Goal: Task Accomplishment & Management: Manage account settings

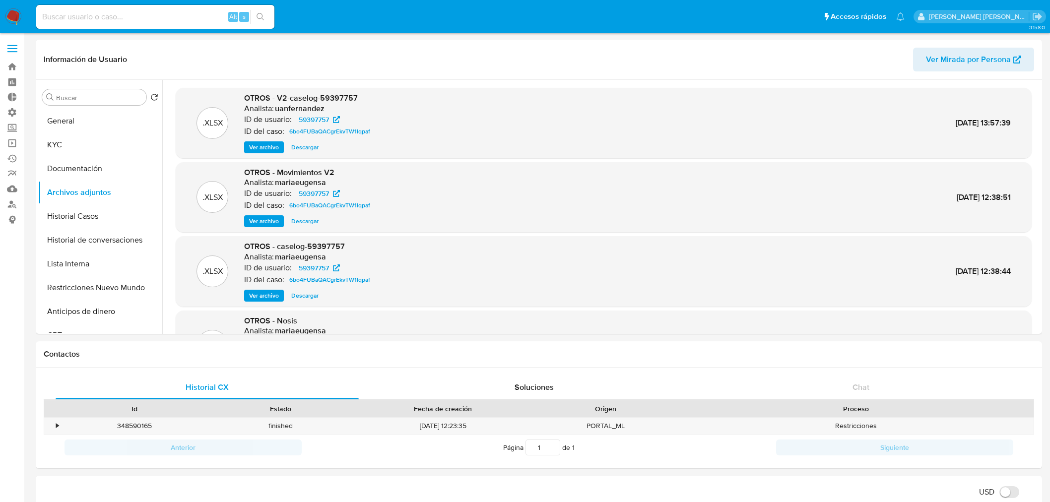
select select "10"
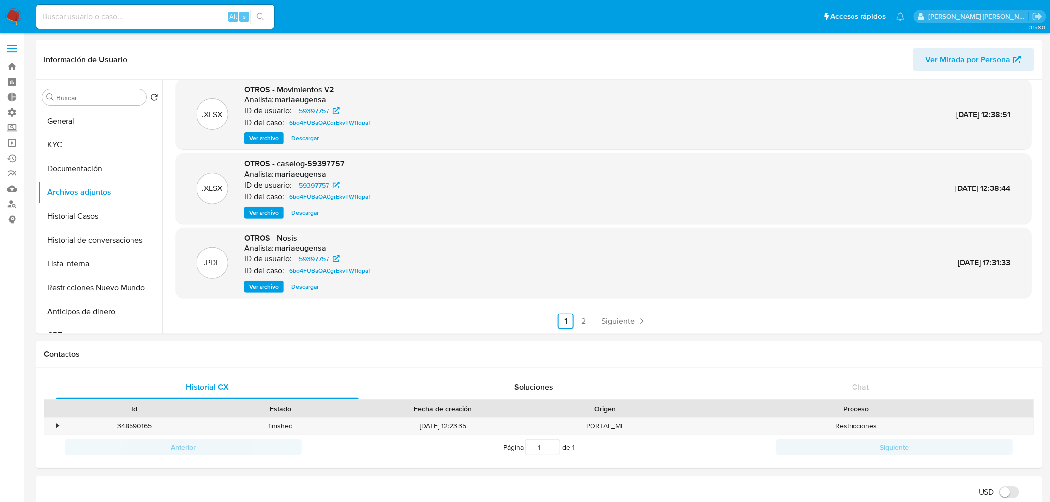
click at [166, 16] on input at bounding box center [155, 16] width 238 height 13
paste input "cf1WyY1WNIh9h6mL9jdoGjQC"
type input "cf1WyY1WNIh9h6mL9jdoGjQC"
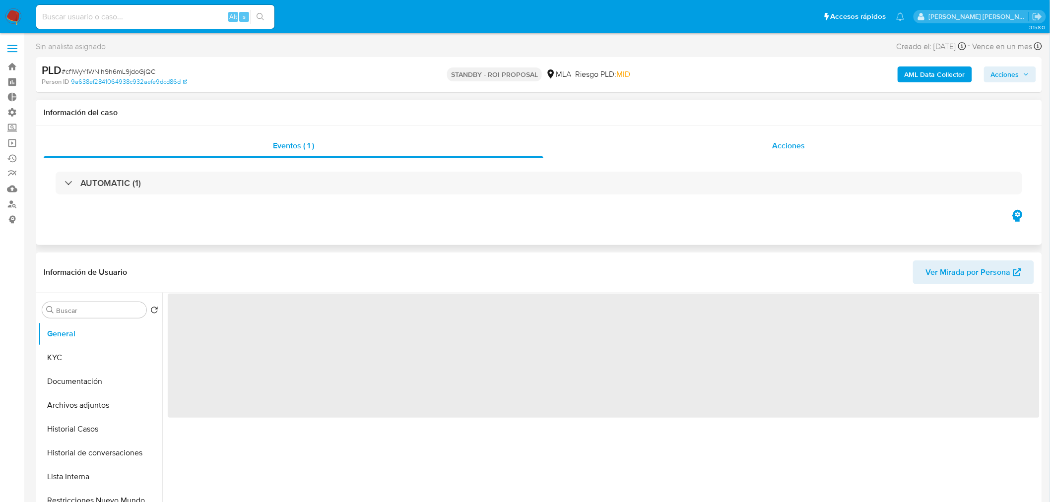
click at [867, 148] on div "Acciones" at bounding box center [788, 146] width 491 height 24
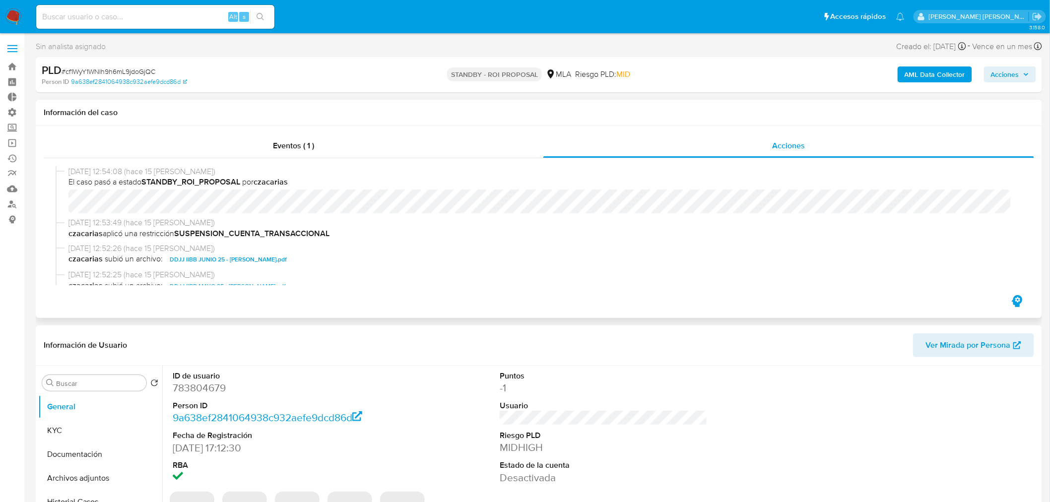
select select "10"
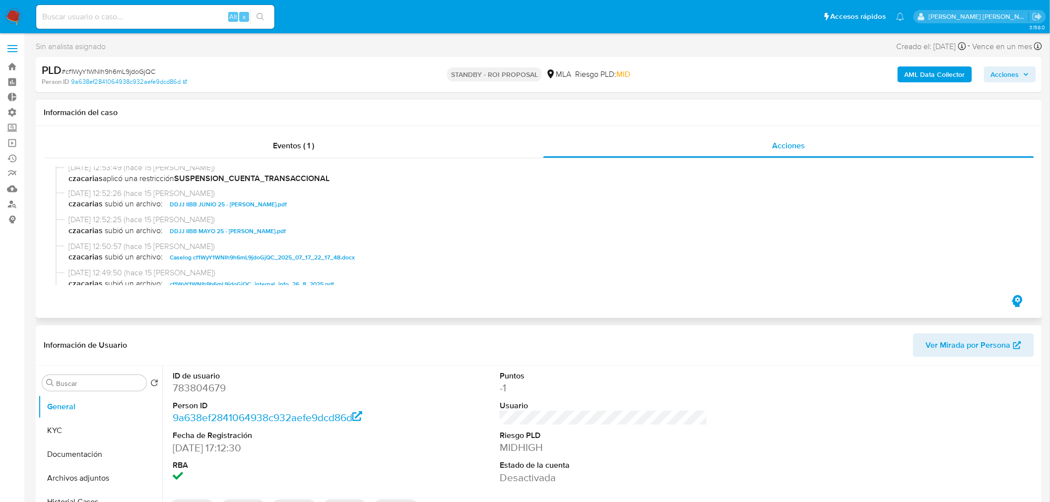
scroll to position [110, 0]
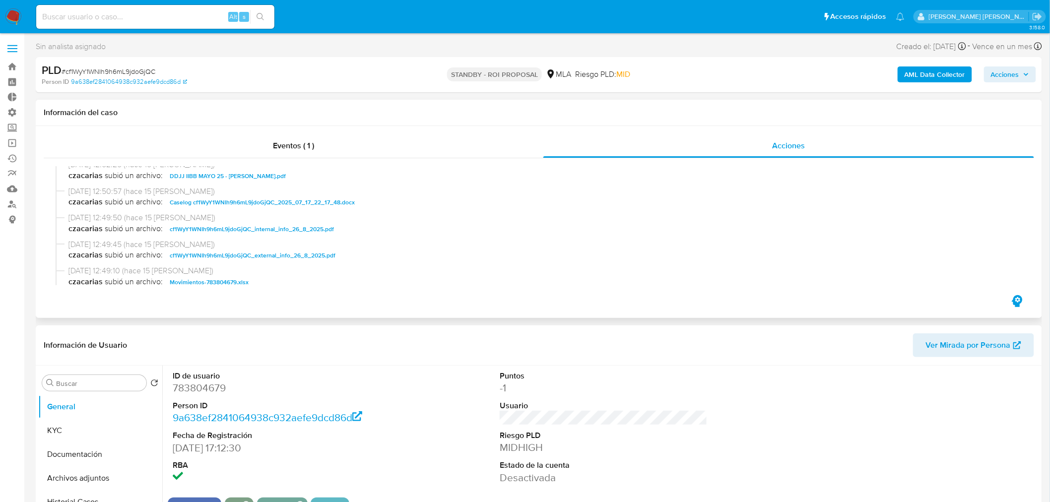
click at [325, 205] on span "Caselog cf1WyY1WNIh9h6mL9jdoGjQC_2025_07_17_22_17_48.docx" at bounding box center [262, 203] width 185 height 12
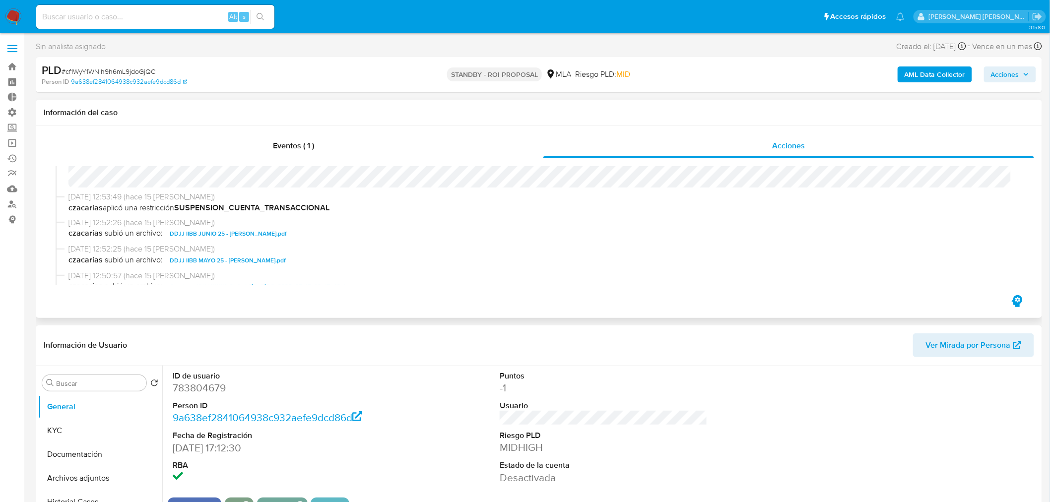
scroll to position [0, 0]
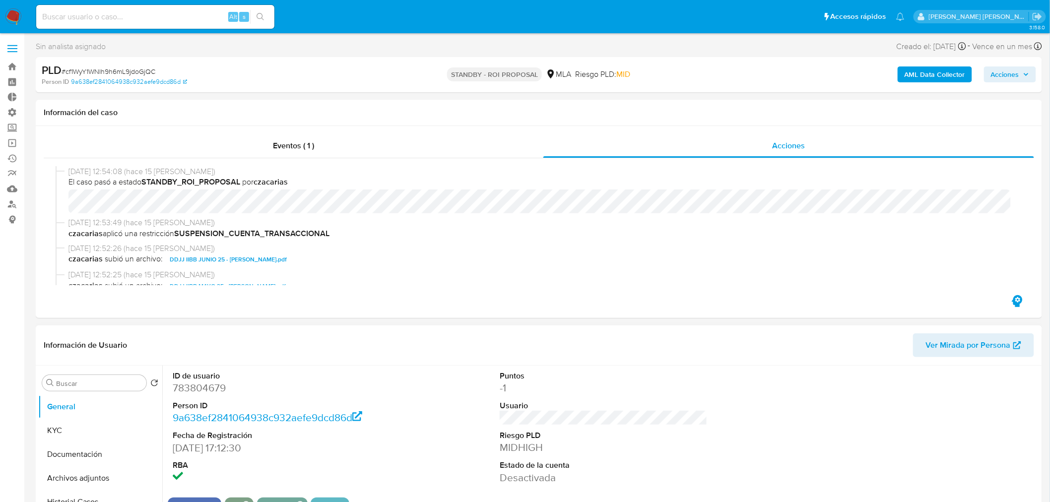
click at [424, 355] on header "Información de Usuario Ver Mirada por Persona" at bounding box center [539, 346] width 991 height 24
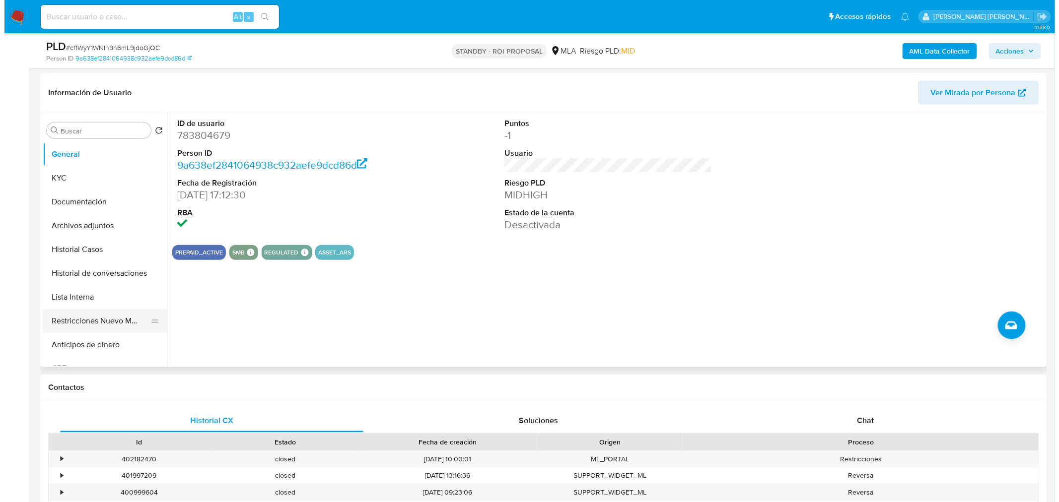
scroll to position [220, 0]
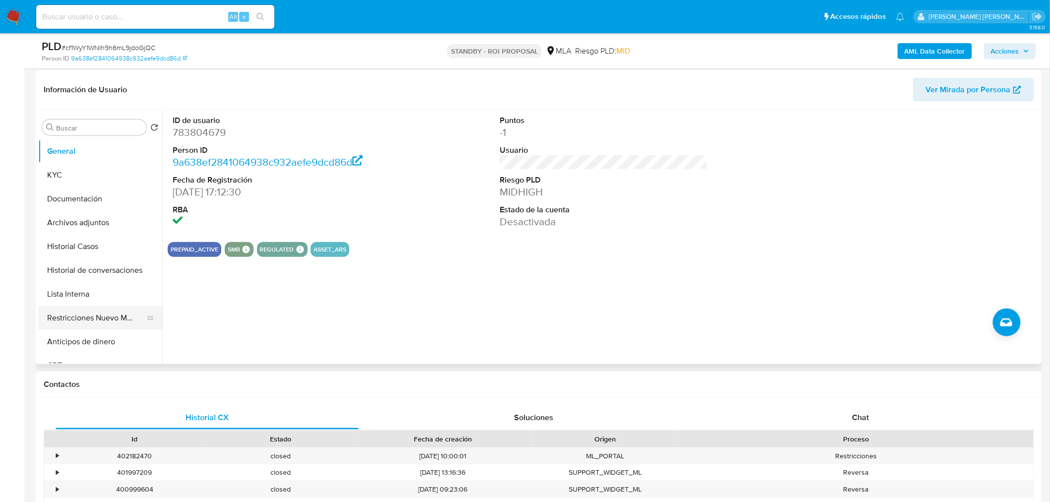
click at [102, 318] on button "Restricciones Nuevo Mundo" at bounding box center [96, 318] width 116 height 24
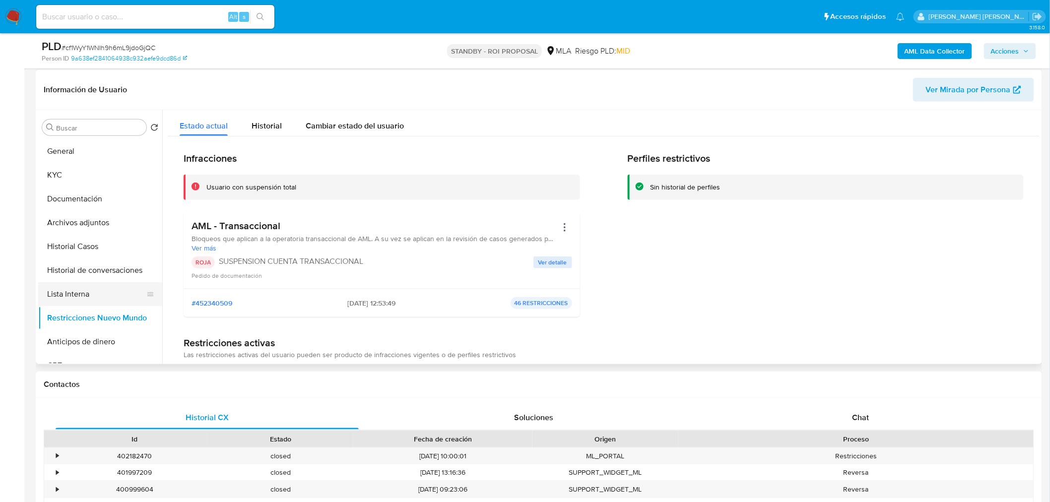
click at [98, 301] on button "Lista Interna" at bounding box center [96, 294] width 116 height 24
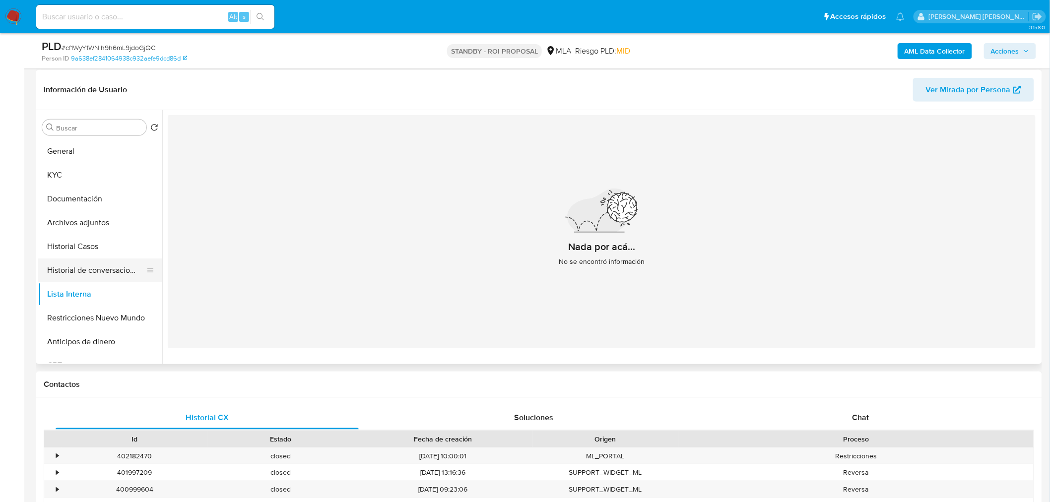
click at [98, 274] on button "Historial de conversaciones" at bounding box center [96, 271] width 116 height 24
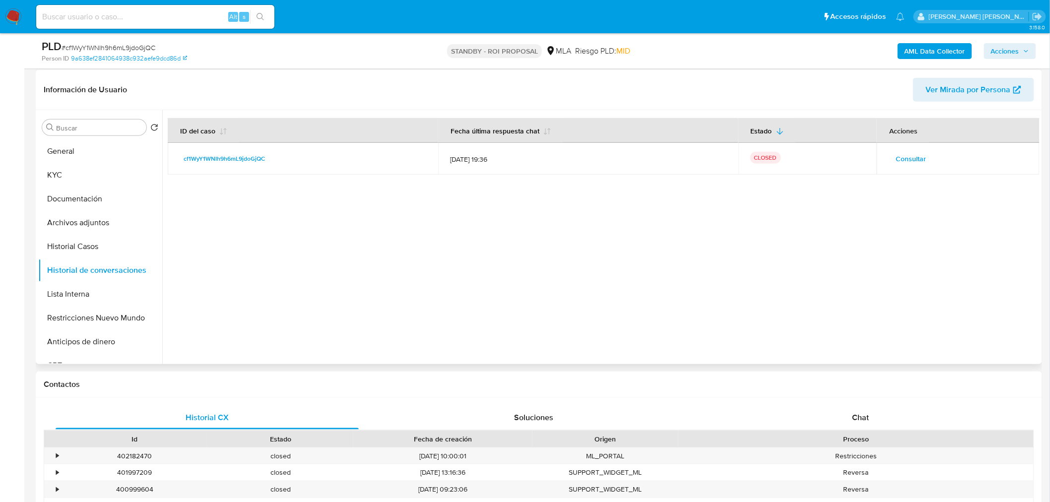
click at [894, 153] on button "Consultar" at bounding box center [911, 159] width 44 height 16
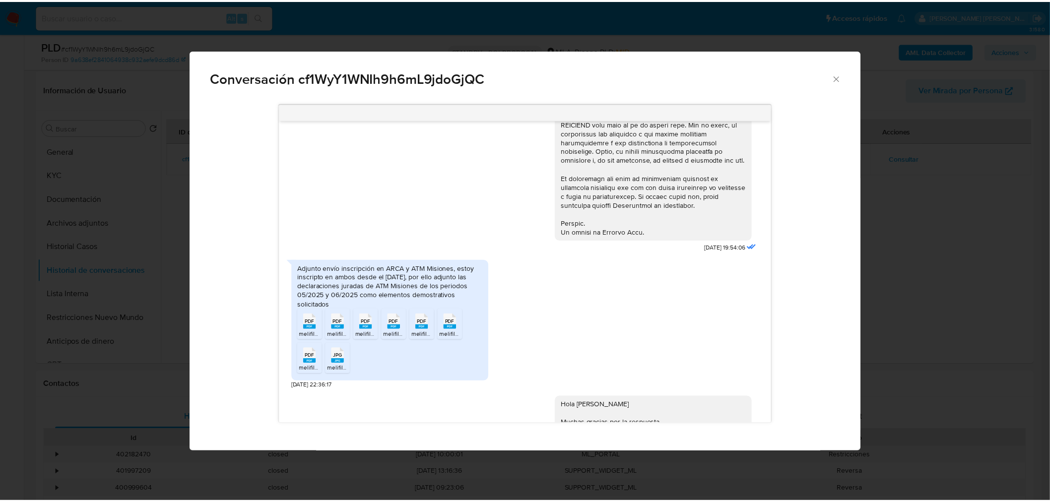
scroll to position [418, 0]
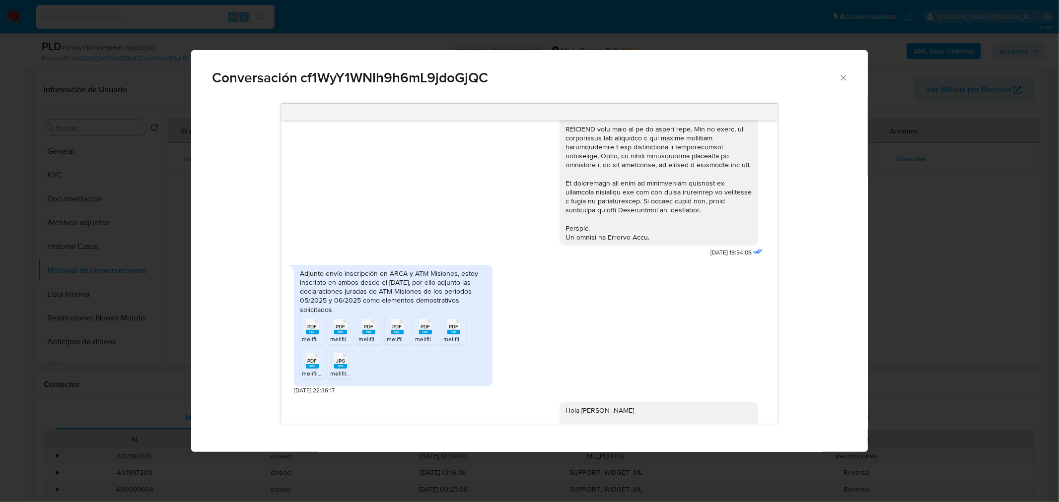
click at [969, 301] on div "Conversación cf1WyY1WNIh9h6mL9jdoGjQC 17/07/2025 19:54:06 Adjunto envío inscrip…" at bounding box center [529, 251] width 1059 height 502
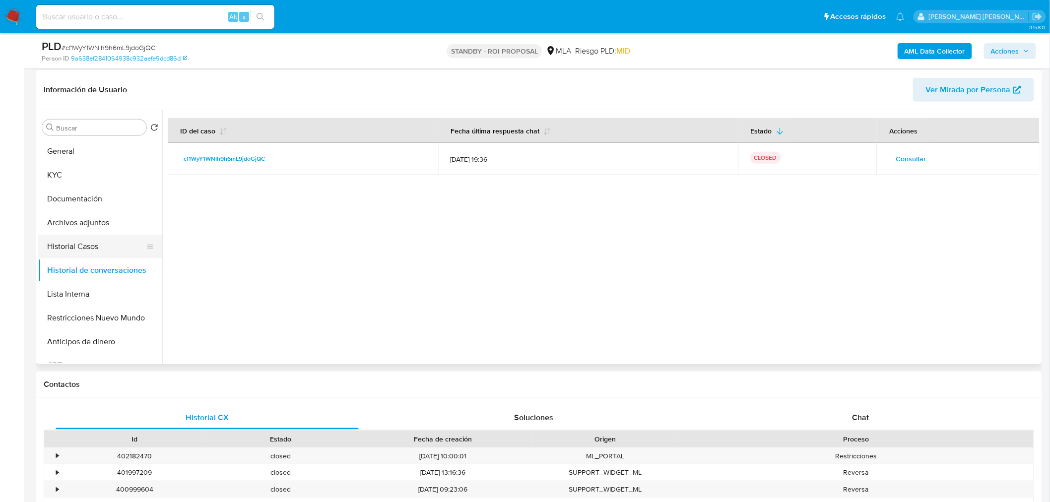
click at [106, 247] on button "Historial Casos" at bounding box center [96, 247] width 116 height 24
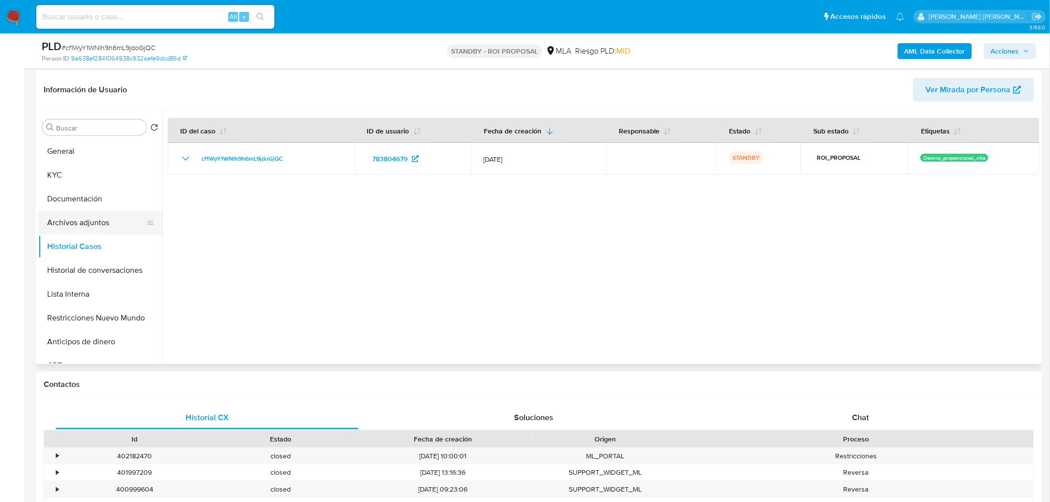
click at [102, 227] on button "Archivos adjuntos" at bounding box center [96, 223] width 116 height 24
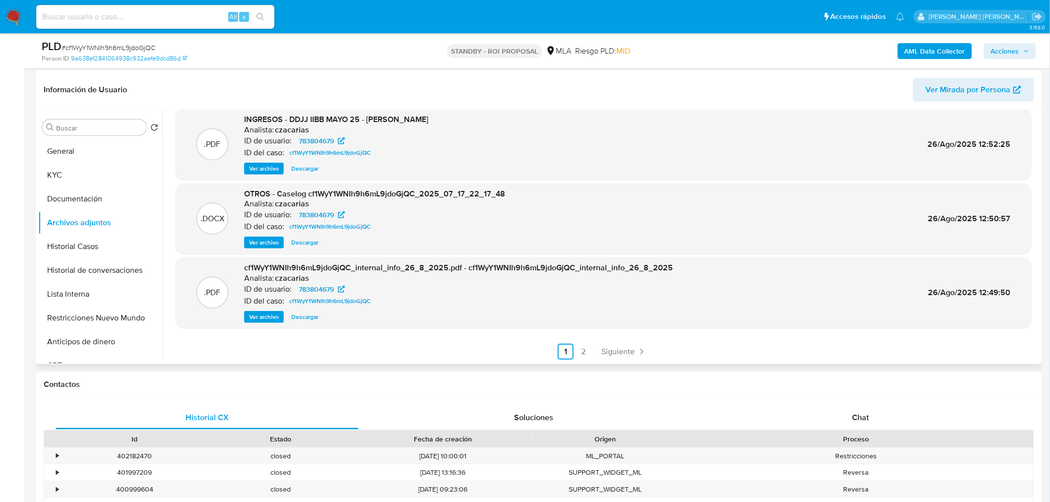
scroll to position [0, 0]
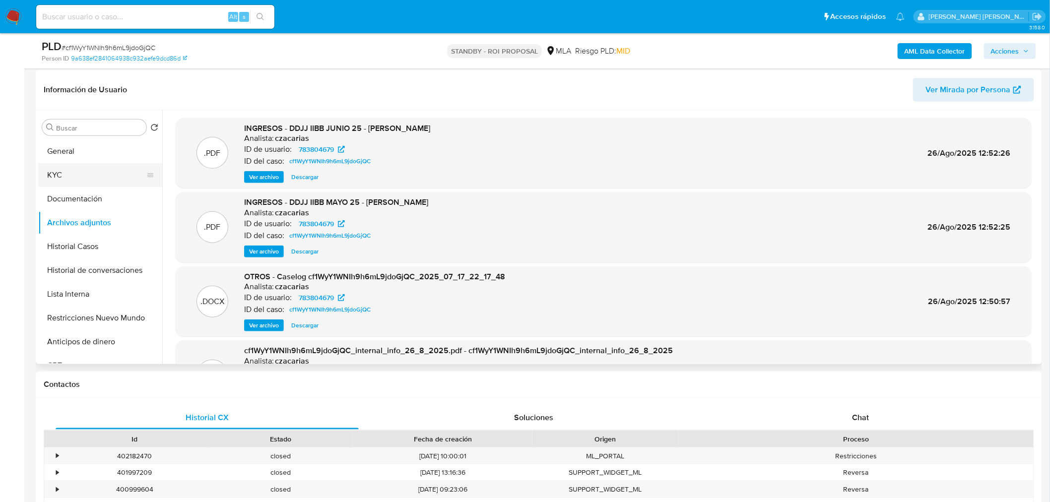
click at [56, 180] on button "KYC" at bounding box center [96, 175] width 116 height 24
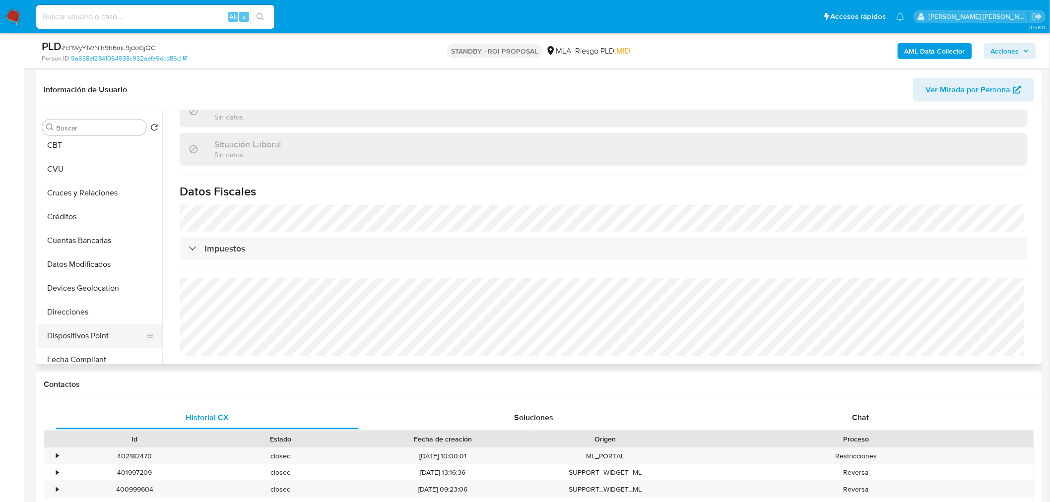
scroll to position [275, 0]
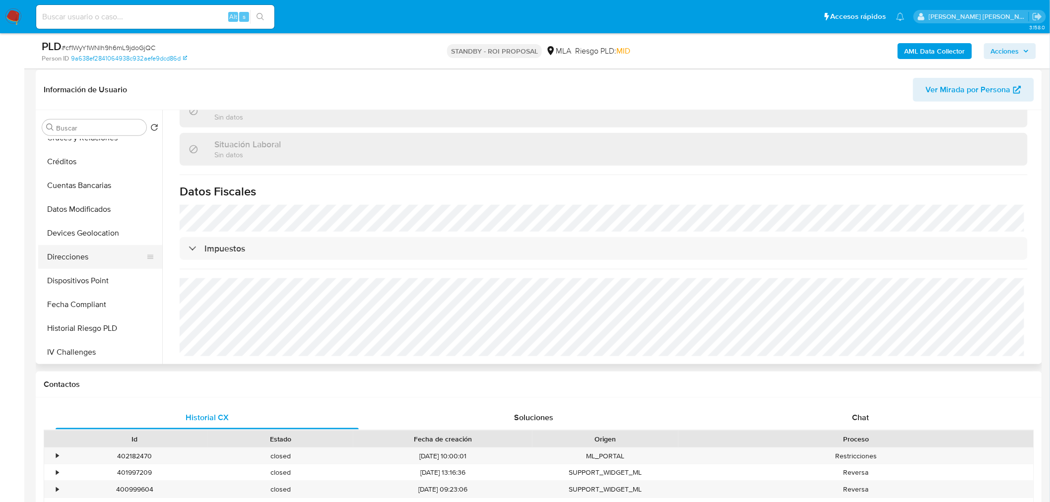
click at [105, 255] on button "Direcciones" at bounding box center [96, 257] width 116 height 24
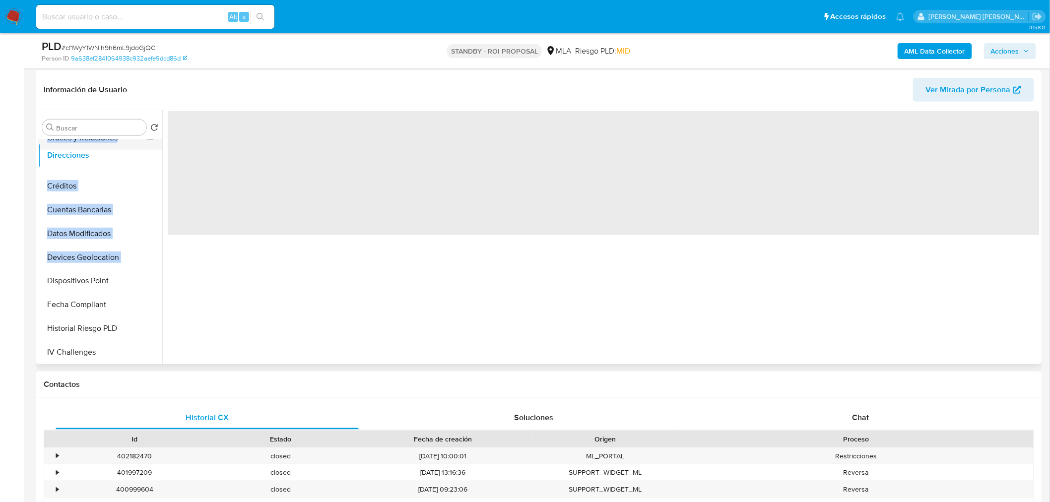
scroll to position [256, 0]
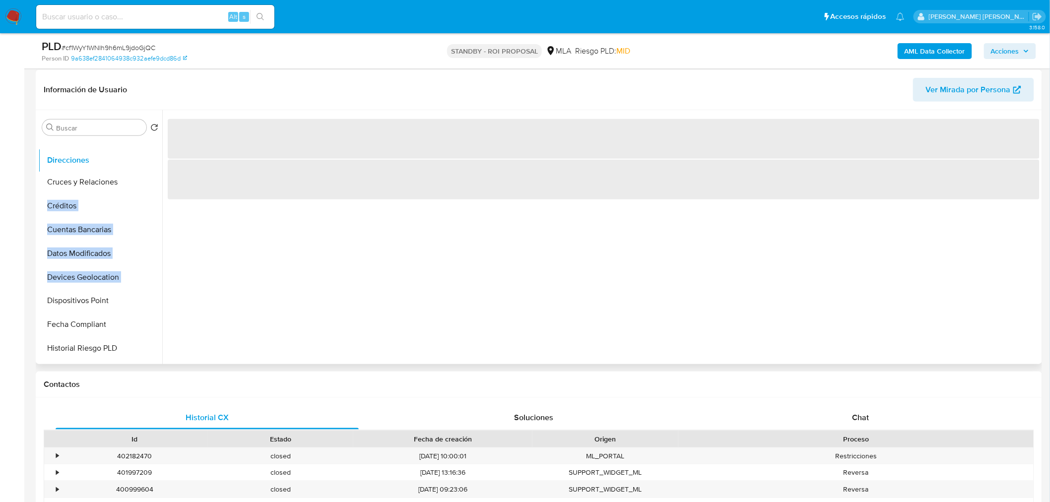
drag, startPoint x: 146, startPoint y: 253, endPoint x: 139, endPoint y: 160, distance: 93.0
click at [137, 157] on ul "General KYC Documentación Archivos adjuntos Historial Casos Historial de conver…" at bounding box center [100, 251] width 124 height 224
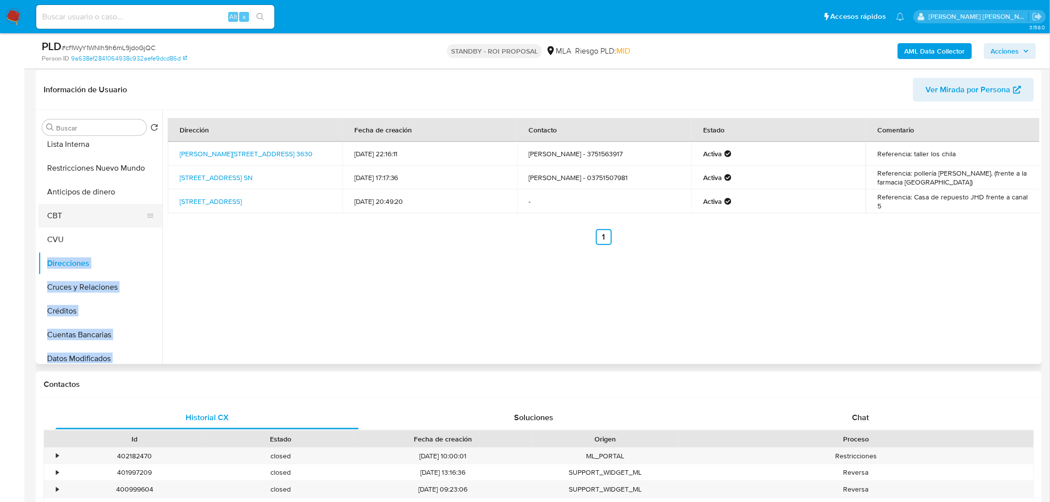
scroll to position [145, 0]
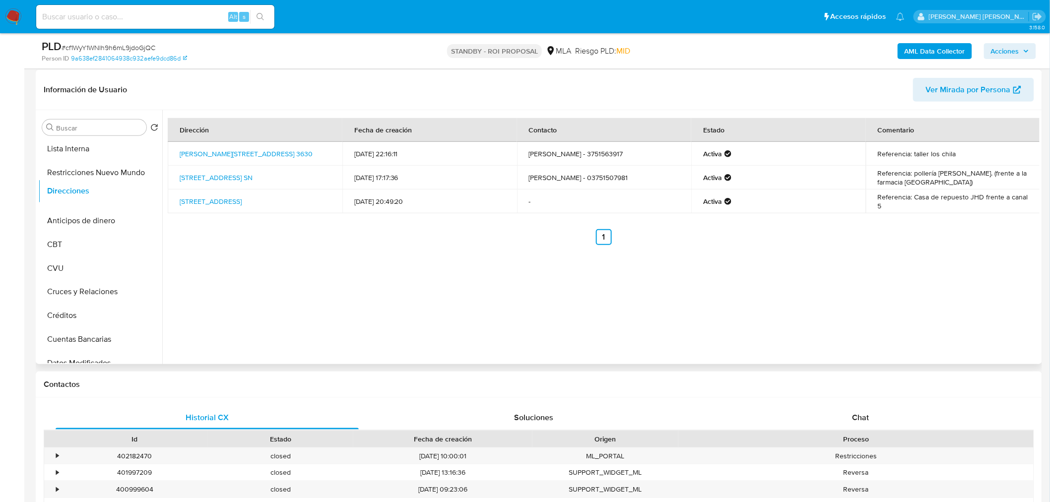
click at [140, 188] on ul "General KYC Documentación Archivos adjuntos Historial Casos Historial de conver…" at bounding box center [100, 251] width 124 height 224
click at [151, 47] on span "# cf1WyY1WNIh9h6mL9jdoGjQC" at bounding box center [109, 48] width 94 height 10
copy span "cf1WyY1WNIh9h6mL9jdoGjQC"
click at [15, 10] on img at bounding box center [13, 16] width 17 height 17
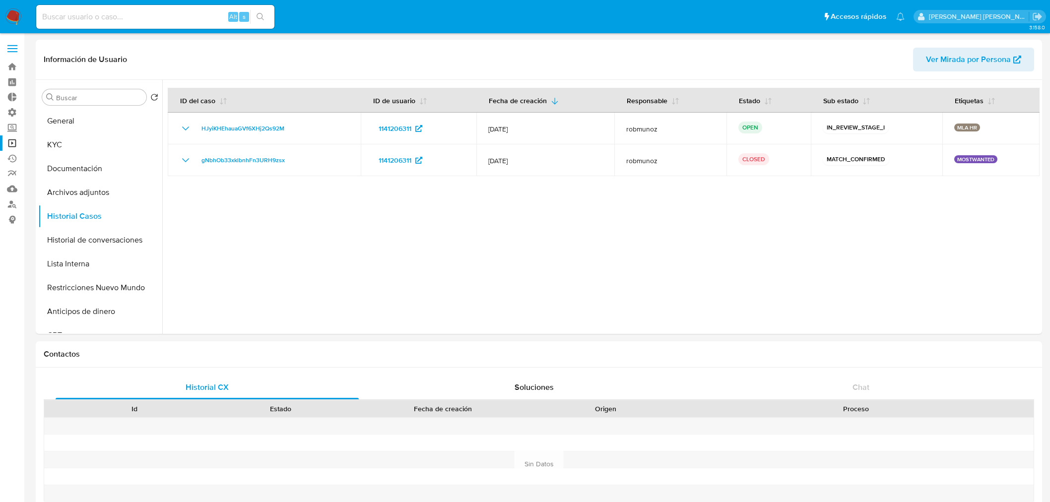
select select "10"
drag, startPoint x: 13, startPoint y: 11, endPoint x: 50, endPoint y: 62, distance: 62.5
click at [13, 11] on img at bounding box center [13, 16] width 17 height 17
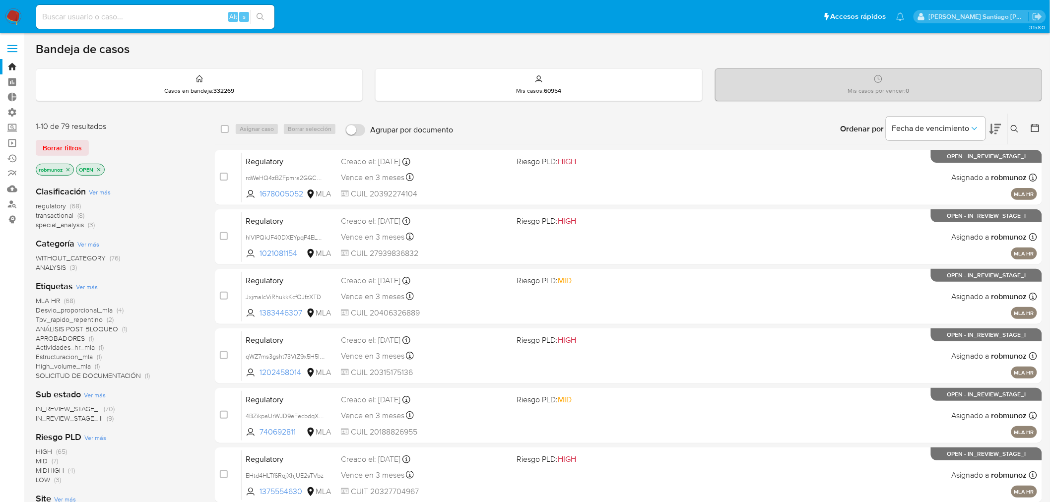
click at [1015, 122] on div "Ingrese ID de usuario o caso Buscar Borrar filtros" at bounding box center [1016, 129] width 17 height 31
click at [1015, 126] on icon at bounding box center [1015, 129] width 8 height 8
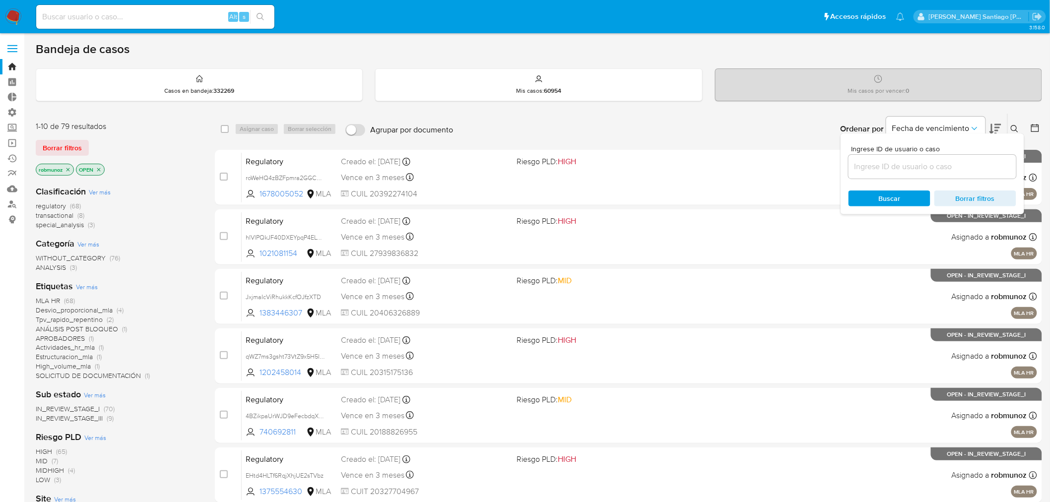
click at [952, 171] on input at bounding box center [933, 166] width 168 height 13
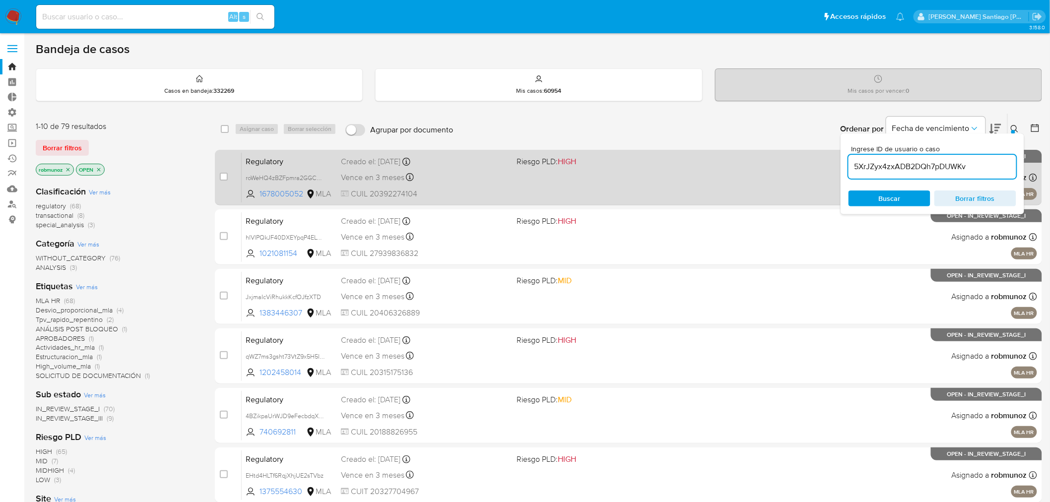
type input "5XrJZyx4zxADB2DQh7pDUWKv"
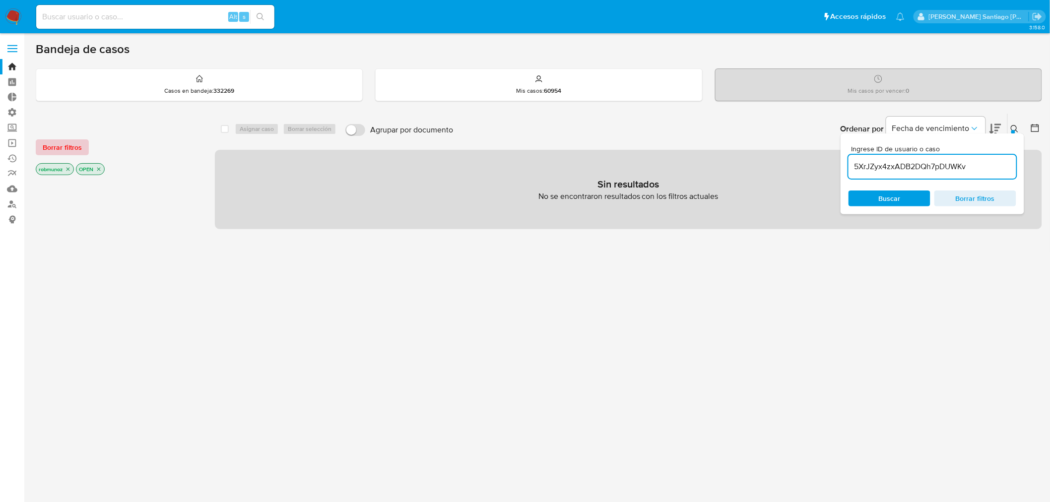
click at [58, 147] on span "Borrar filtros" at bounding box center [62, 147] width 39 height 14
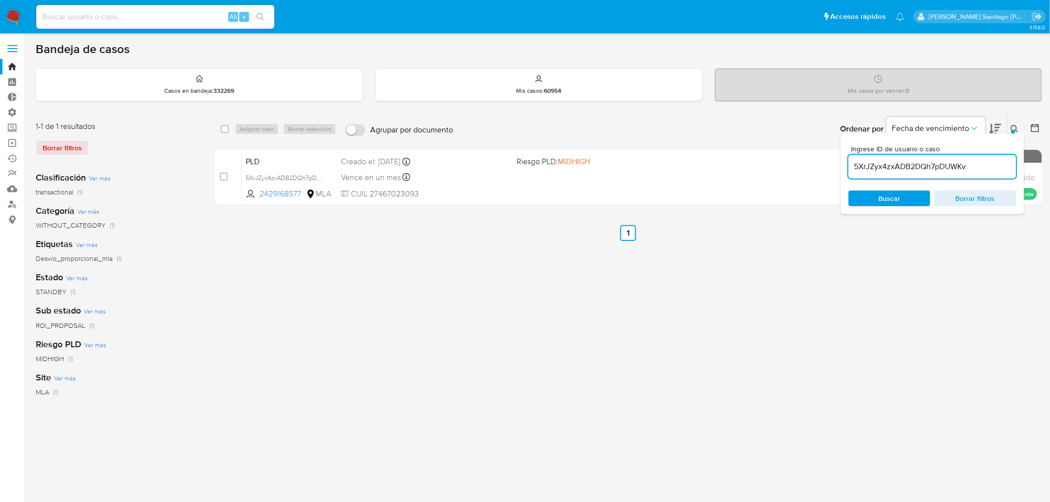
click at [1014, 126] on icon at bounding box center [1015, 129] width 8 height 8
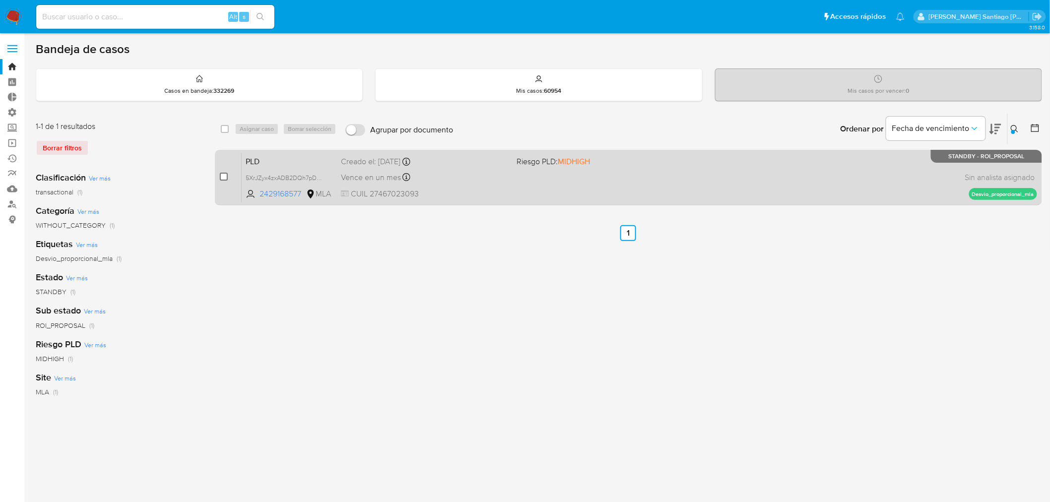
click at [225, 178] on input "checkbox" at bounding box center [224, 177] width 8 height 8
checkbox input "true"
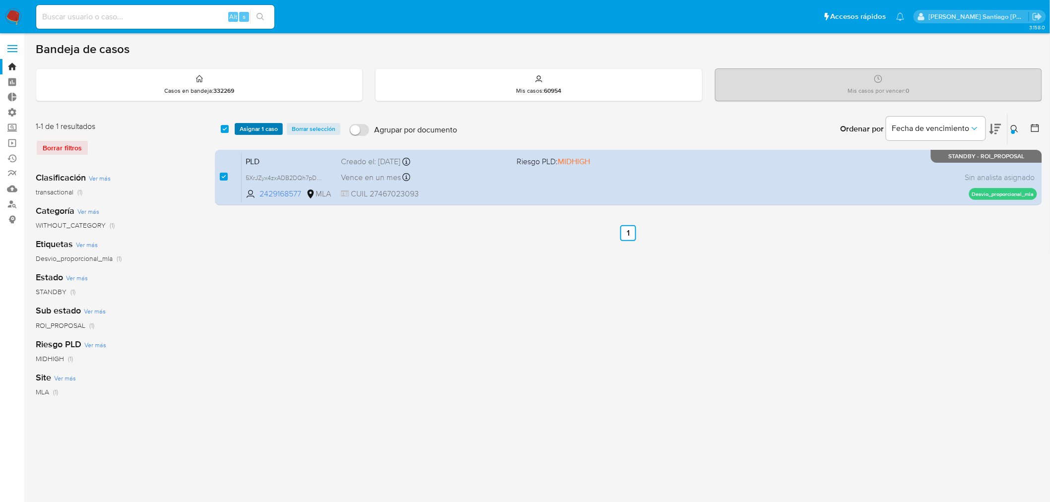
click at [252, 128] on span "Asignar 1 caso" at bounding box center [259, 129] width 38 height 10
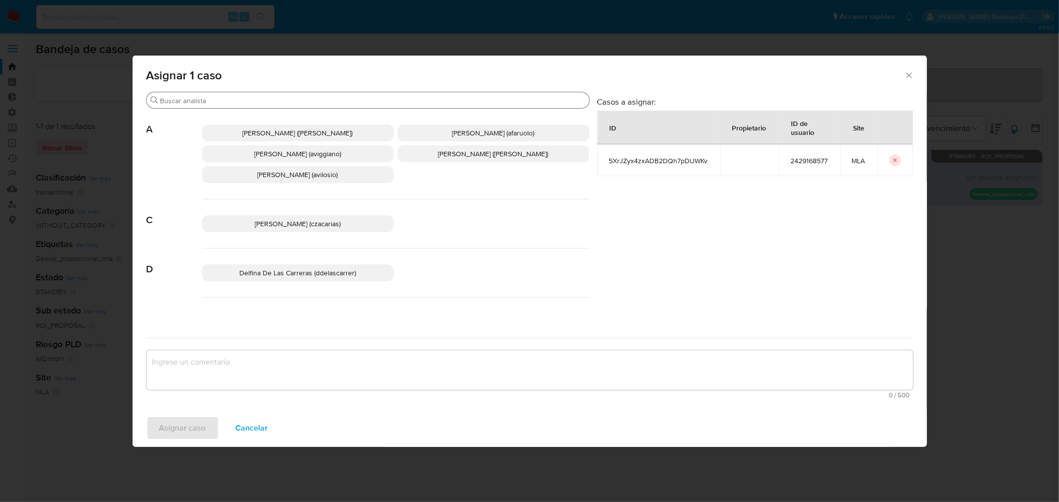
click at [218, 104] on input "Buscar" at bounding box center [372, 100] width 425 height 9
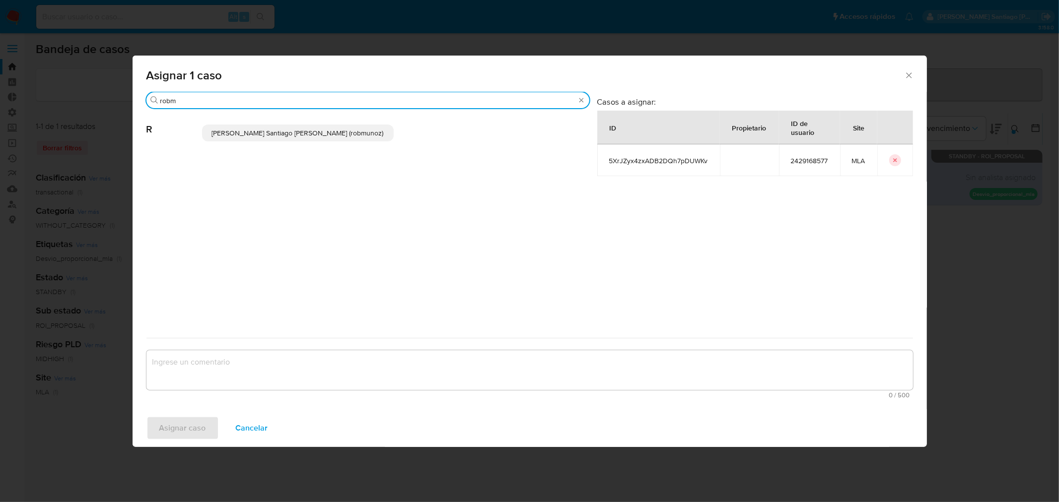
type input "robm"
click at [236, 127] on p "[PERSON_NAME] Santiago [PERSON_NAME] (robmunoz)" at bounding box center [298, 133] width 192 height 17
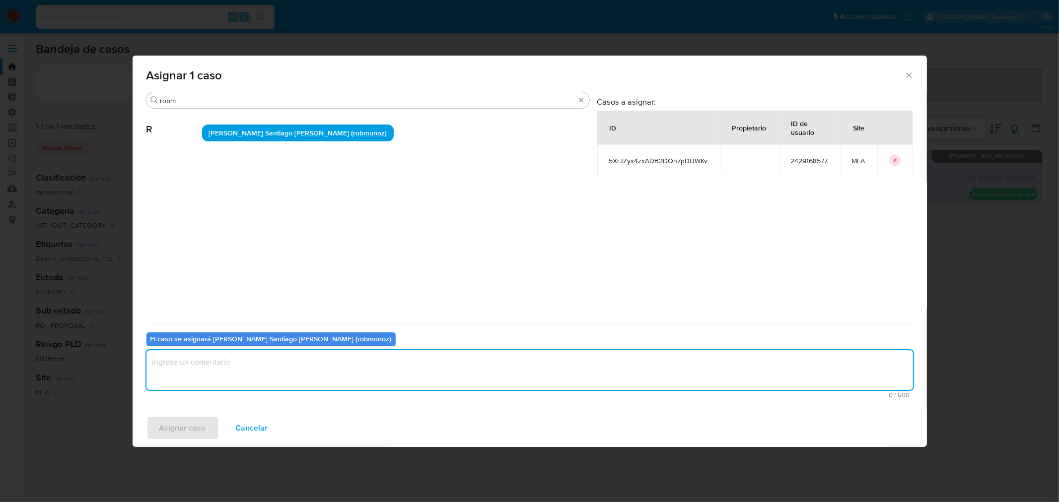
click at [259, 370] on textarea "assign-modal" at bounding box center [529, 370] width 766 height 40
click at [186, 433] on span "Asignar caso" at bounding box center [182, 428] width 47 height 22
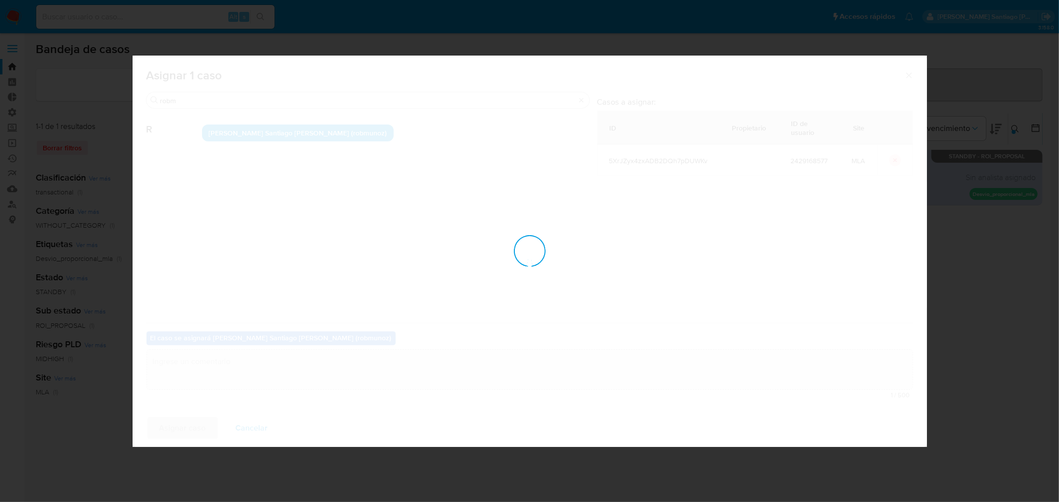
checkbox input "false"
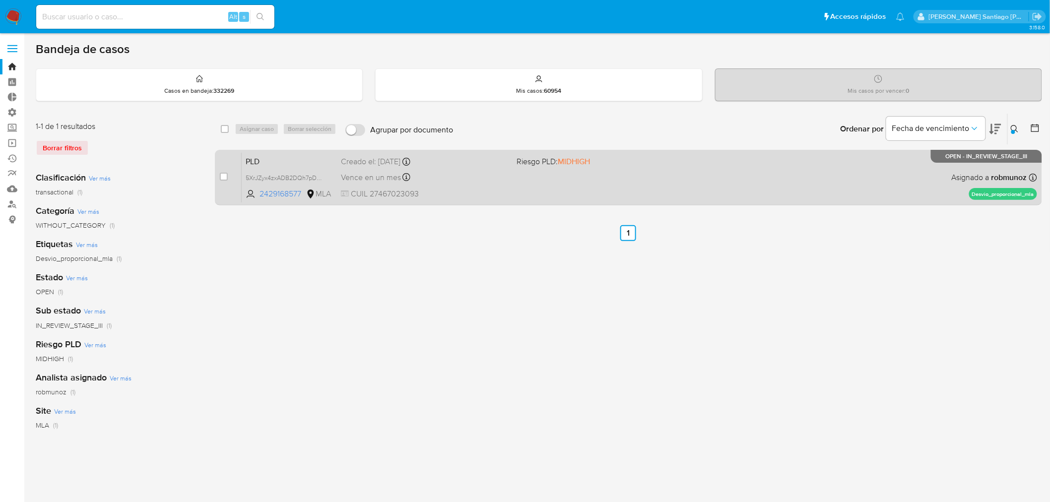
click at [670, 188] on div "PLD 5XrJZyx4zxADB2DQh7pDUWKv 2429168577 MLA Riesgo PLD: MIDHIGH Creado el: 12/0…" at bounding box center [640, 177] width 796 height 50
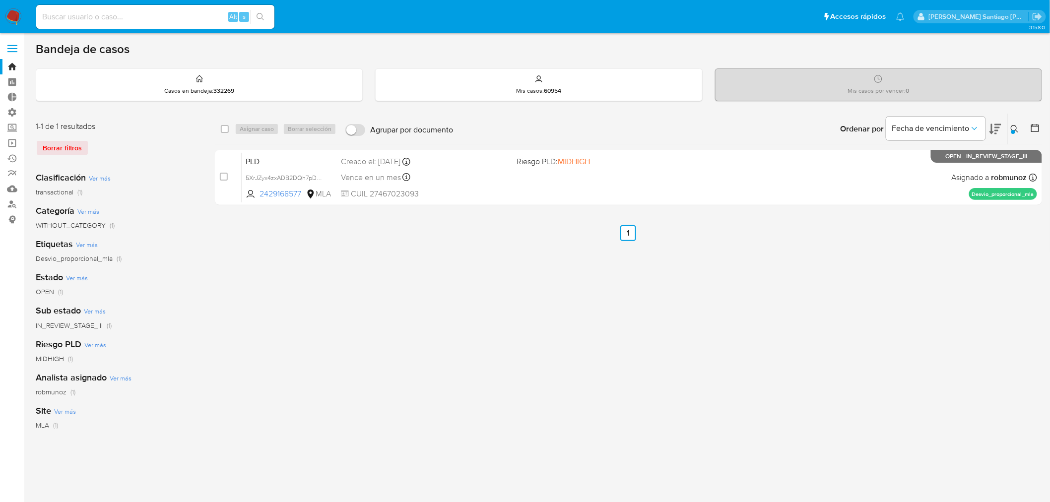
click at [171, 14] on input at bounding box center [155, 16] width 238 height 13
paste input "otJ01RyZovvfrRDHKbj2u5Y9"
type input "otJ01RyZovvfrRDHKbj2u5Y9"
click at [259, 15] on icon "search-icon" at bounding box center [261, 17] width 8 height 8
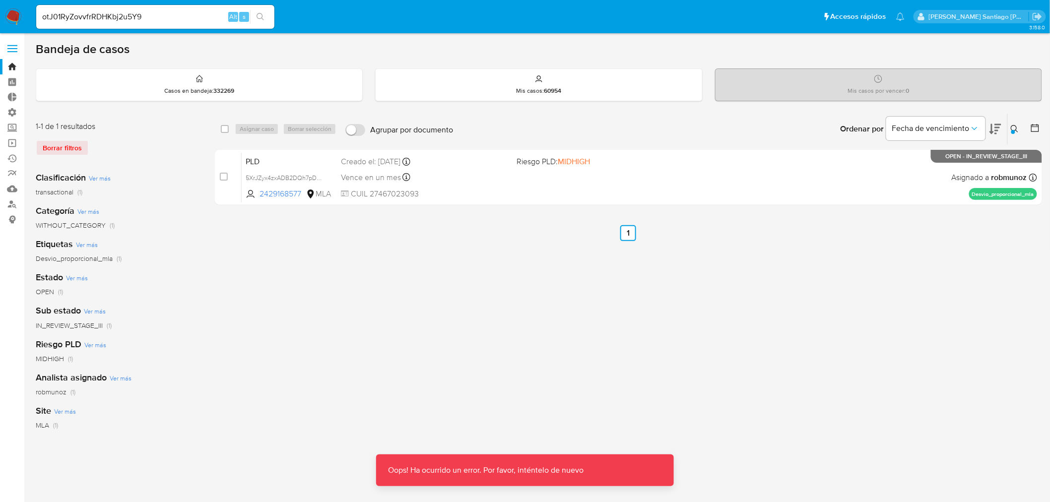
click at [15, 15] on img at bounding box center [13, 16] width 17 height 17
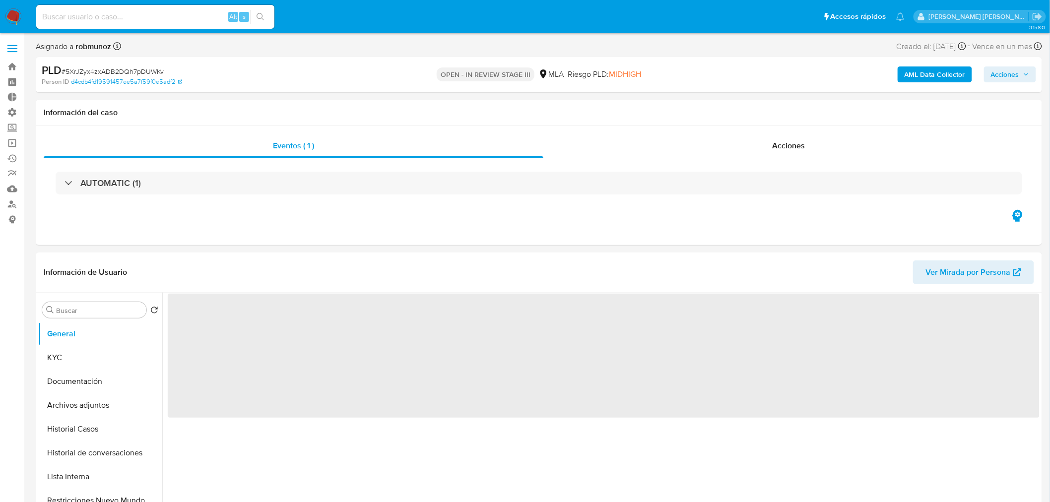
click at [1014, 73] on span "Acciones" at bounding box center [1005, 75] width 28 height 16
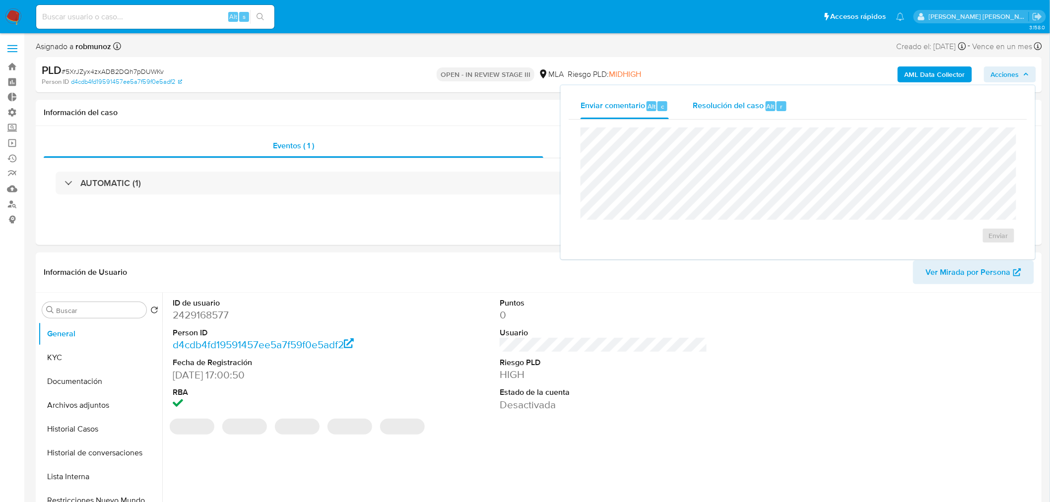
select select "10"
click at [752, 106] on span "Resolución del caso" at bounding box center [728, 105] width 71 height 11
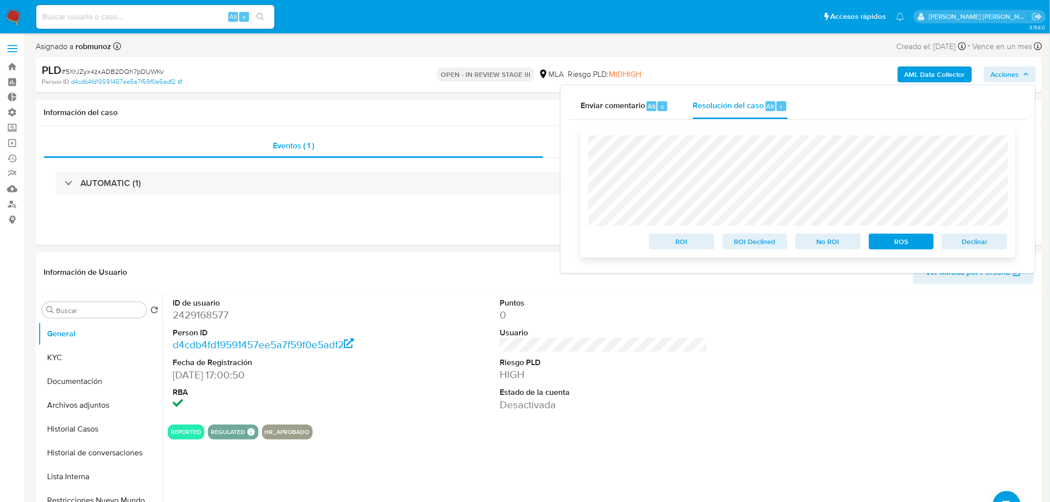
click at [968, 242] on span "Declinar" at bounding box center [975, 242] width 52 height 14
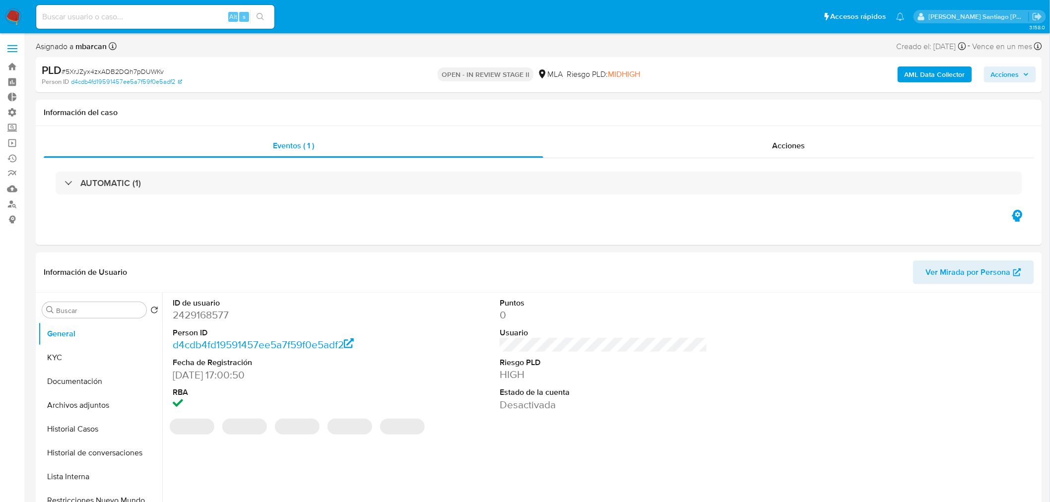
select select "10"
click at [165, 10] on input at bounding box center [155, 16] width 238 height 13
paste input "cSg8y1sCQ0UNNOPosLJP257U"
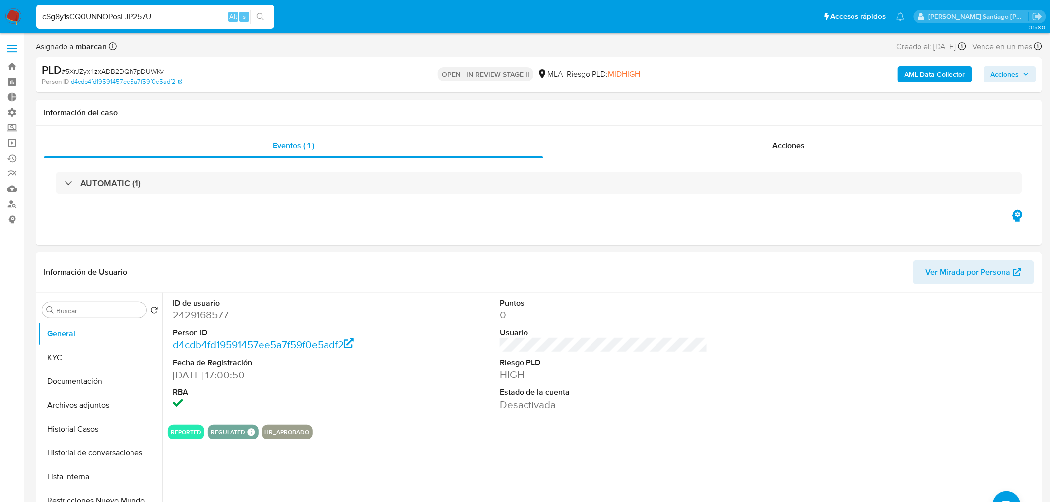
type input "cSg8y1sCQ0UNNOPosLJP257U"
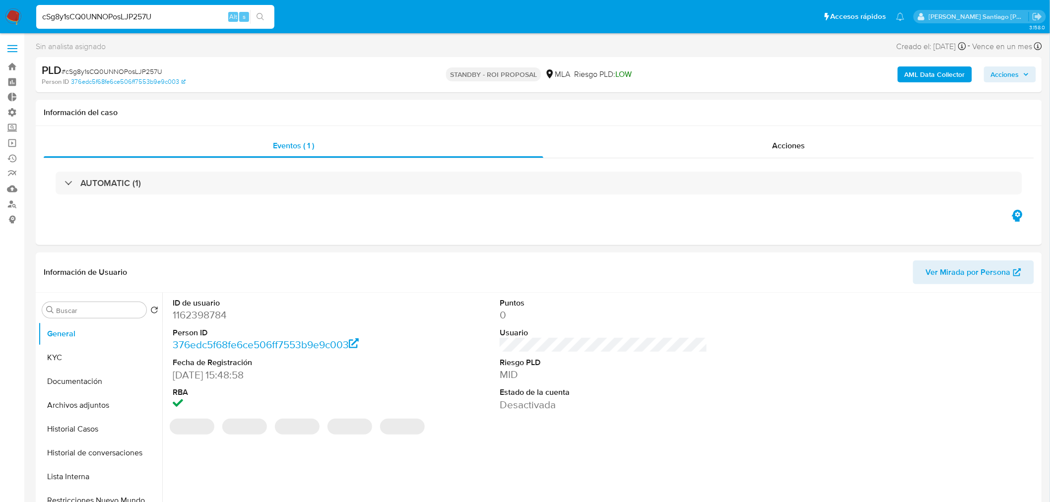
select select "10"
click at [815, 146] on div "Acciones" at bounding box center [788, 146] width 491 height 24
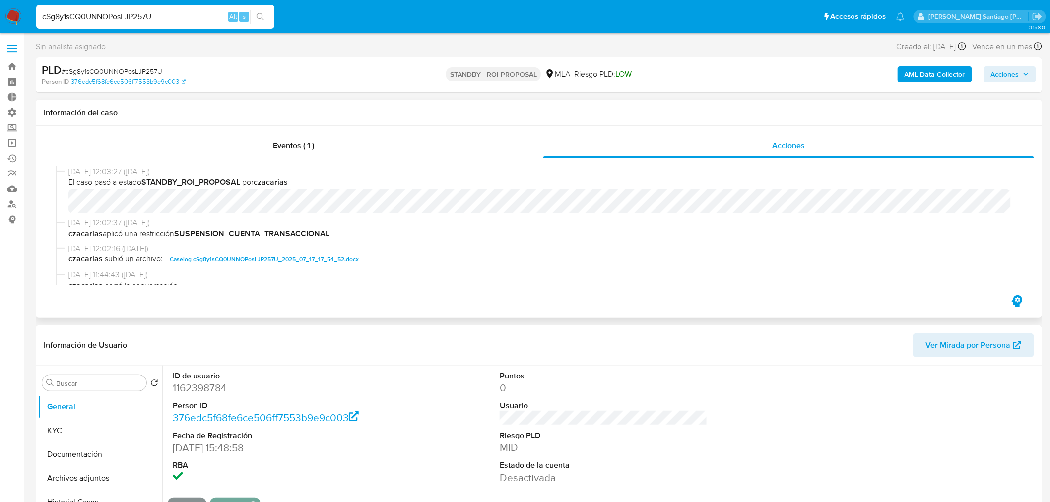
scroll to position [55, 0]
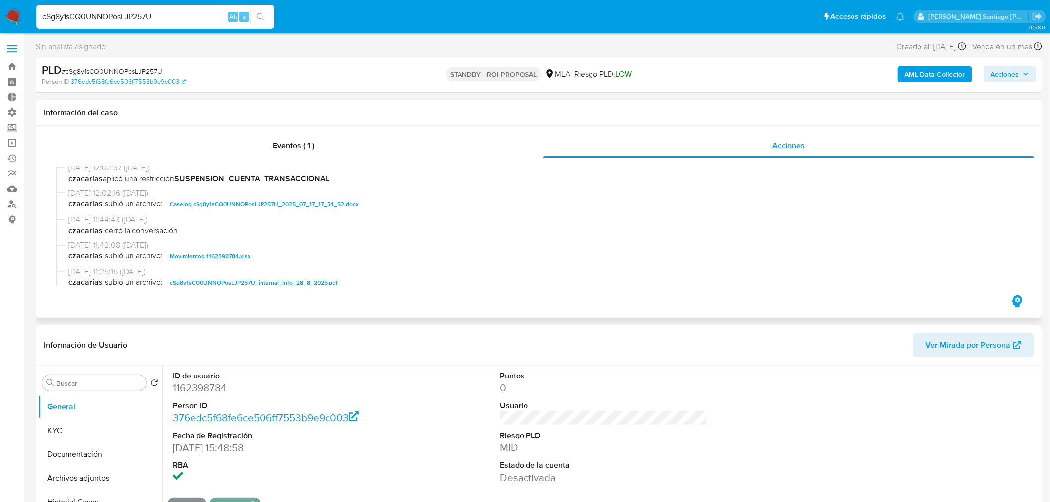
click at [241, 205] on span "Caselog cSg8y1sCQ0UNNOPosLJP257U_2025_07_17_17_54_52.docx" at bounding box center [264, 205] width 189 height 12
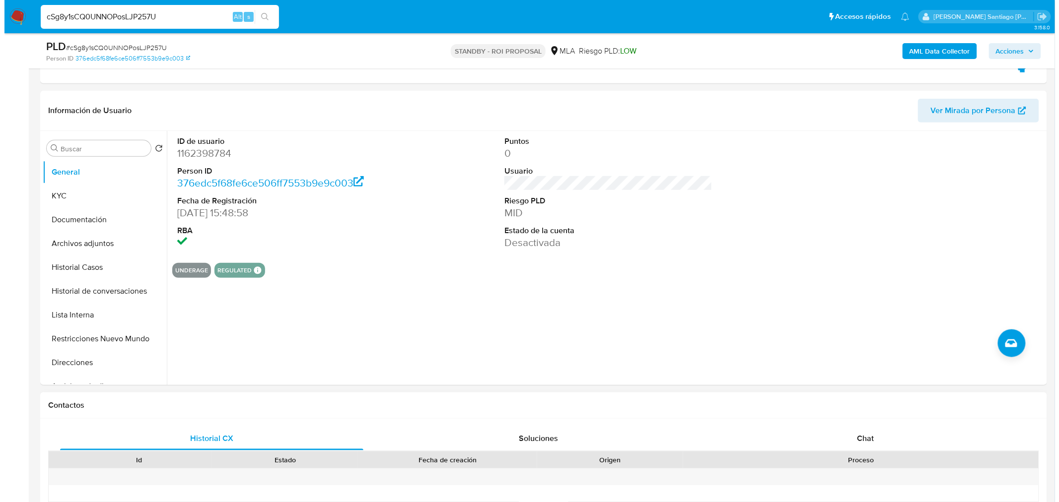
scroll to position [220, 0]
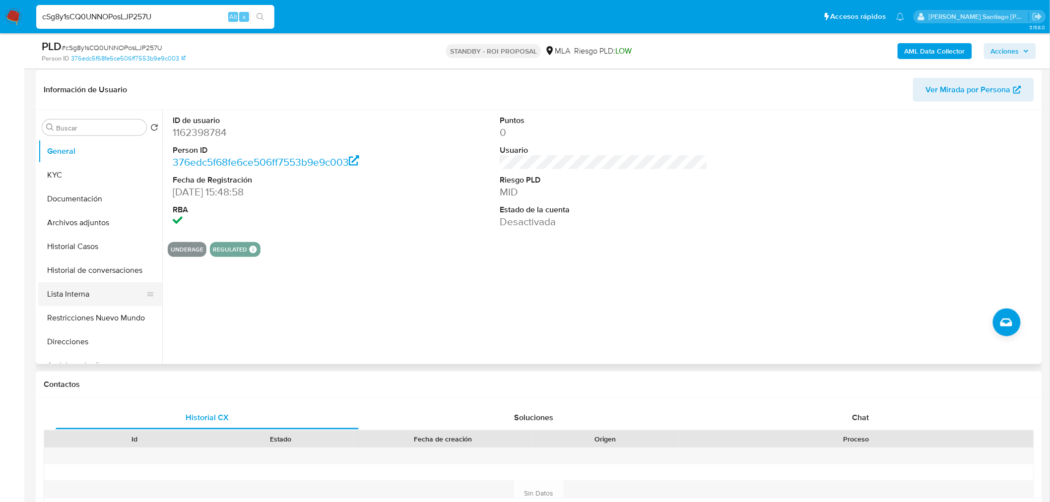
drag, startPoint x: 68, startPoint y: 321, endPoint x: 110, endPoint y: 303, distance: 45.4
click at [68, 321] on button "Restricciones Nuevo Mundo" at bounding box center [100, 318] width 124 height 24
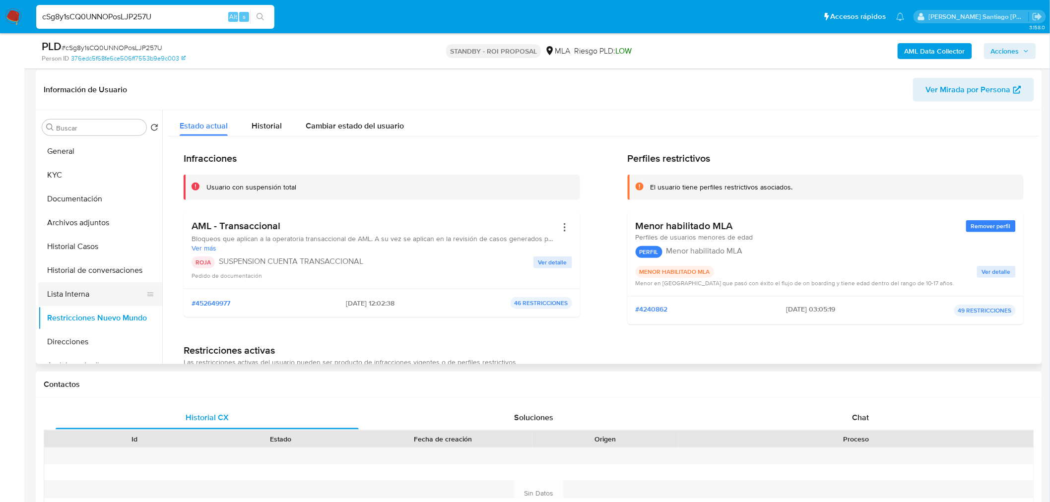
click at [113, 293] on button "Lista Interna" at bounding box center [96, 294] width 116 height 24
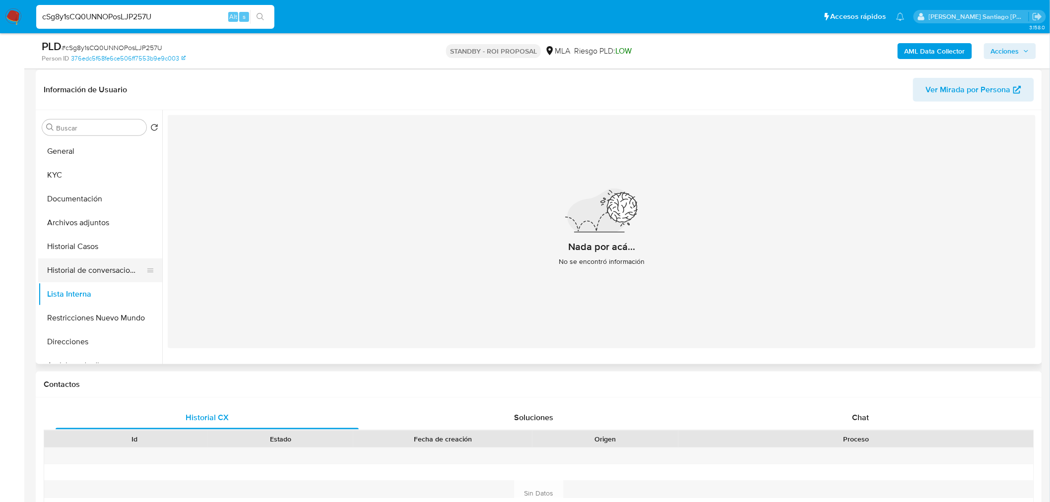
click at [110, 272] on button "Historial de conversaciones" at bounding box center [96, 271] width 116 height 24
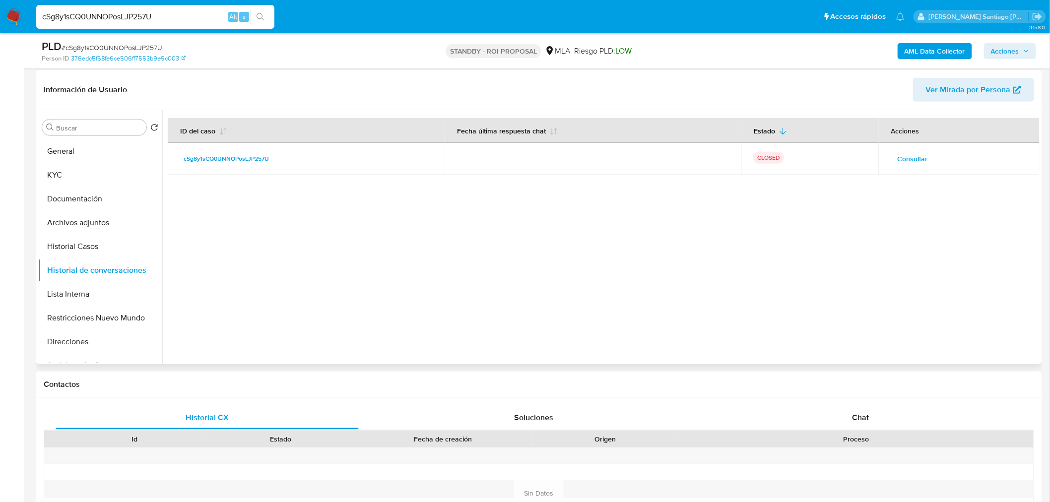
click at [906, 155] on span "Consultar" at bounding box center [913, 159] width 30 height 14
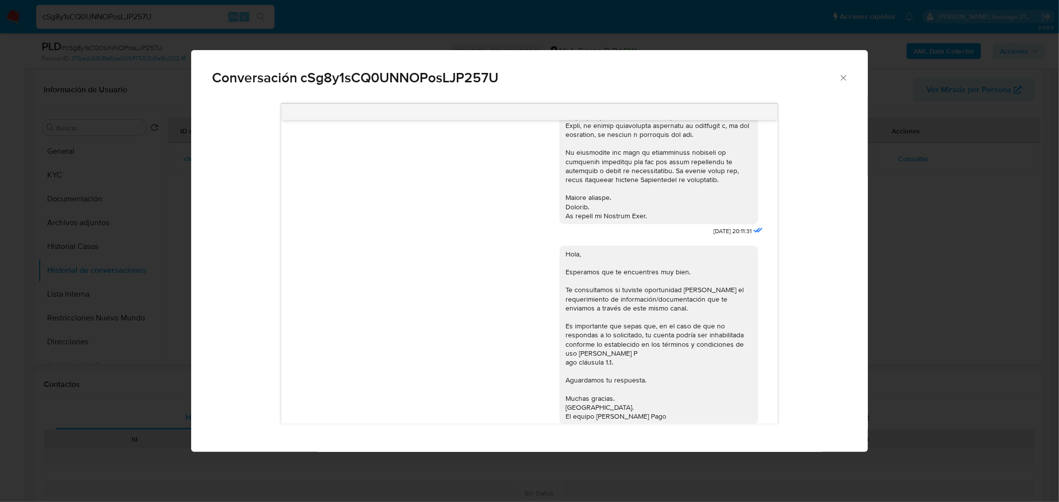
scroll to position [368, 0]
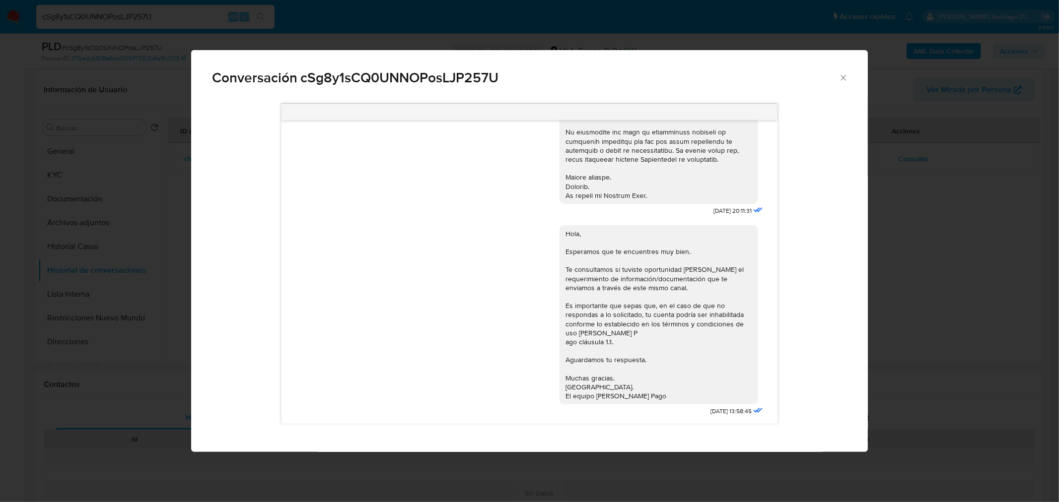
click at [989, 303] on div "Conversación cSg8y1sCQ0UNNOPosLJP257U 17/07/2025 20:11:31 Hola, Esperamos que t…" at bounding box center [529, 251] width 1059 height 502
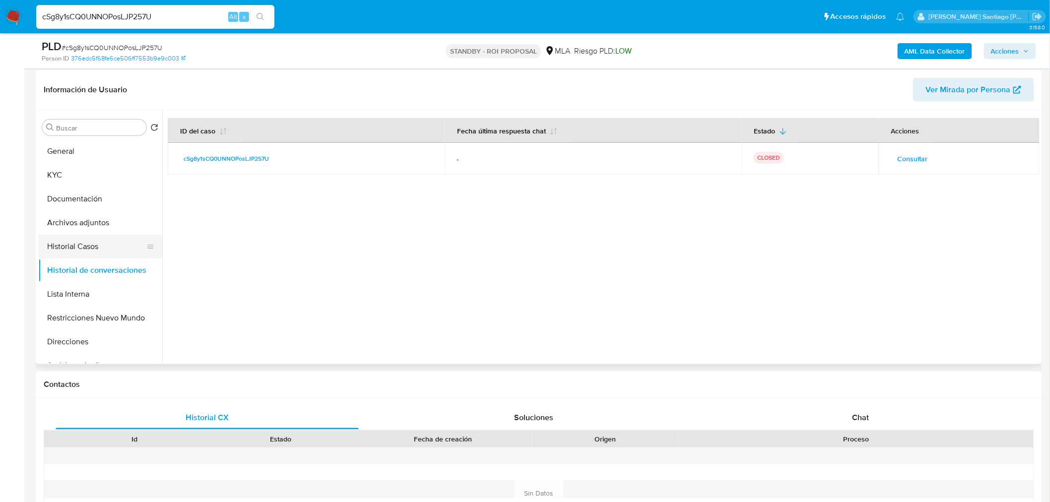
click at [93, 251] on button "Historial Casos" at bounding box center [96, 247] width 116 height 24
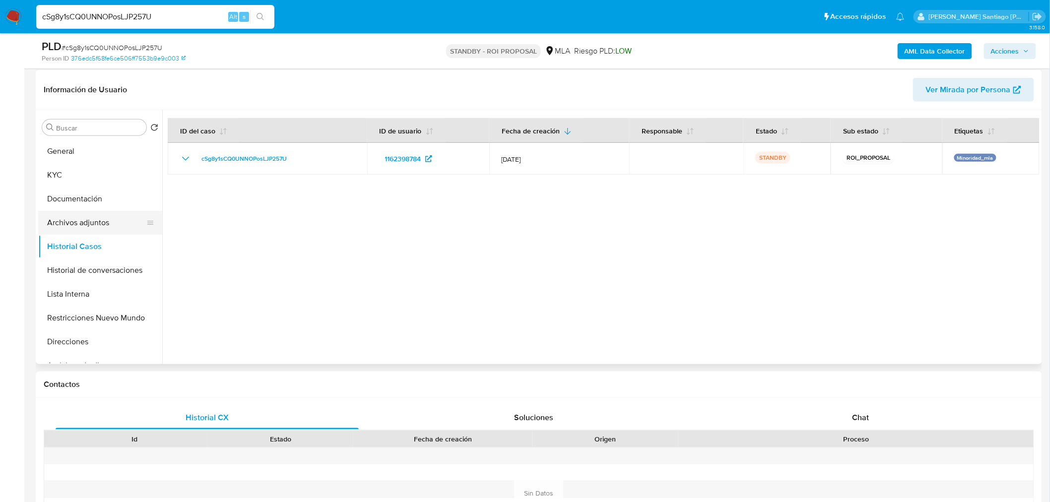
click at [102, 226] on button "Archivos adjuntos" at bounding box center [96, 223] width 116 height 24
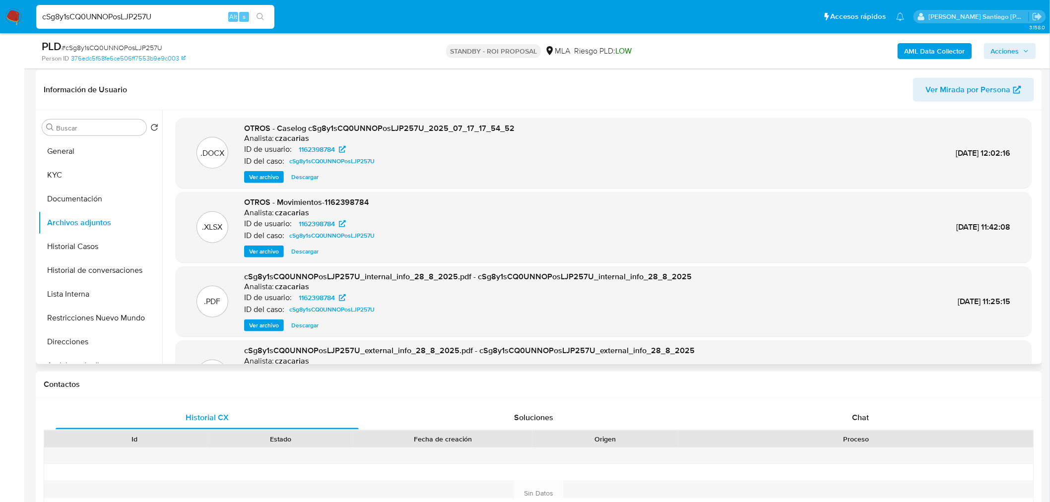
click at [303, 172] on span "Descargar" at bounding box center [304, 177] width 27 height 10
drag, startPoint x: 73, startPoint y: 264, endPoint x: 73, endPoint y: 274, distance: 10.4
click at [73, 266] on button "Historial de conversaciones" at bounding box center [96, 271] width 116 height 24
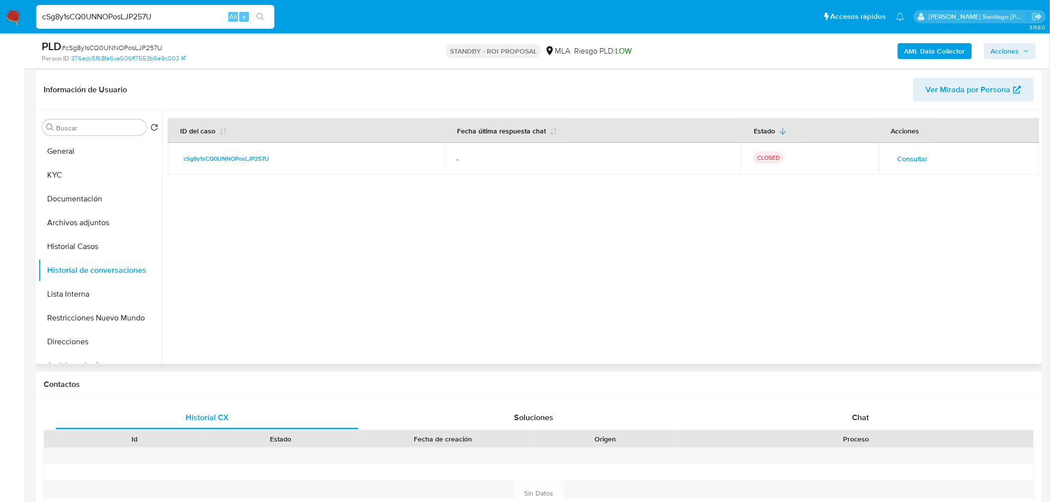
click at [910, 154] on span "Consultar" at bounding box center [913, 159] width 30 height 14
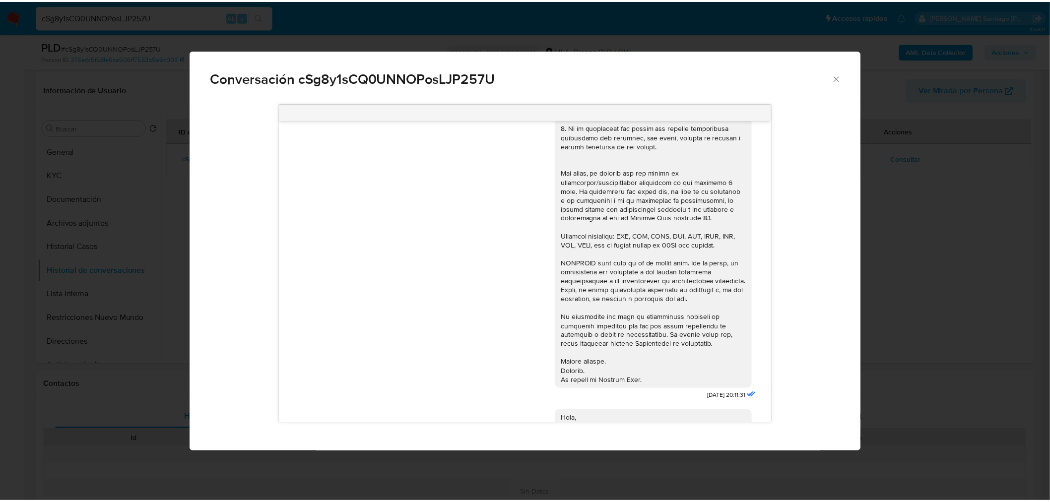
scroll to position [147, 0]
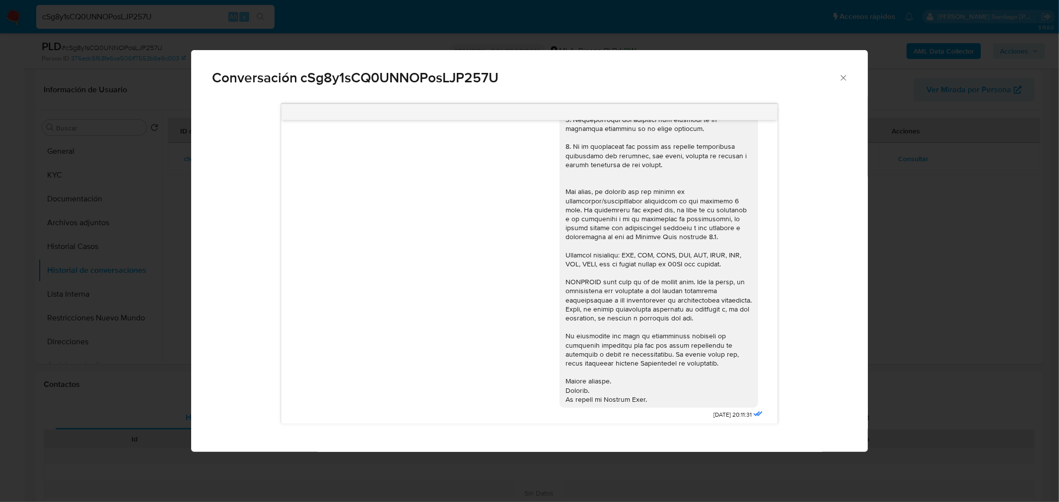
drag, startPoint x: 841, startPoint y: 79, endPoint x: 672, endPoint y: 53, distance: 171.3
click at [841, 78] on icon "Cerrar" at bounding box center [843, 78] width 10 height 10
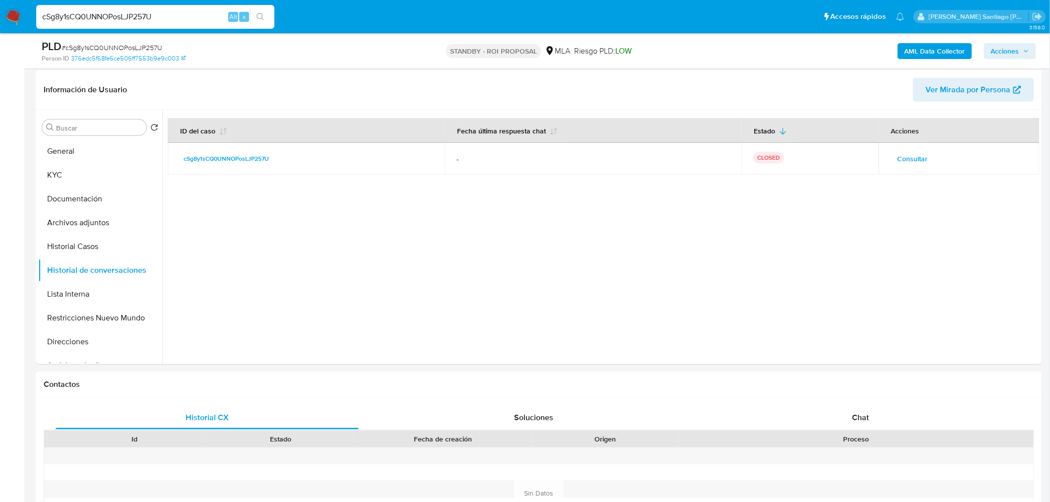
click at [200, 20] on input "cSg8y1sCQ0UNNOPosLJP257U" at bounding box center [155, 16] width 238 height 13
paste input "Z2xahOW1cNGPQlbCWtBOUJab"
type input "Z2xahOW1cNGPQlbCWtBOUJab"
drag, startPoint x: 267, startPoint y: 12, endPoint x: 270, endPoint y: 2, distance: 10.8
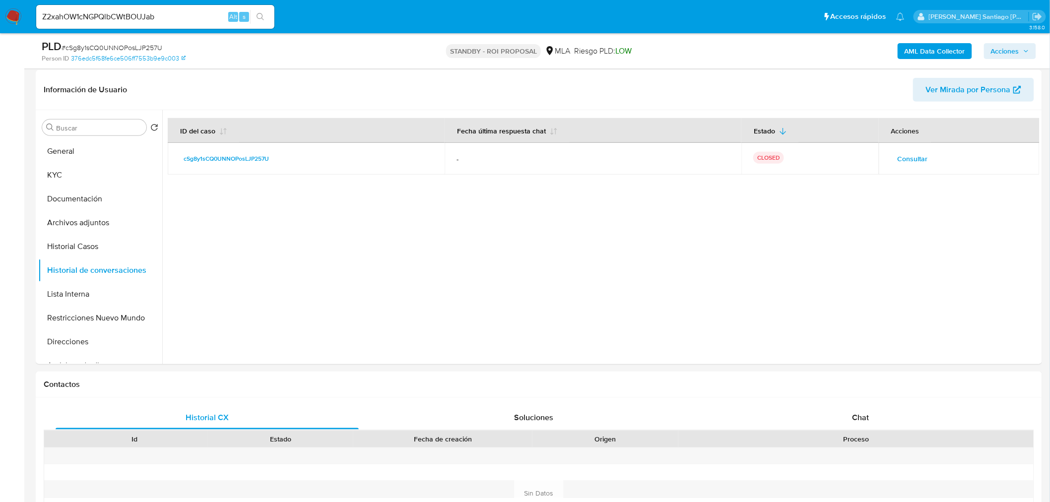
click at [267, 12] on button "search-icon" at bounding box center [260, 17] width 20 height 14
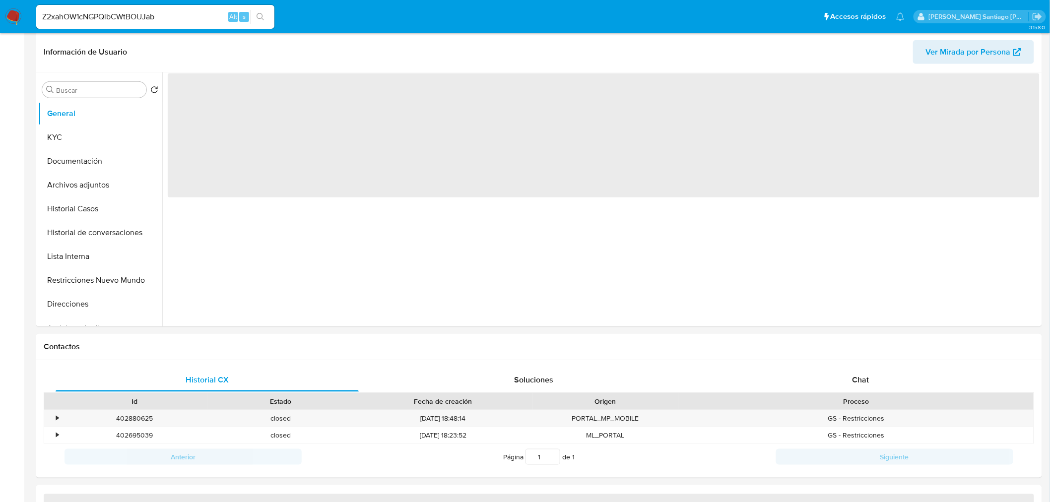
select select "10"
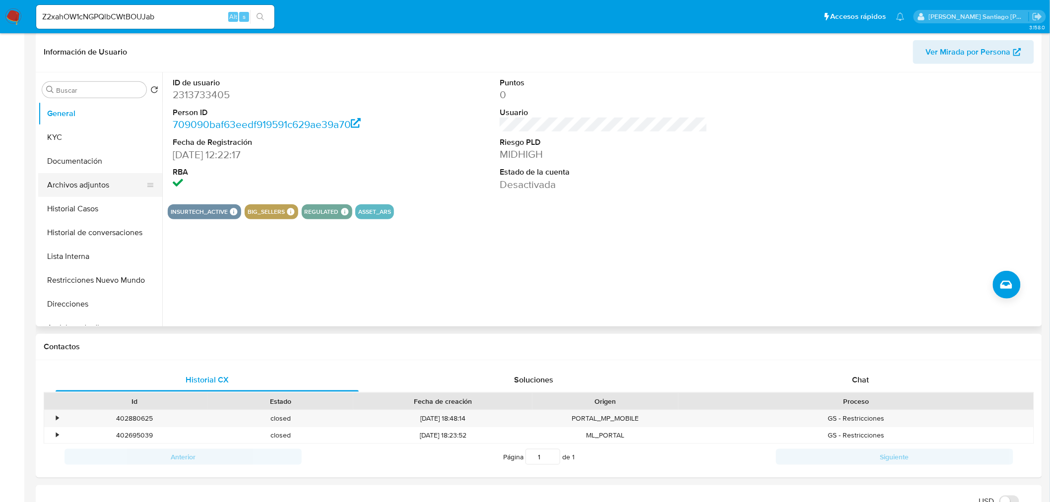
click at [97, 181] on button "Archivos adjuntos" at bounding box center [96, 185] width 116 height 24
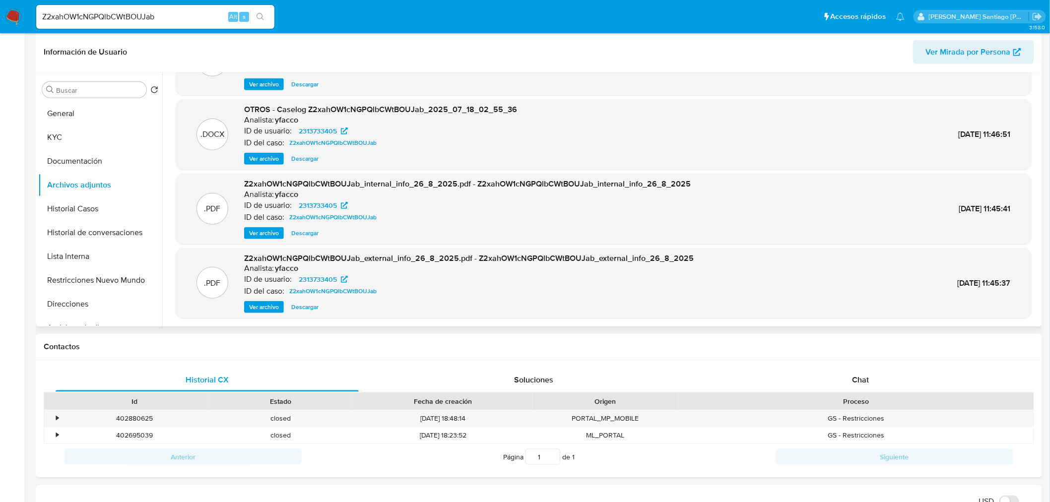
scroll to position [56, 0]
click at [85, 241] on button "Historial de conversaciones" at bounding box center [96, 233] width 116 height 24
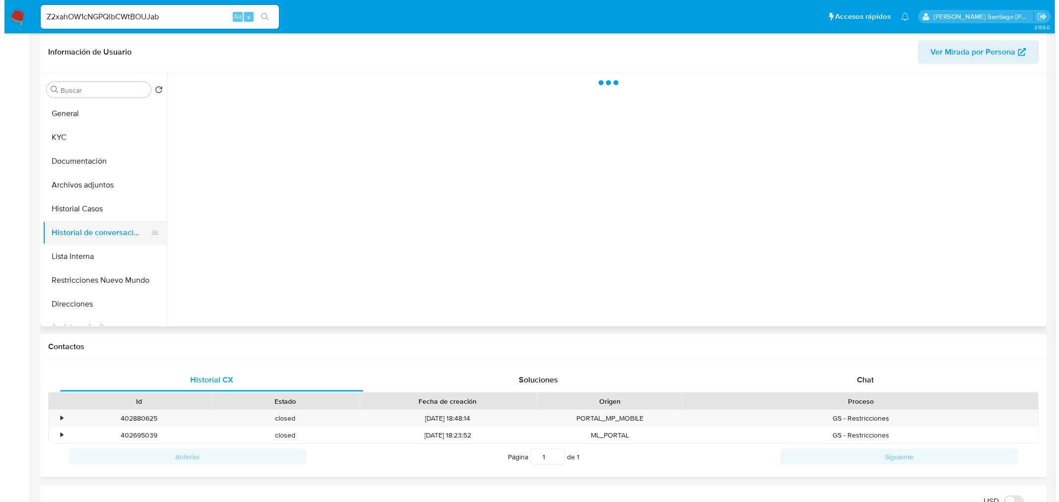
scroll to position [0, 0]
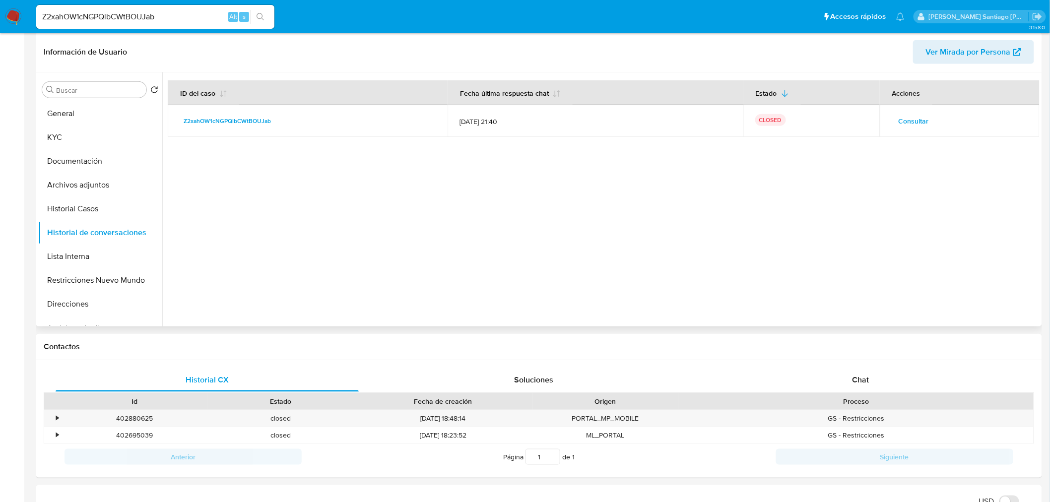
click at [910, 118] on span "Consultar" at bounding box center [914, 121] width 30 height 14
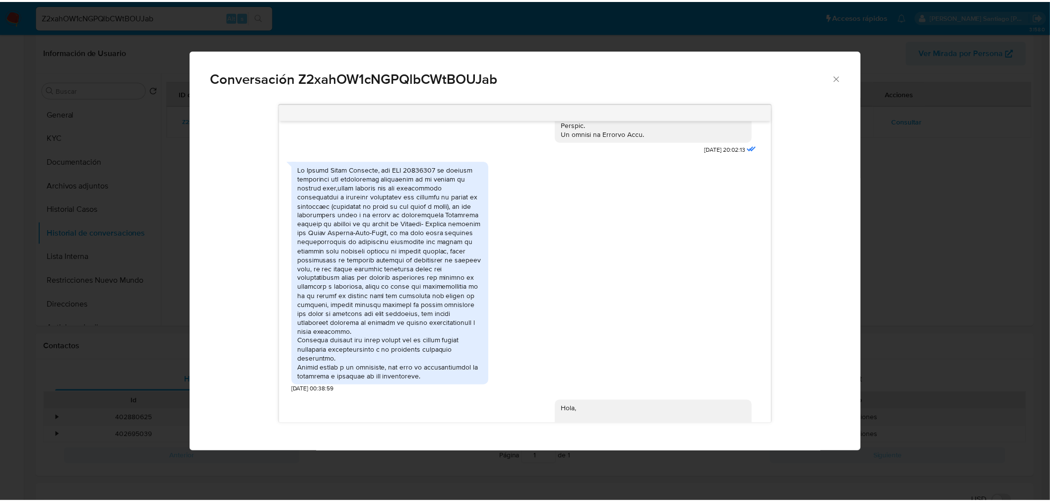
scroll to position [521, 0]
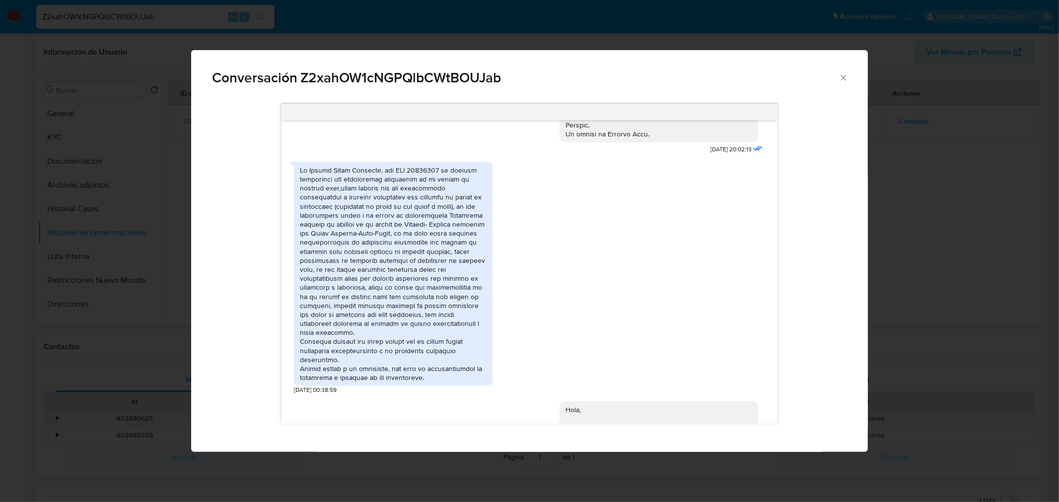
click at [884, 308] on div "Conversación Z2xahOW1cNGPQlbCWtBOUJab 17/07/2025 20:02:13 21/07/2025 00:38:59 H…" at bounding box center [529, 251] width 1059 height 502
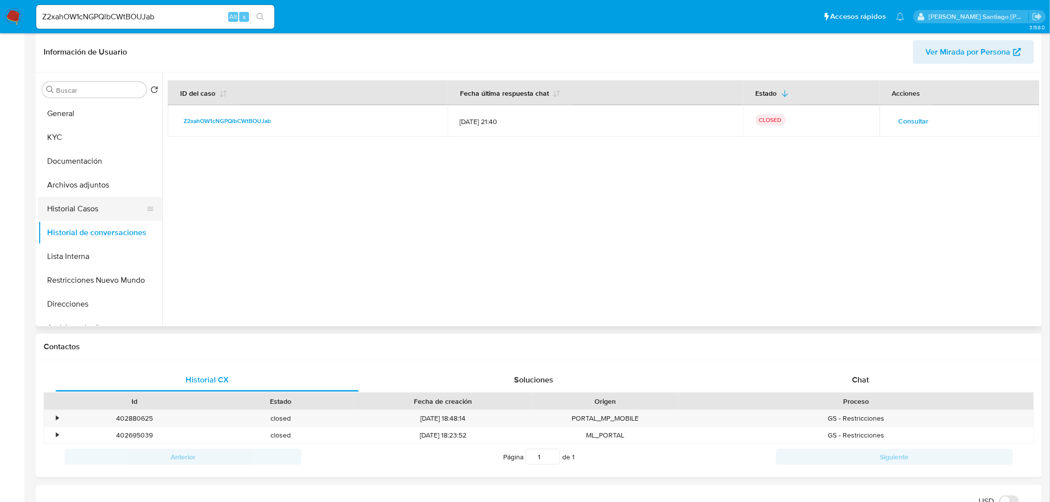
click at [92, 199] on button "Historial Casos" at bounding box center [96, 209] width 116 height 24
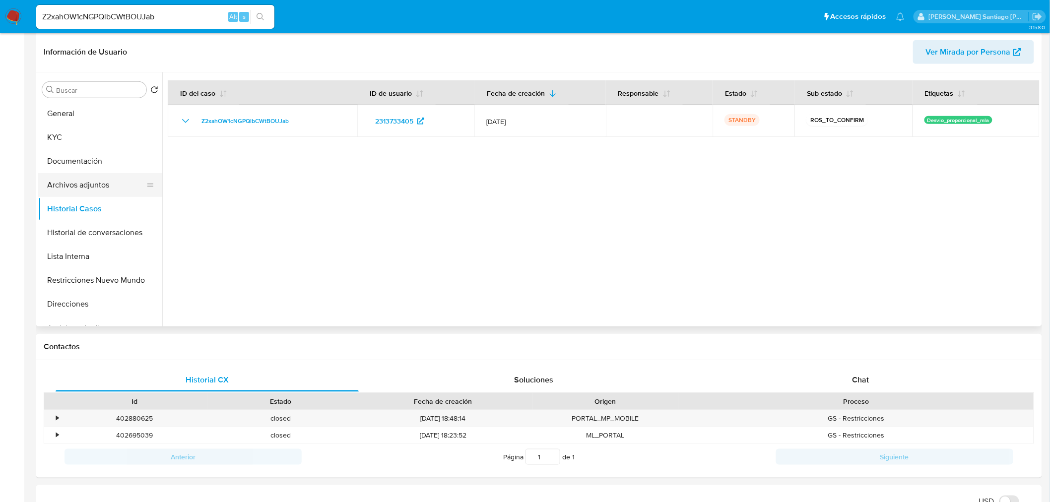
click at [103, 191] on button "Archivos adjuntos" at bounding box center [96, 185] width 116 height 24
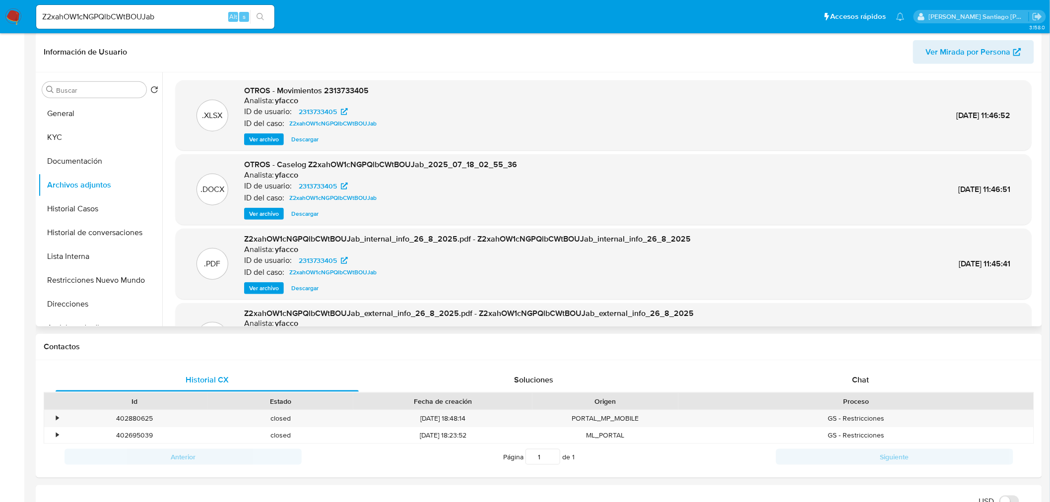
click at [314, 212] on span "Descargar" at bounding box center [304, 214] width 27 height 10
click at [70, 130] on button "KYC" at bounding box center [96, 138] width 116 height 24
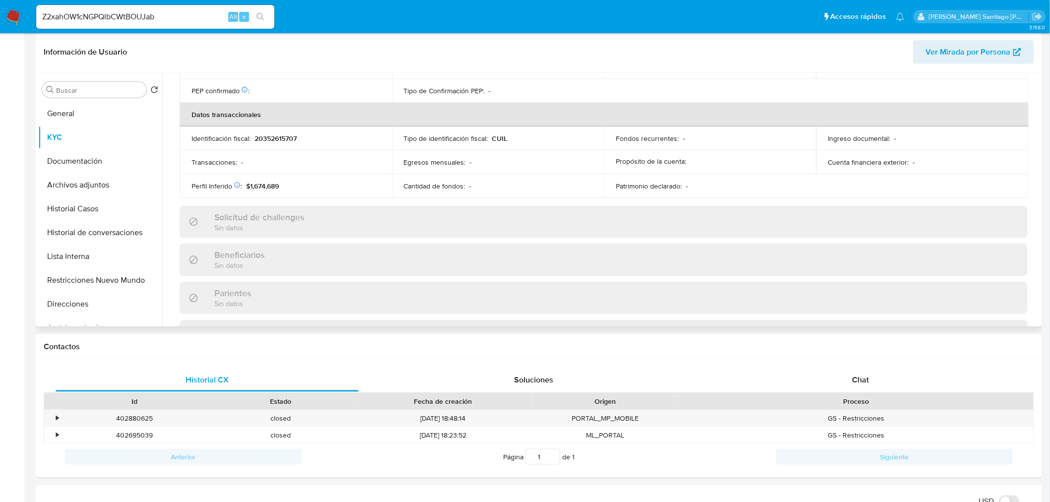
scroll to position [513, 0]
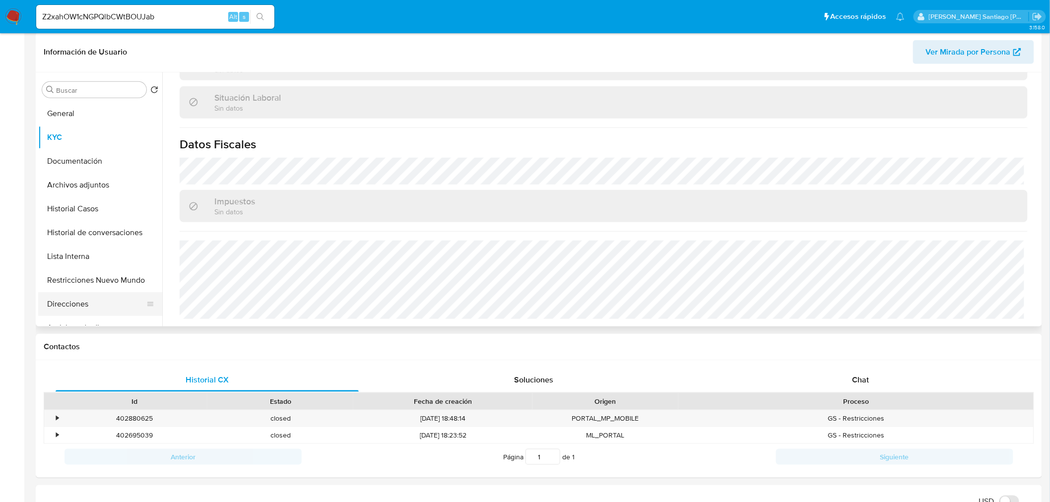
click at [78, 310] on button "Direcciones" at bounding box center [96, 304] width 116 height 24
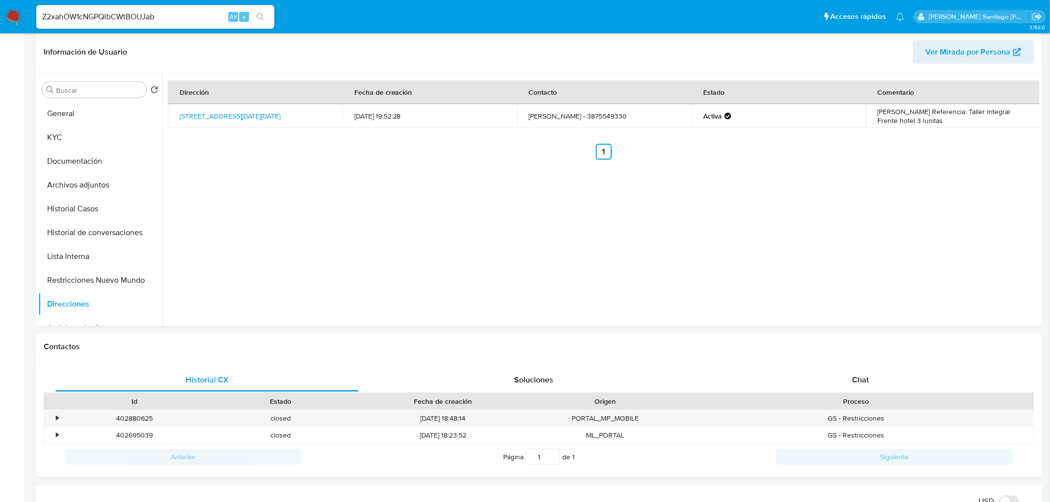
click at [144, 15] on input "Z2xahOW1cNGPQlbCWtBOUJab" at bounding box center [155, 16] width 238 height 13
paste input "otJ01RyZovvfrRDHKbj2u5Y9"
click at [119, 11] on input "otJ01RyZovvfrRDHKbj2u5Y9" at bounding box center [155, 16] width 238 height 13
paste input "otJ01RyZovvfrRDHKbj2u5Y9"
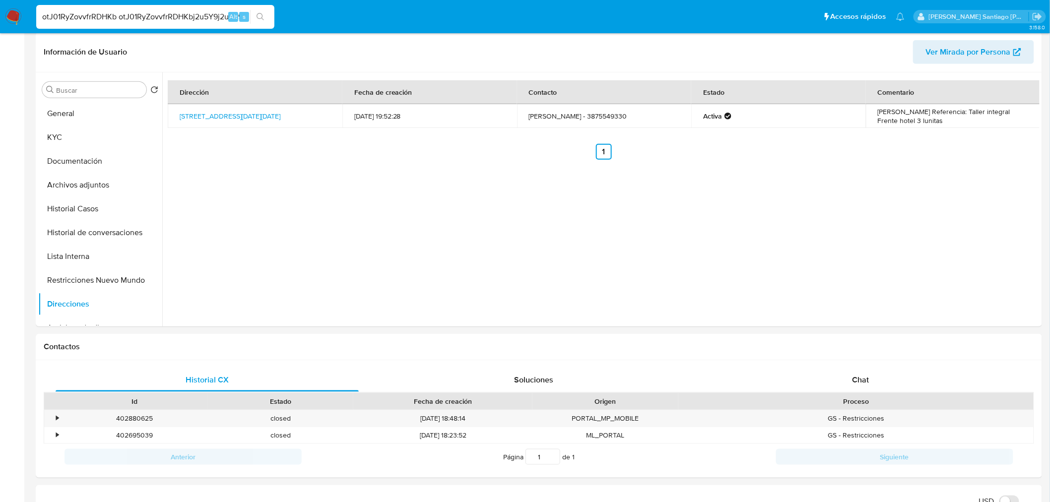
type input "otJ01RyZovvfrRDHKbj2u5Y9"
drag, startPoint x: 155, startPoint y: 18, endPoint x: 0, endPoint y: 42, distance: 156.7
click at [262, 20] on button "search-icon" at bounding box center [260, 17] width 20 height 14
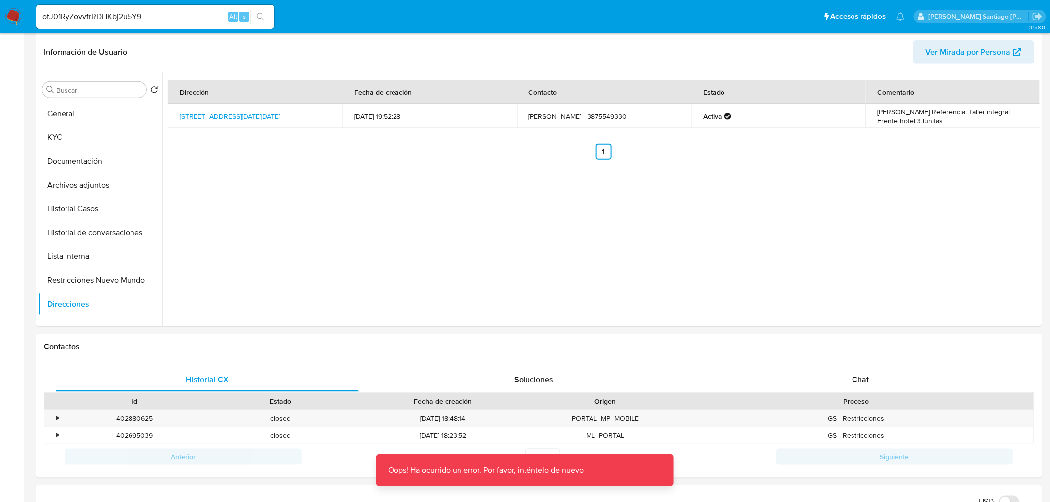
click at [6, 17] on img at bounding box center [13, 16] width 17 height 17
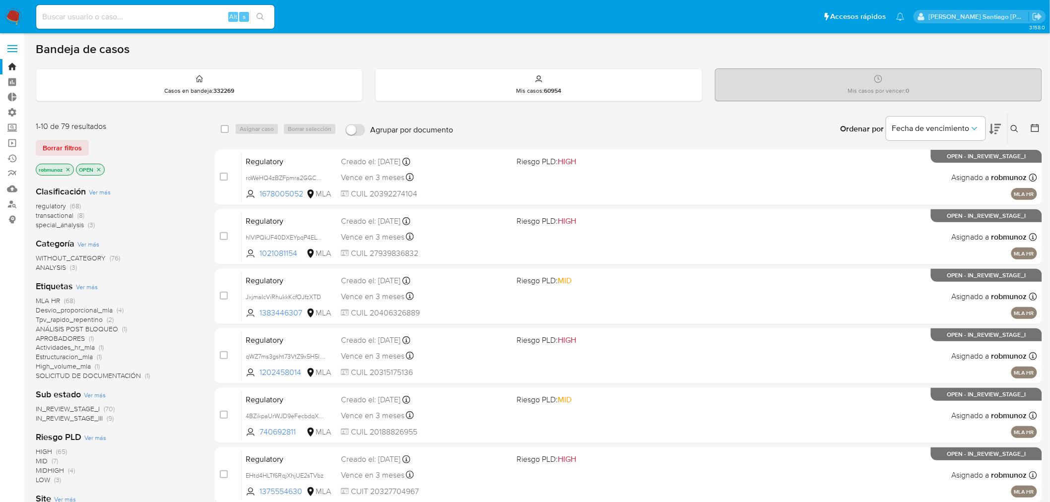
click at [1013, 120] on div "Ingrese ID de usuario o caso Buscar Borrar filtros" at bounding box center [1016, 129] width 17 height 31
click at [1019, 125] on icon at bounding box center [1015, 129] width 8 height 8
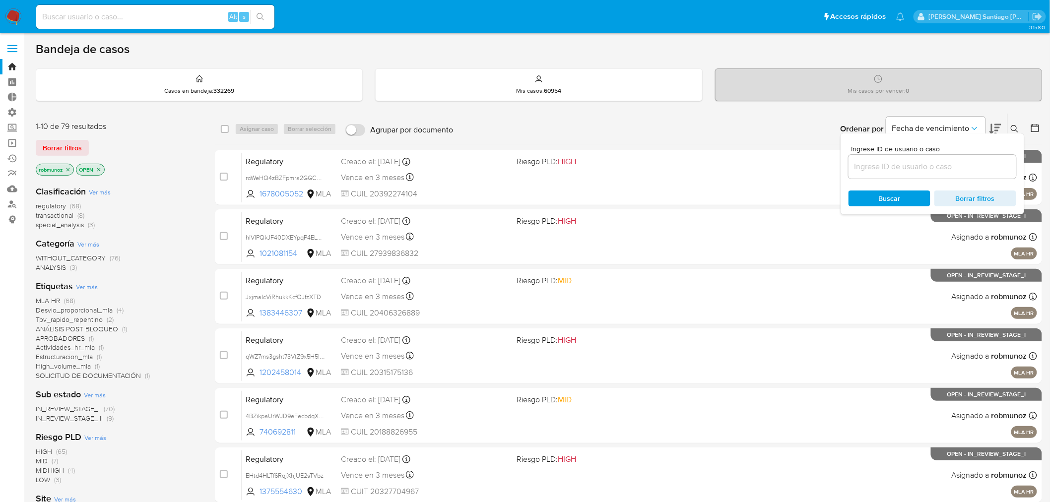
click at [981, 167] on input at bounding box center [933, 166] width 168 height 13
type input "cf1WyY1WNIh9h6mL9jdoGjQC"
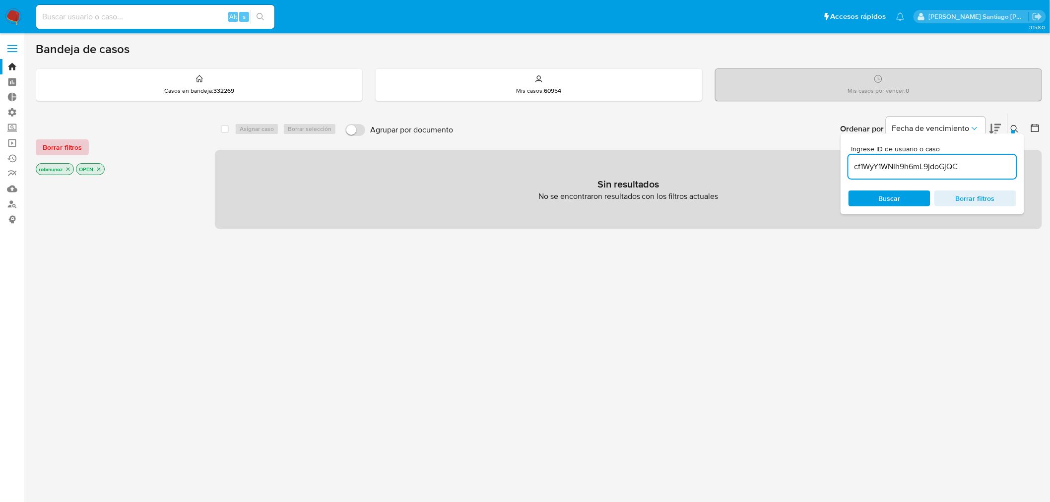
click at [33, 152] on main "3.158.0" at bounding box center [525, 302] width 1050 height 605
click at [46, 149] on span "Borrar filtros" at bounding box center [62, 147] width 39 height 14
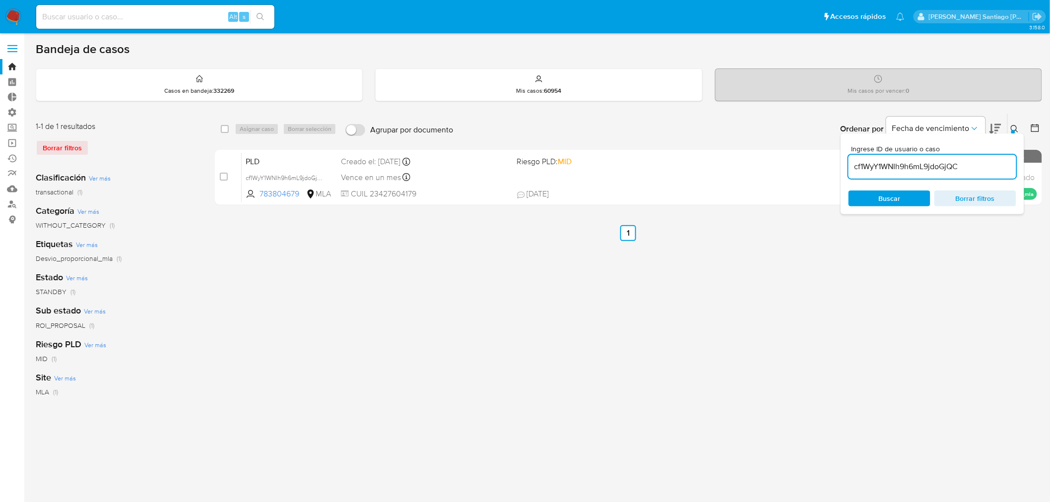
click at [1014, 126] on icon at bounding box center [1015, 129] width 8 height 8
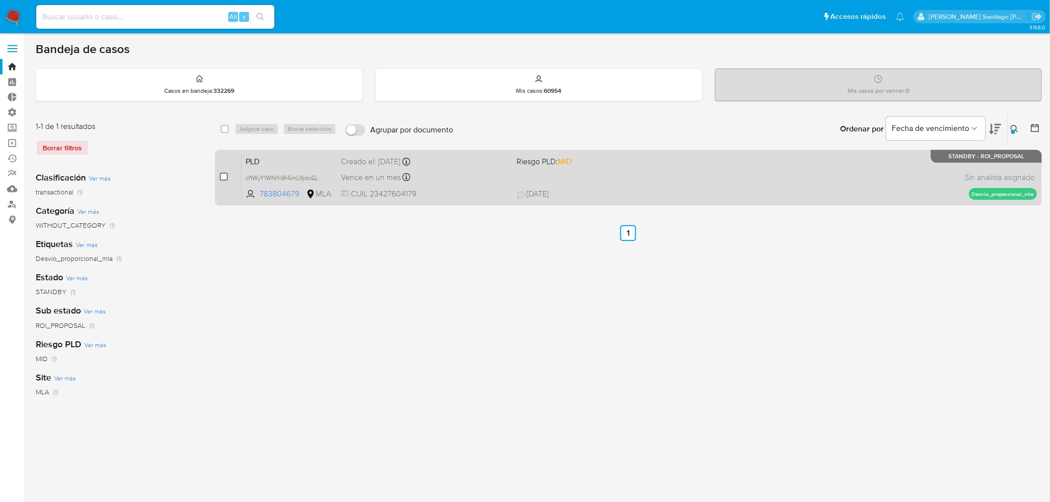
click at [222, 173] on input "checkbox" at bounding box center [224, 177] width 8 height 8
checkbox input "true"
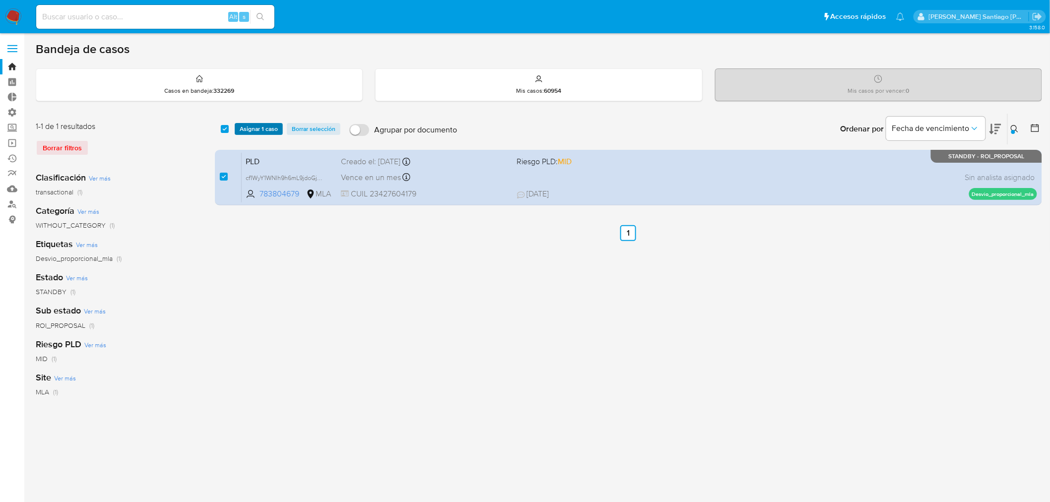
click at [264, 134] on span "Asignar 1 caso" at bounding box center [259, 129] width 38 height 10
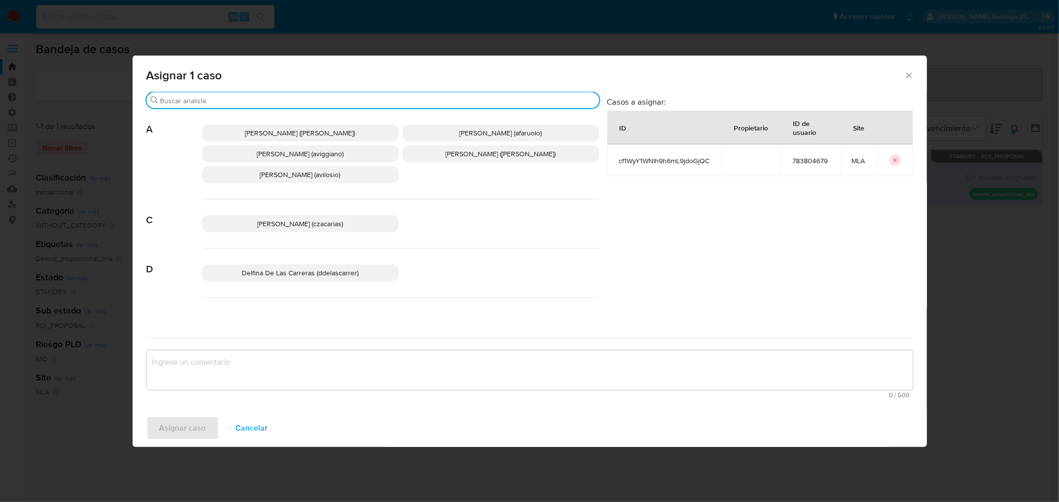
click at [276, 97] on input "Buscar" at bounding box center [377, 100] width 435 height 9
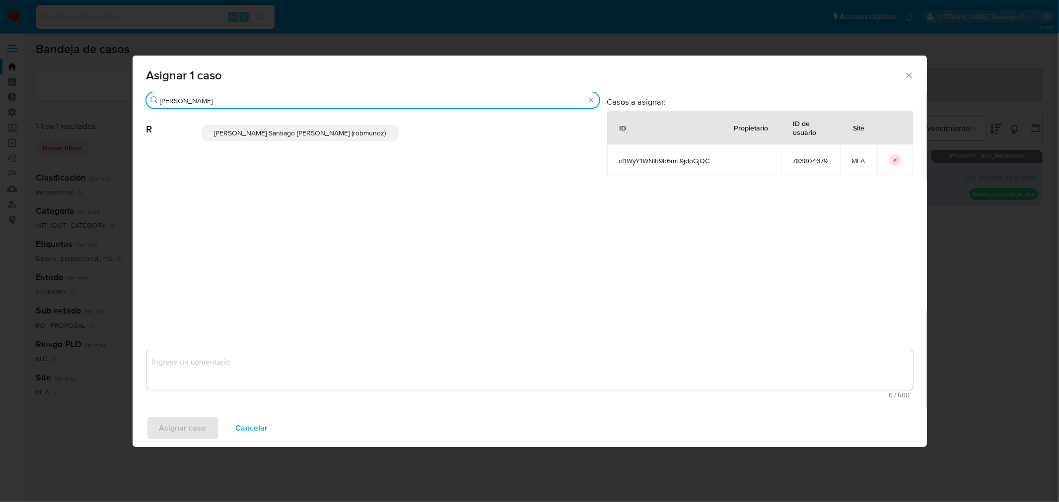
type input "[PERSON_NAME]"
click at [269, 134] on span "[PERSON_NAME] Santiago [PERSON_NAME] (robmunoz)" at bounding box center [300, 133] width 172 height 10
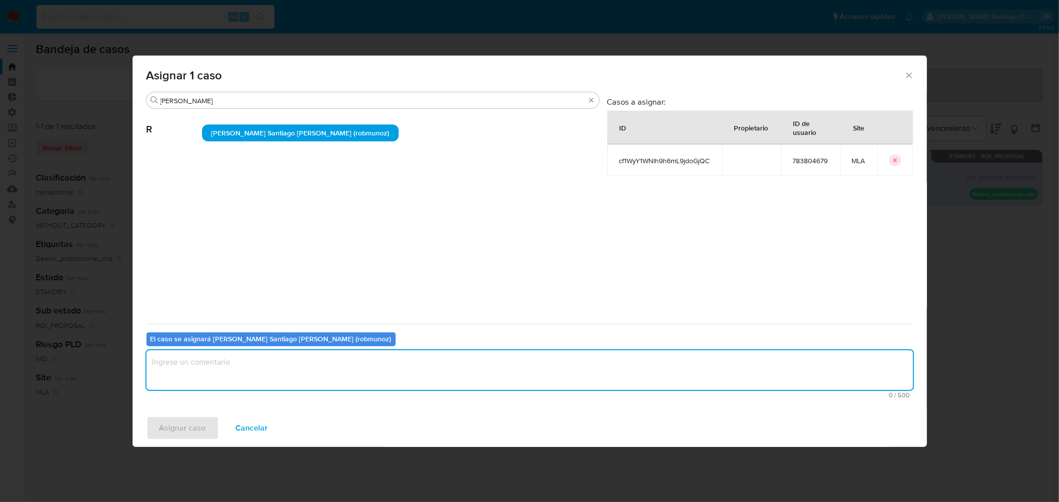
click at [251, 369] on textarea "assign-modal" at bounding box center [529, 370] width 766 height 40
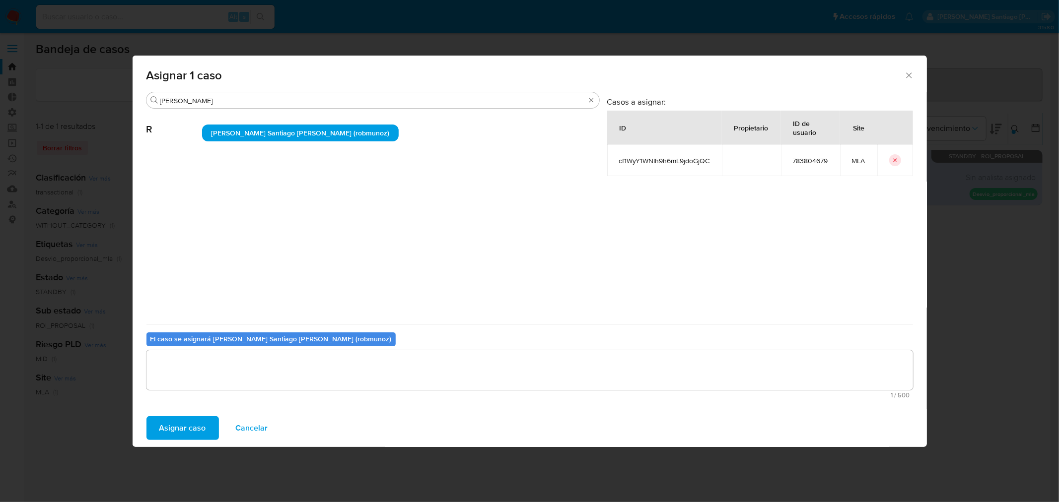
click at [200, 425] on span "Asignar caso" at bounding box center [182, 428] width 47 height 22
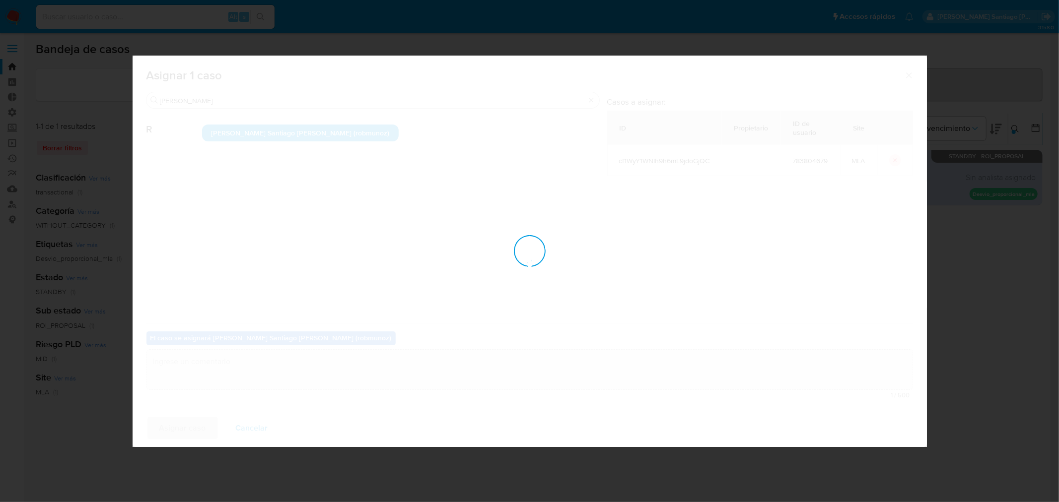
checkbox input "false"
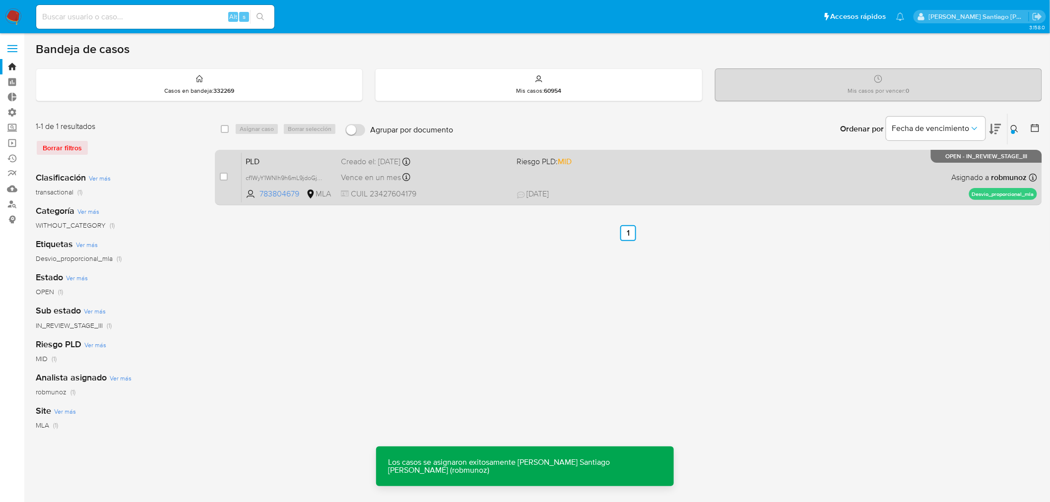
click at [676, 179] on div "PLD cf1WyY1WNIh9h6mL9jdoGjQC 783804679 MLA Riesgo PLD: MID Creado el: 12/07/202…" at bounding box center [640, 177] width 796 height 50
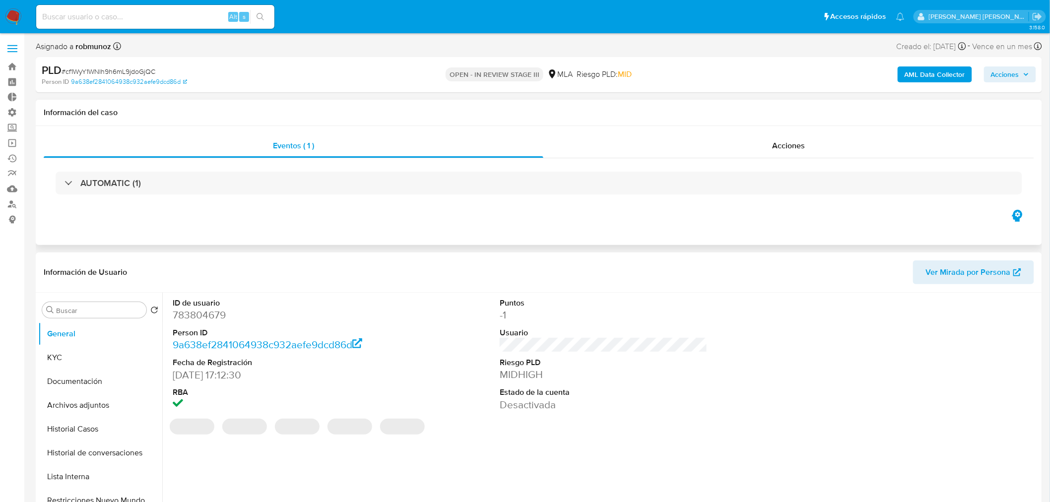
select select "10"
click at [75, 403] on button "Archivos adjuntos" at bounding box center [96, 406] width 116 height 24
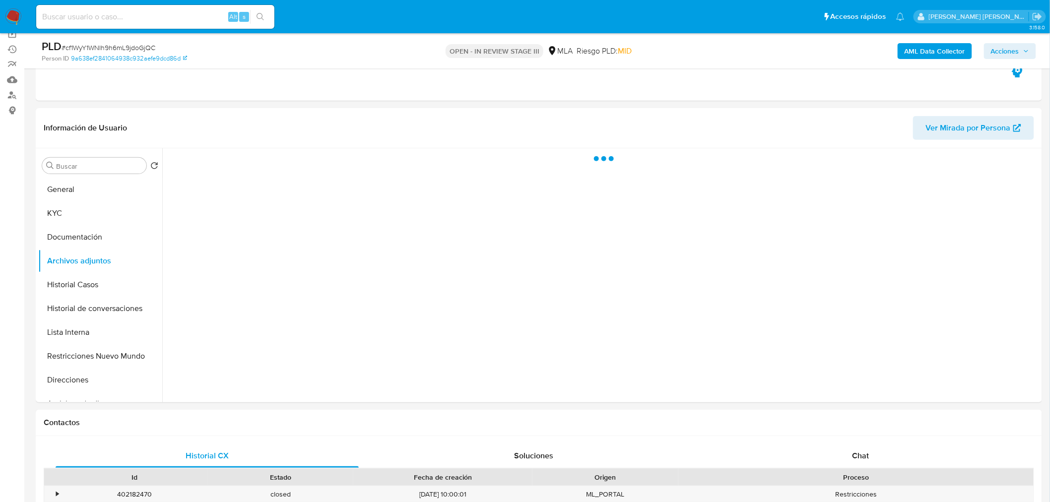
scroll to position [110, 0]
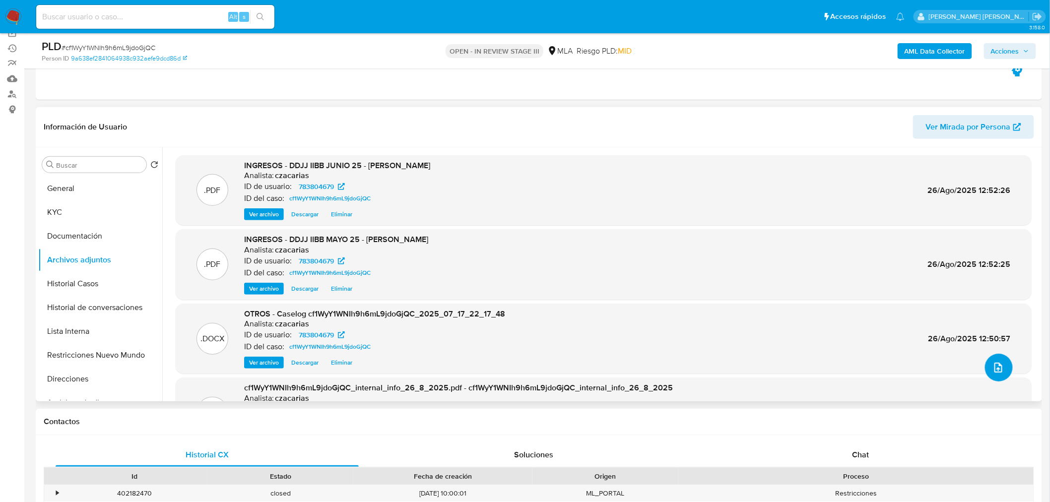
click at [994, 362] on icon "upload-file" at bounding box center [999, 368] width 12 height 12
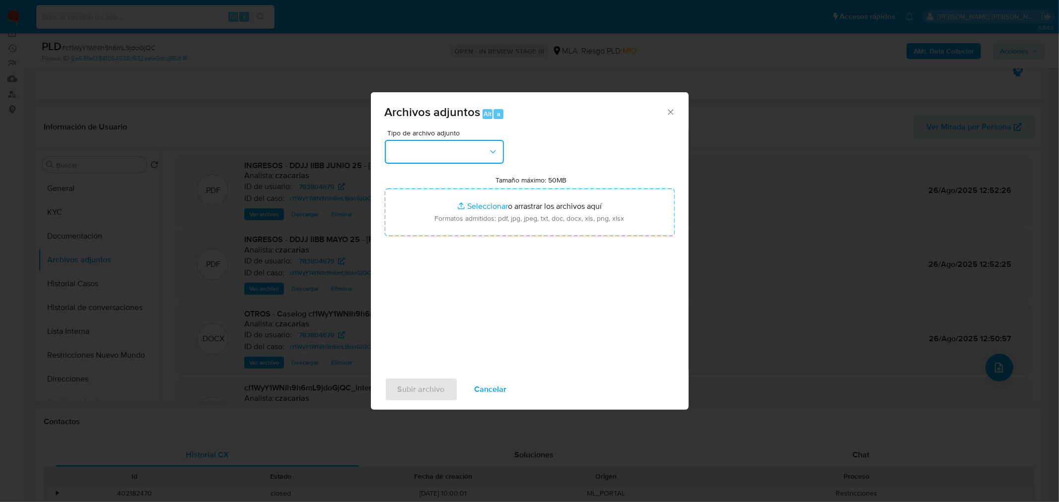
click at [490, 156] on button "button" at bounding box center [444, 152] width 119 height 24
drag, startPoint x: 478, startPoint y: 178, endPoint x: 482, endPoint y: 186, distance: 8.9
click at [478, 178] on div "IDENTIFICACIÓN" at bounding box center [440, 178] width 101 height 24
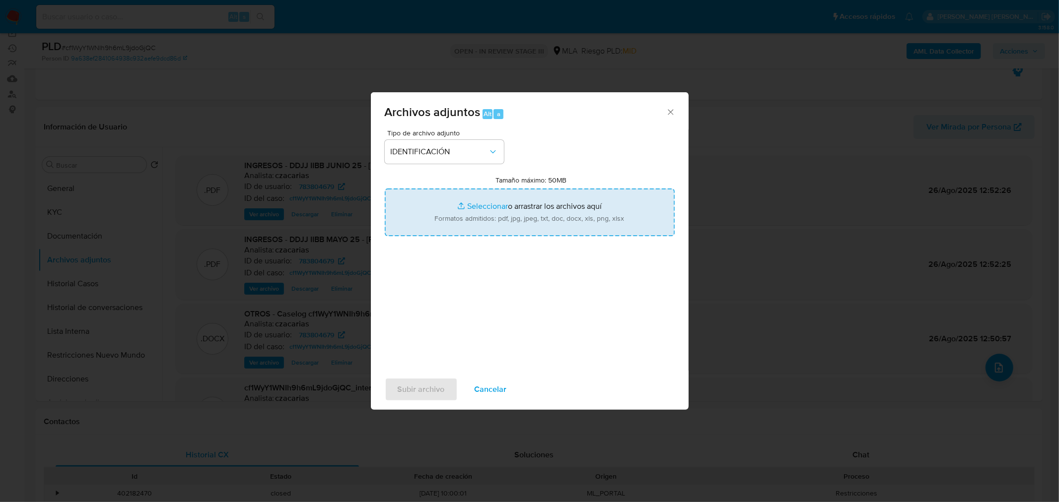
click at [504, 202] on input "Tamaño máximo: 50MB Seleccionar archivos" at bounding box center [530, 213] width 290 height 48
type input "C:\fakepath\Caselog cf1WyY1WNIh9h6mL9jdoGjQC_VII.docx"
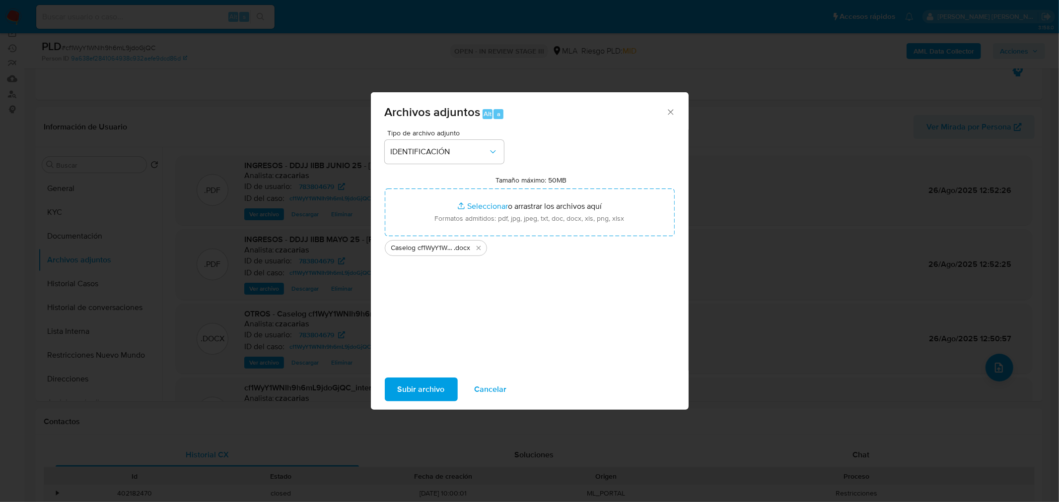
click at [428, 383] on span "Subir archivo" at bounding box center [421, 390] width 47 height 22
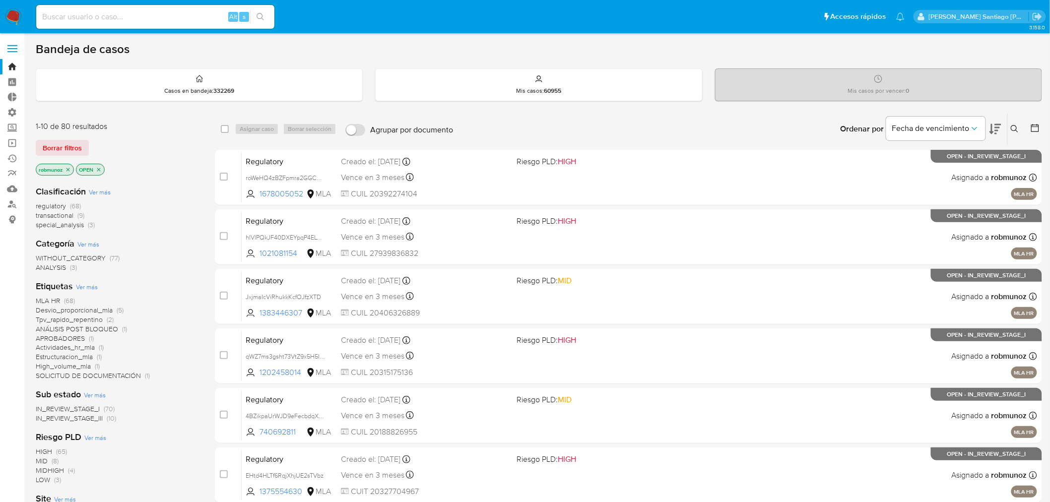
click at [188, 16] on input at bounding box center [155, 16] width 238 height 13
paste input "otJ01RyZovvfrRDHKbj2u5Y9"
type input "otJ01RyZovvfrRDHKbj2u5Y9"
click at [257, 10] on button "search-icon" at bounding box center [260, 17] width 20 height 14
click at [98, 18] on input at bounding box center [155, 16] width 238 height 13
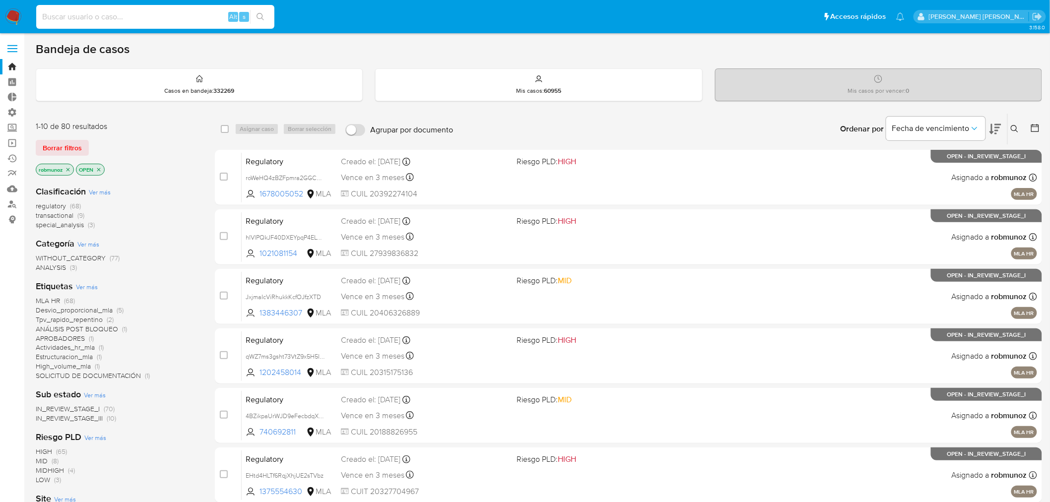
click at [1018, 128] on icon at bounding box center [1015, 129] width 8 height 8
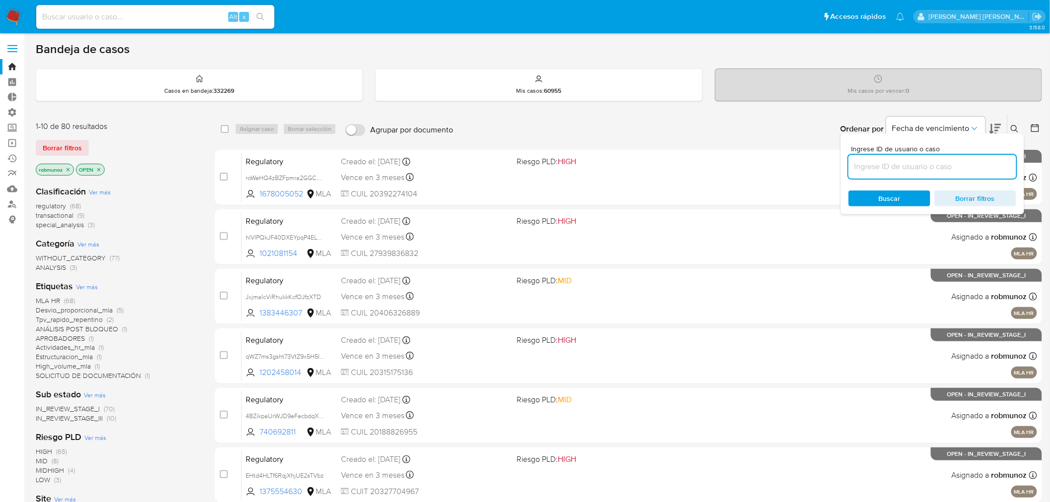
click at [954, 164] on input at bounding box center [933, 166] width 168 height 13
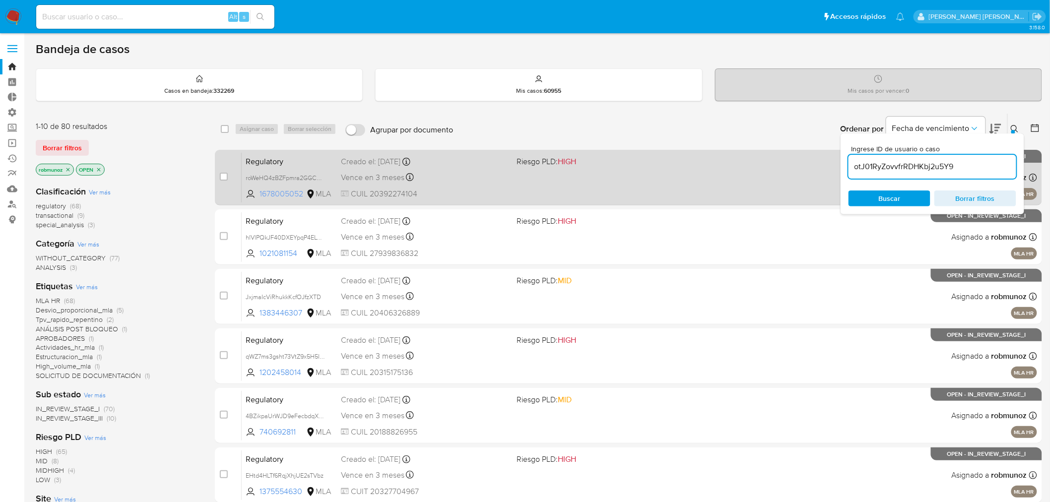
type input "otJ01RyZovvfrRDHKbj2u5Y9"
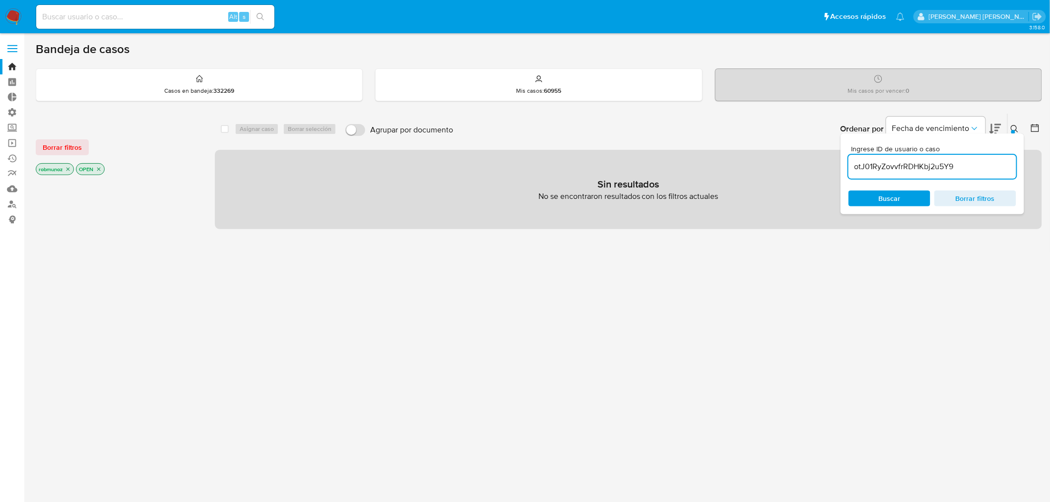
drag, startPoint x: 46, startPoint y: 147, endPoint x: 138, endPoint y: 155, distance: 92.1
click at [47, 147] on span "Borrar filtros" at bounding box center [62, 147] width 39 height 14
click at [1018, 127] on icon at bounding box center [1015, 129] width 8 height 8
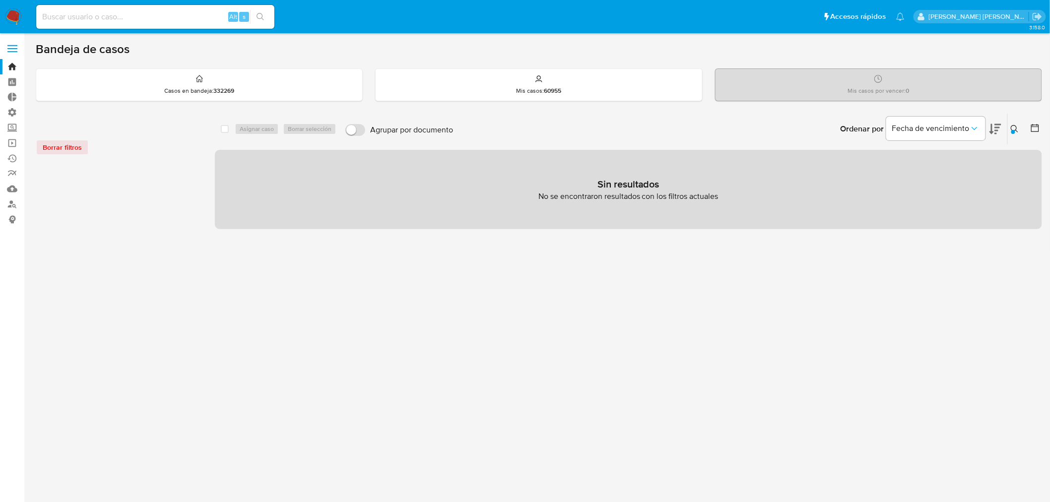
drag, startPoint x: 856, startPoint y: 300, endPoint x: 854, endPoint y: 323, distance: 23.4
click at [858, 301] on div "select-all-cases-checkbox Asignar caso Borrar selección Agrupar por documento O…" at bounding box center [628, 330] width 827 height 435
drag, startPoint x: 142, startPoint y: 17, endPoint x: 151, endPoint y: 21, distance: 10.2
click at [141, 17] on input at bounding box center [155, 16] width 238 height 13
paste input "318087720"
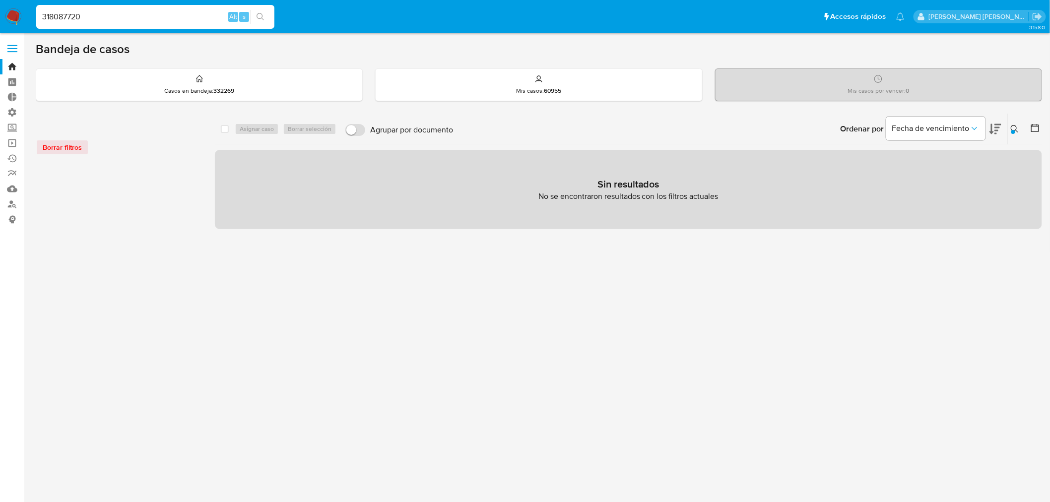
type input "318087720"
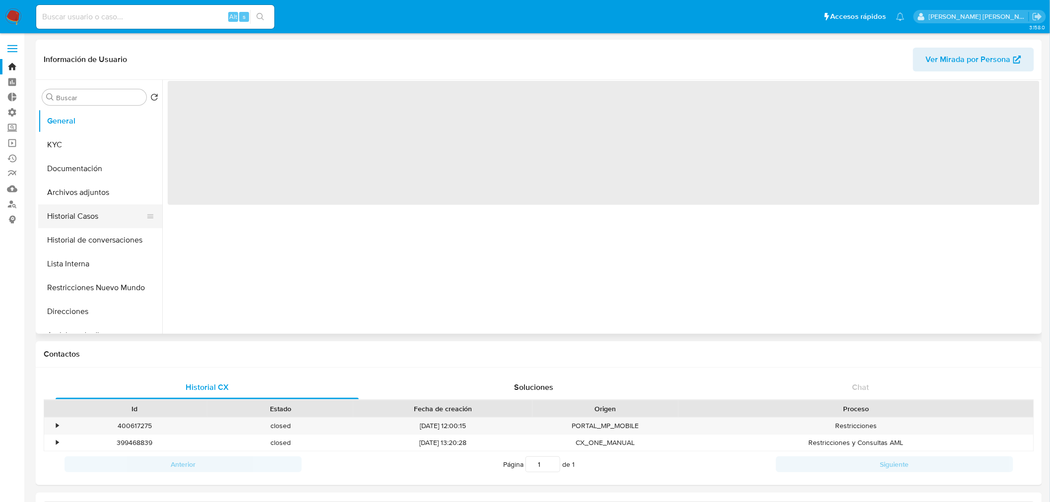
click at [80, 210] on button "Historial Casos" at bounding box center [96, 216] width 116 height 24
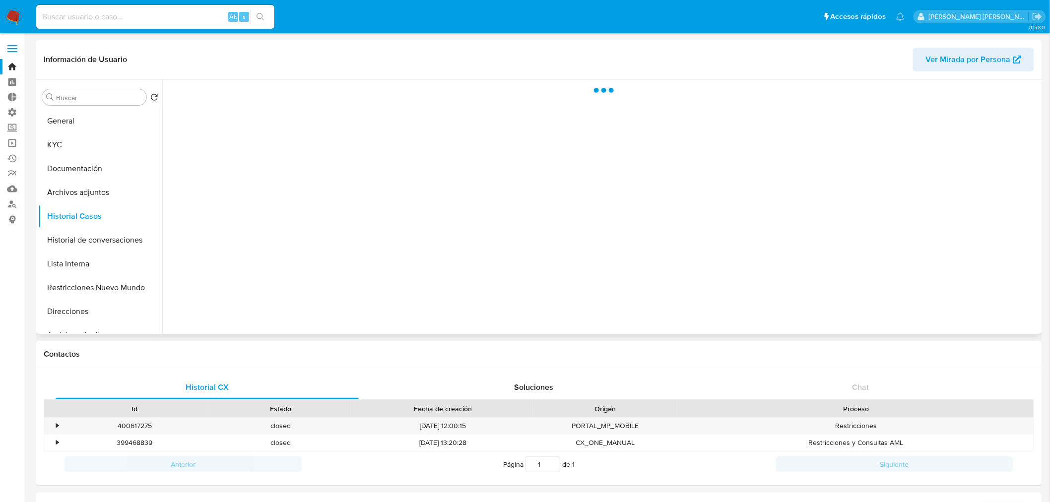
select select "10"
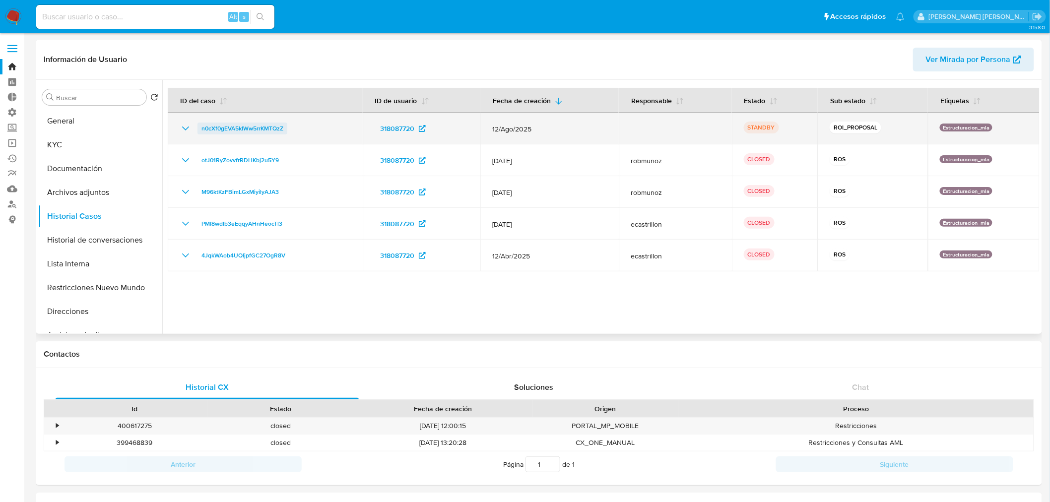
click at [264, 132] on span "n0cXf0gEVA5kIWw5rrKMTQzZ" at bounding box center [243, 129] width 82 height 12
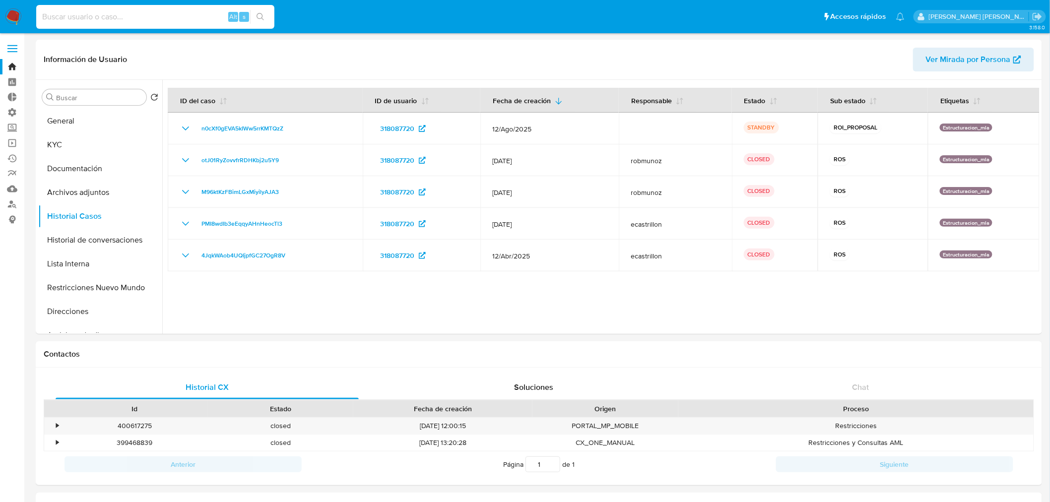
click at [174, 15] on input at bounding box center [155, 16] width 238 height 13
paste input "CvkHx8CO0TXe3yIoRtCYb2nL"
type input "CvkHx8CO0TXe3yIoRtCYb2nL"
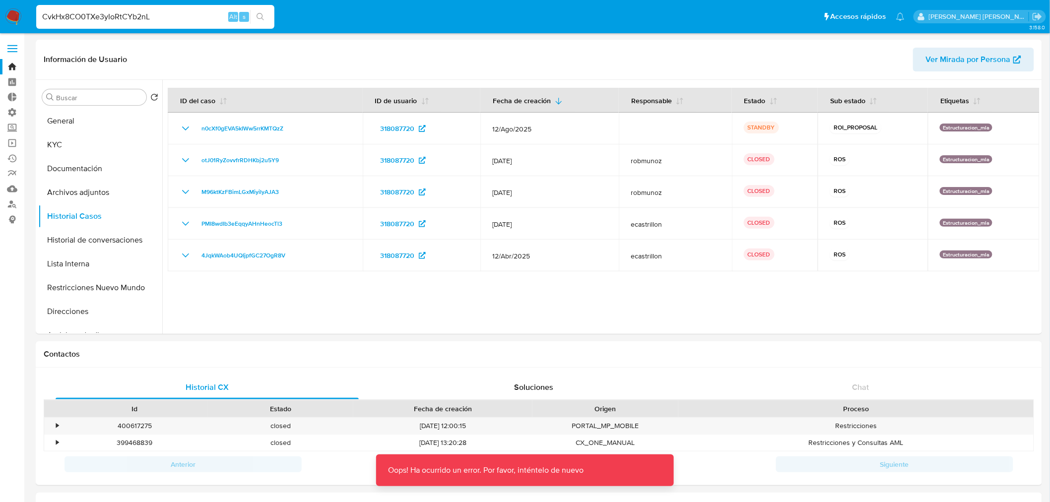
click at [15, 17] on img at bounding box center [13, 16] width 17 height 17
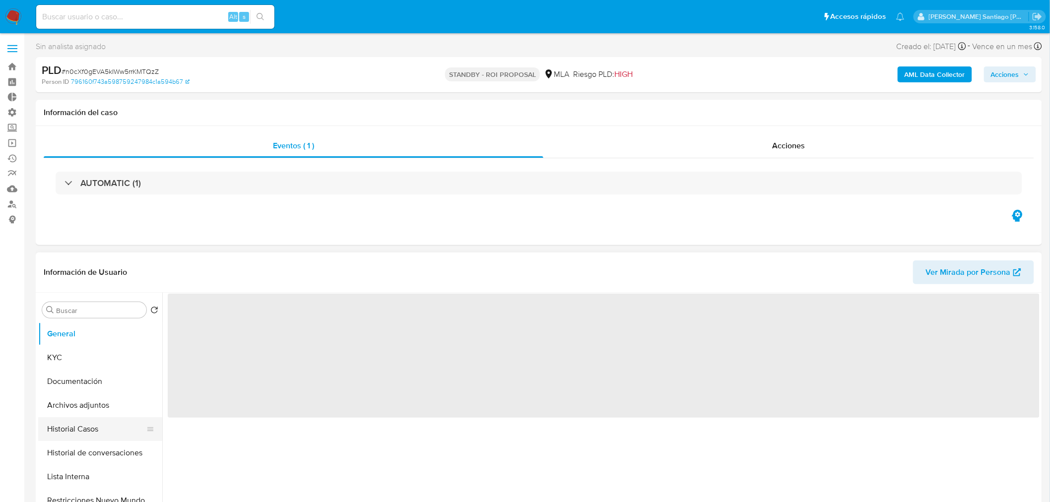
click at [112, 437] on button "Historial Casos" at bounding box center [96, 429] width 116 height 24
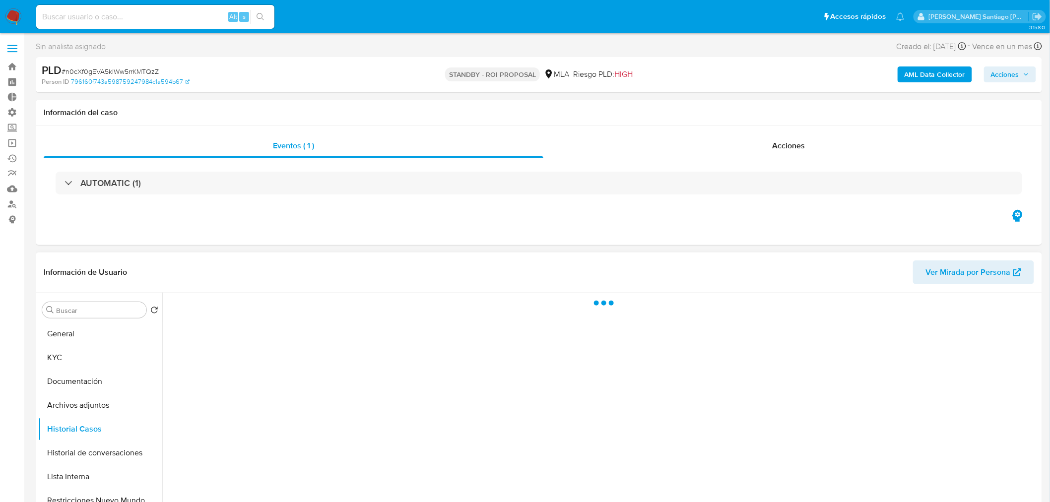
select select "10"
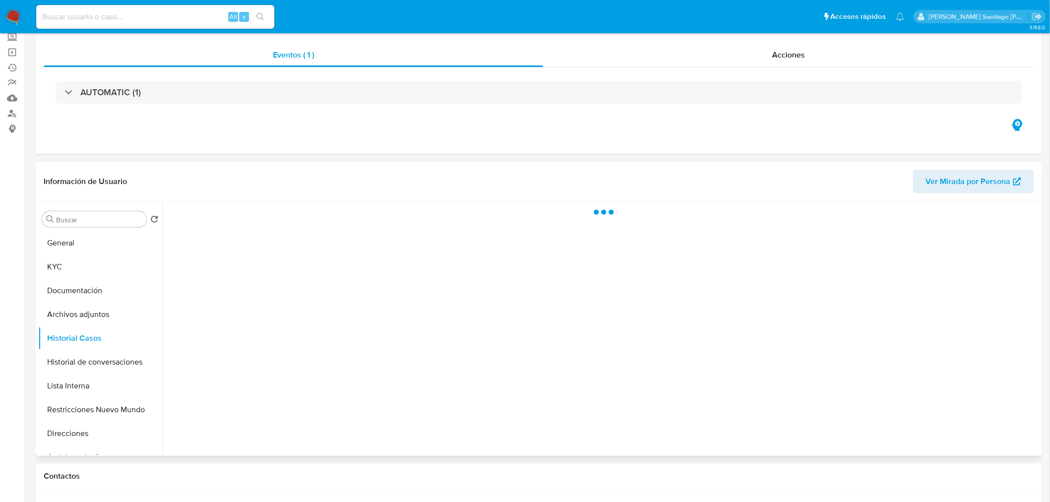
scroll to position [110, 0]
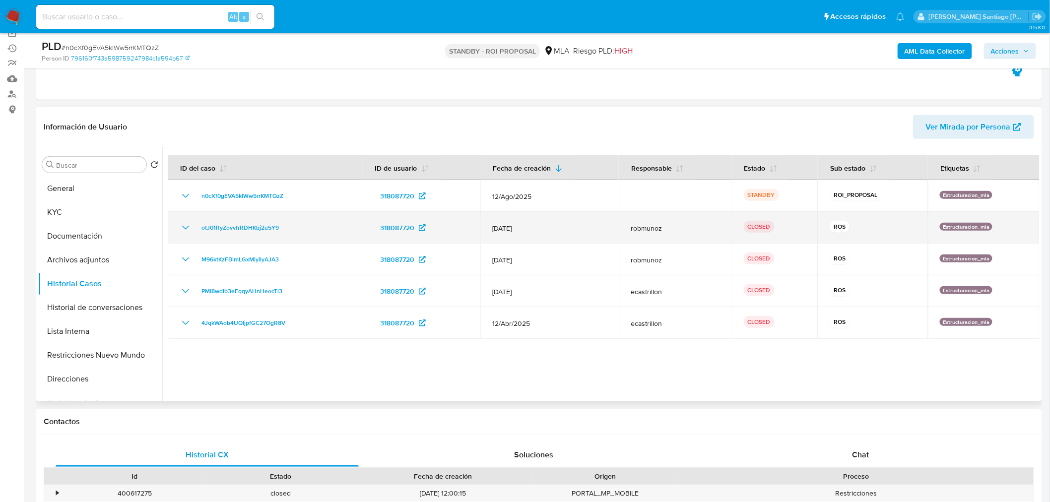
click at [182, 225] on icon "Mostrar/Ocultar" at bounding box center [186, 228] width 12 height 12
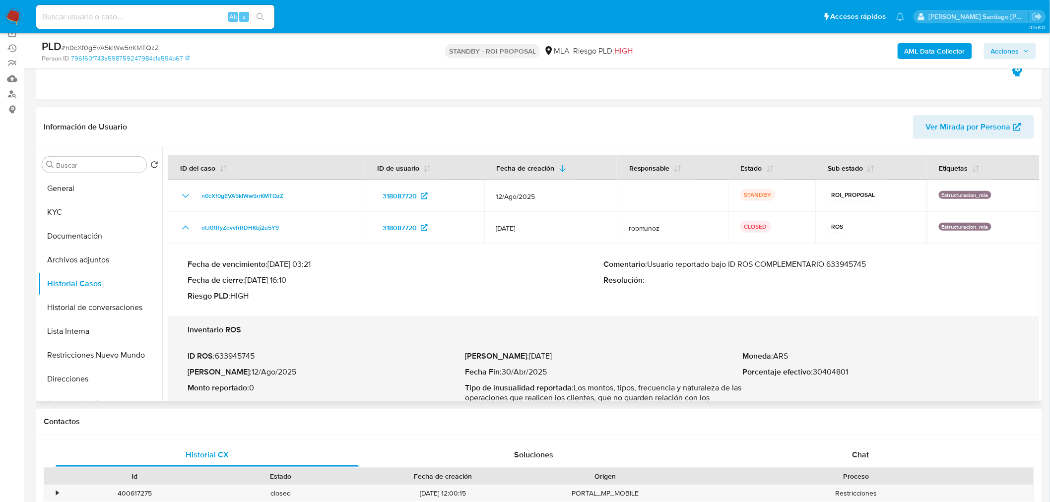
click at [793, 295] on div "Comentario : Usuario reportado bajo ID ROS COMPLEMENTARIO 633945745 Resolución :" at bounding box center [812, 281] width 416 height 42
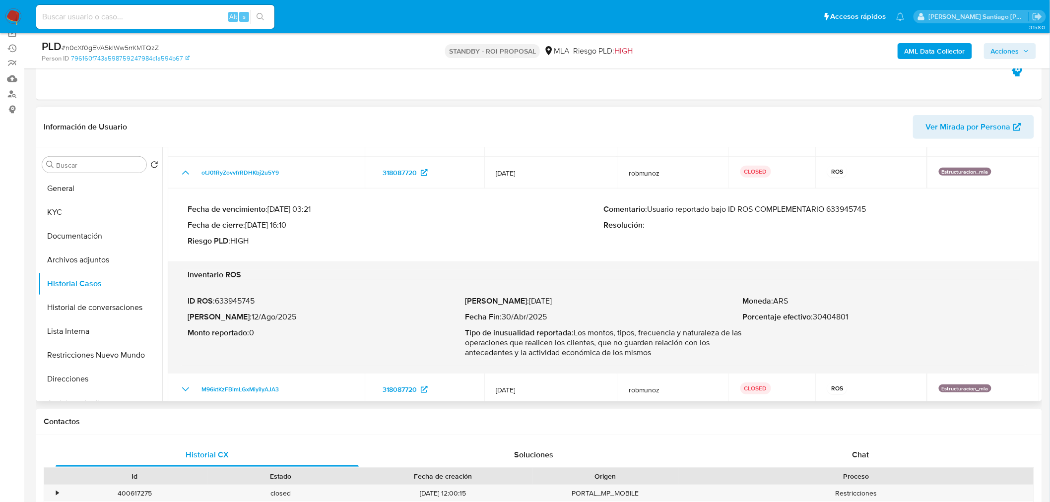
drag, startPoint x: 556, startPoint y: 316, endPoint x: 529, endPoint y: 300, distance: 31.6
click at [529, 300] on div "Fecha Inicio : [DATE] Fecha Fin : [DATE] Tipo de inusualidad reportada : Los mo…" at bounding box center [603, 327] width 277 height 62
click at [529, 300] on p "Fecha Inicio : [DATE]" at bounding box center [603, 301] width 277 height 10
click at [513, 300] on p "Fecha Inicio : [DATE]" at bounding box center [603, 301] width 277 height 10
drag, startPoint x: 516, startPoint y: 301, endPoint x: 571, endPoint y: 305, distance: 54.7
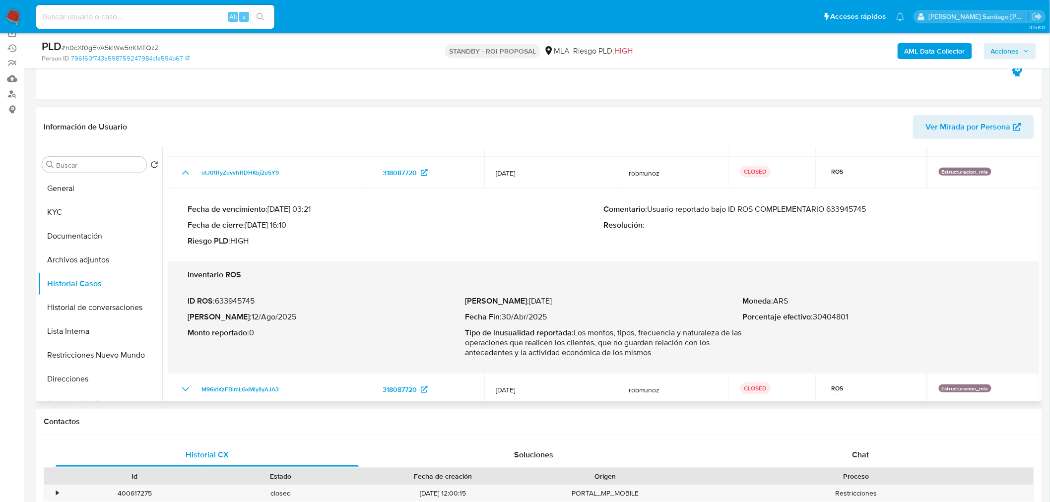
click at [571, 305] on p "Fecha Inicio : [DATE]" at bounding box center [603, 301] width 277 height 10
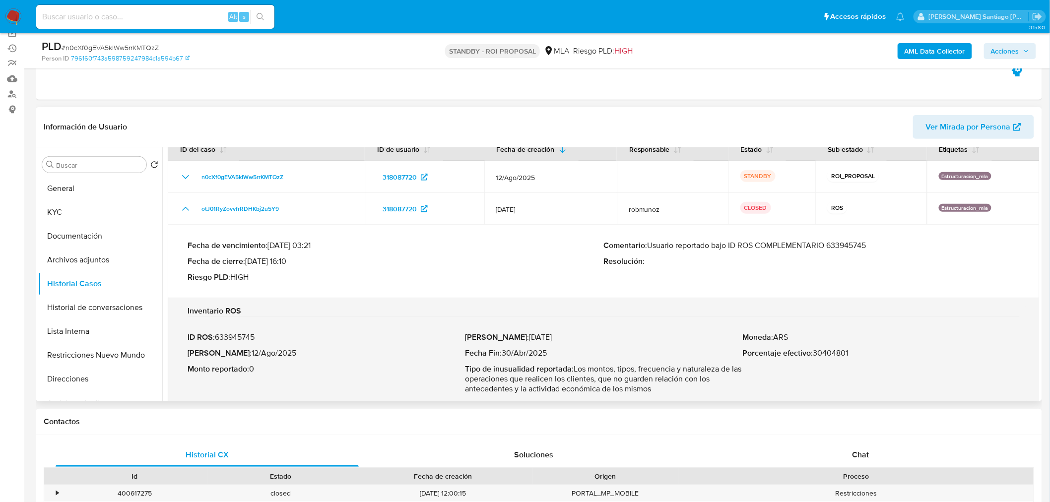
scroll to position [0, 0]
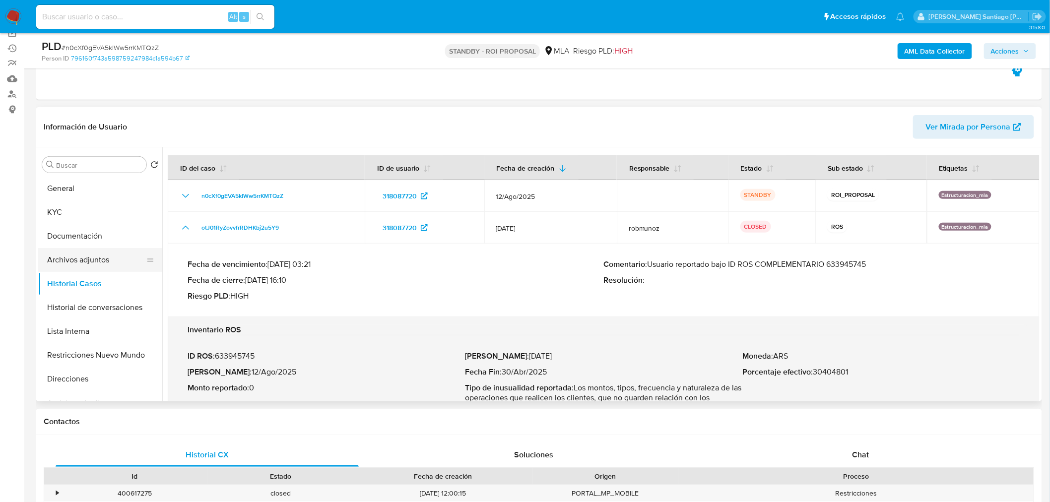
click at [84, 260] on button "Archivos adjuntos" at bounding box center [96, 260] width 116 height 24
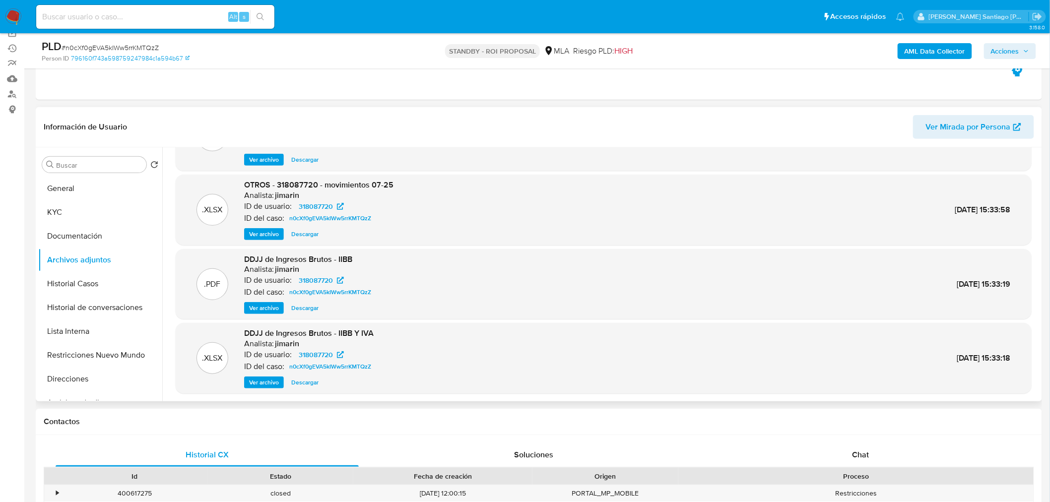
scroll to position [55, 0]
click at [149, 16] on input at bounding box center [155, 16] width 238 height 13
paste input "olQUav8DFjHpvhbhvQQUdkcD"
type input "olQUav8DFjHpvhbhvQQUdkcD"
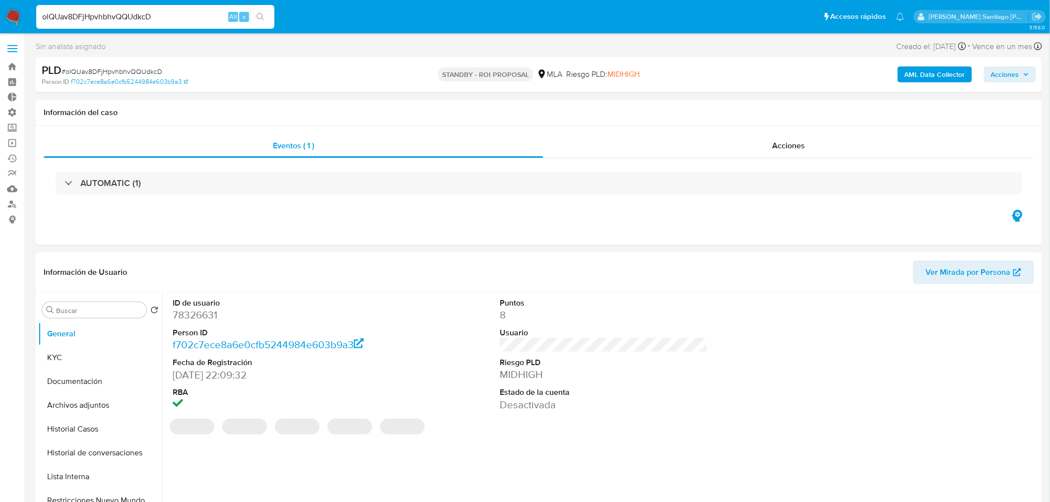
select select "10"
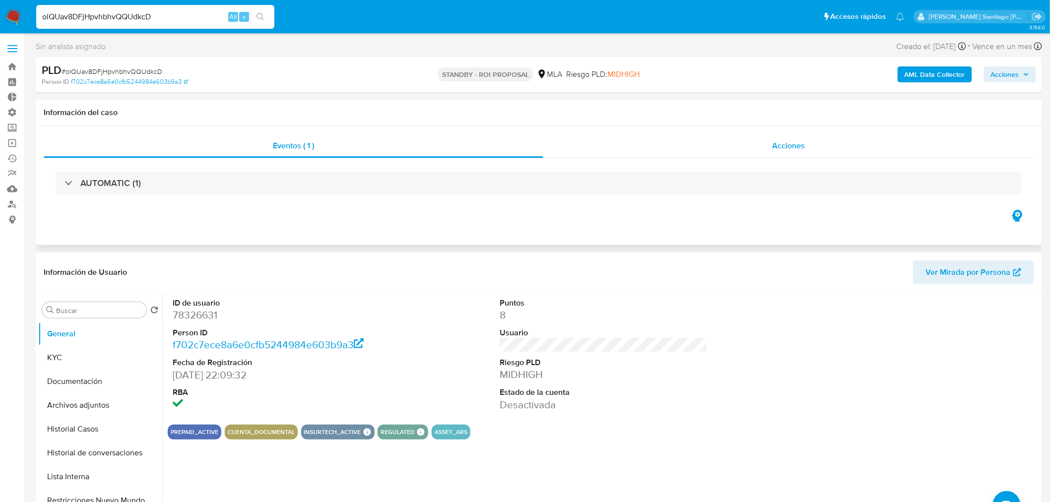
drag, startPoint x: 787, startPoint y: 142, endPoint x: 793, endPoint y: 157, distance: 16.0
click at [788, 145] on span "Acciones" at bounding box center [788, 145] width 33 height 11
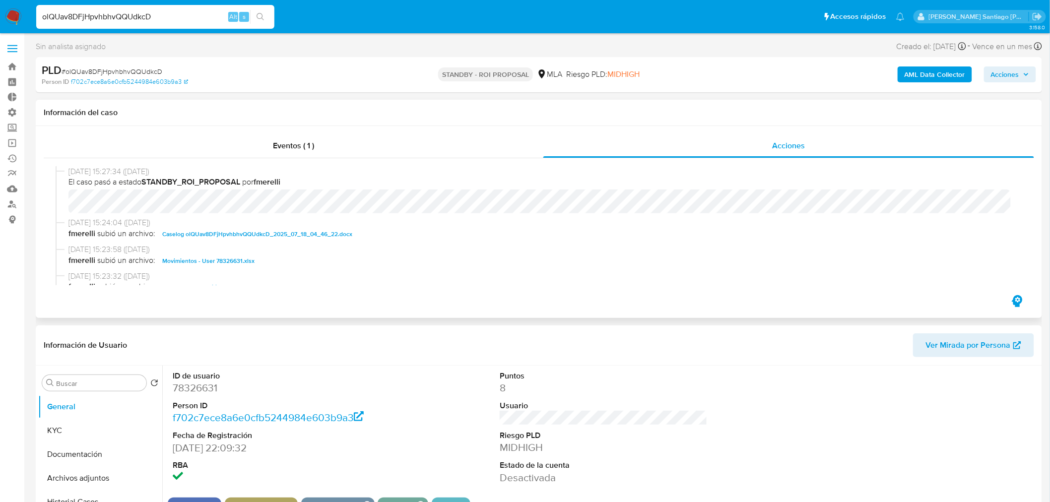
click at [341, 231] on span "Caselog olQUav8DFjHpvhbhvQQUdkcD_2025_07_18_04_46_22.docx" at bounding box center [257, 234] width 190 height 12
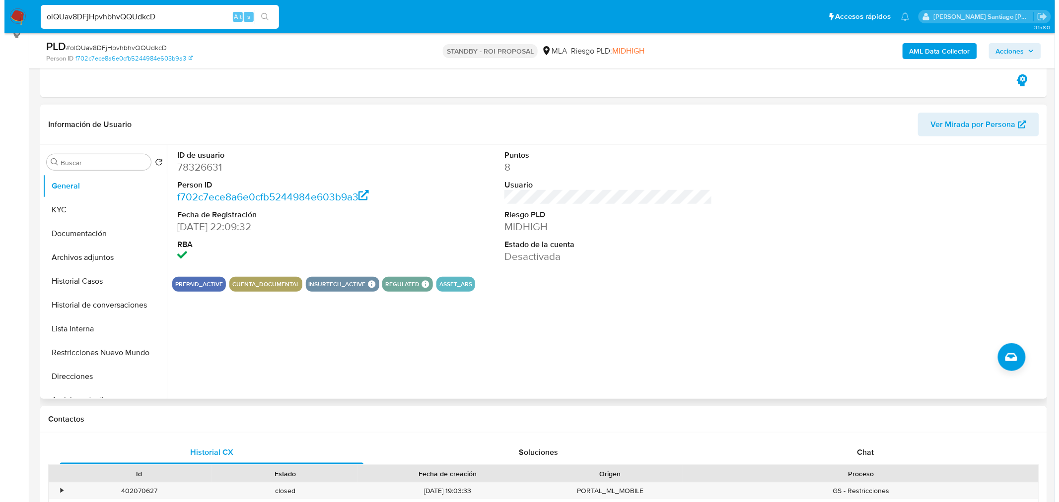
scroll to position [220, 0]
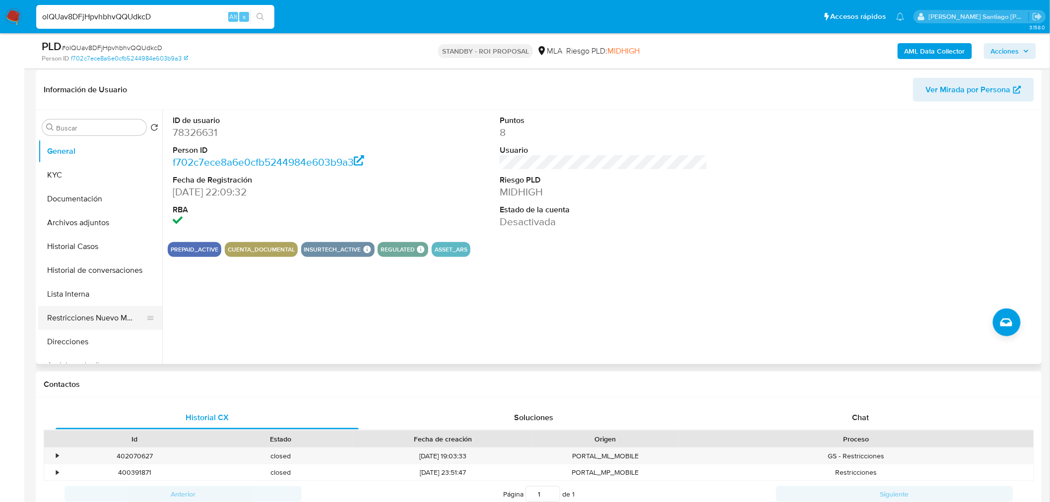
click at [69, 312] on button "Restricciones Nuevo Mundo" at bounding box center [96, 318] width 116 height 24
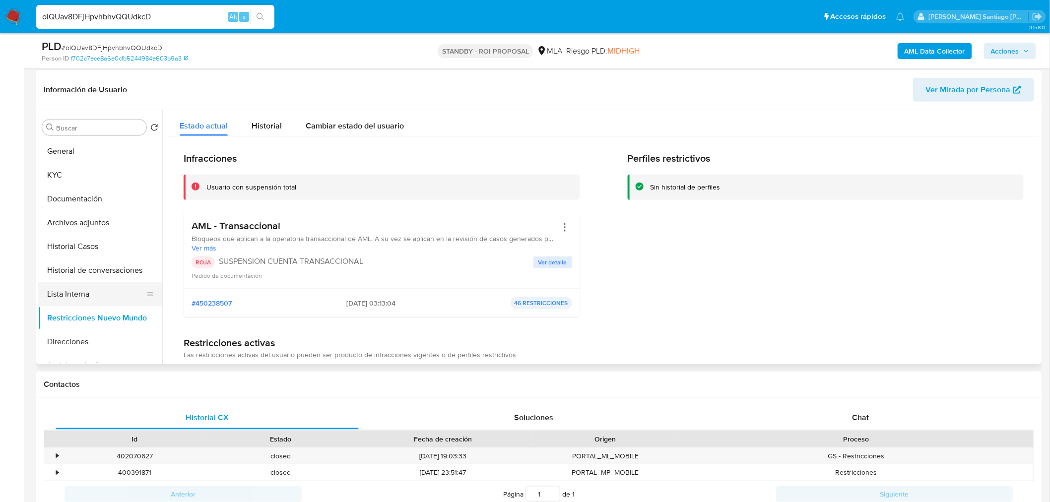
click at [72, 288] on button "Lista Interna" at bounding box center [96, 294] width 116 height 24
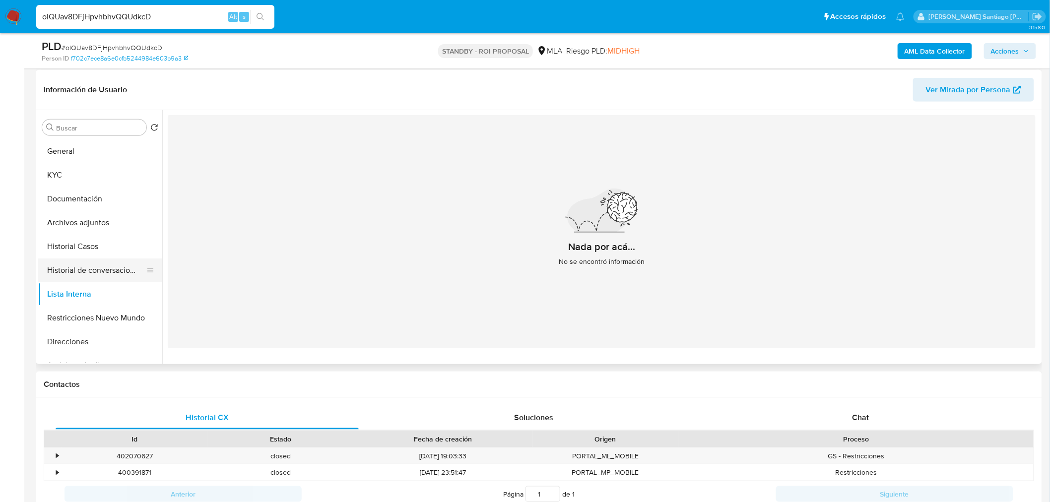
click at [96, 269] on button "Historial de conversaciones" at bounding box center [96, 271] width 116 height 24
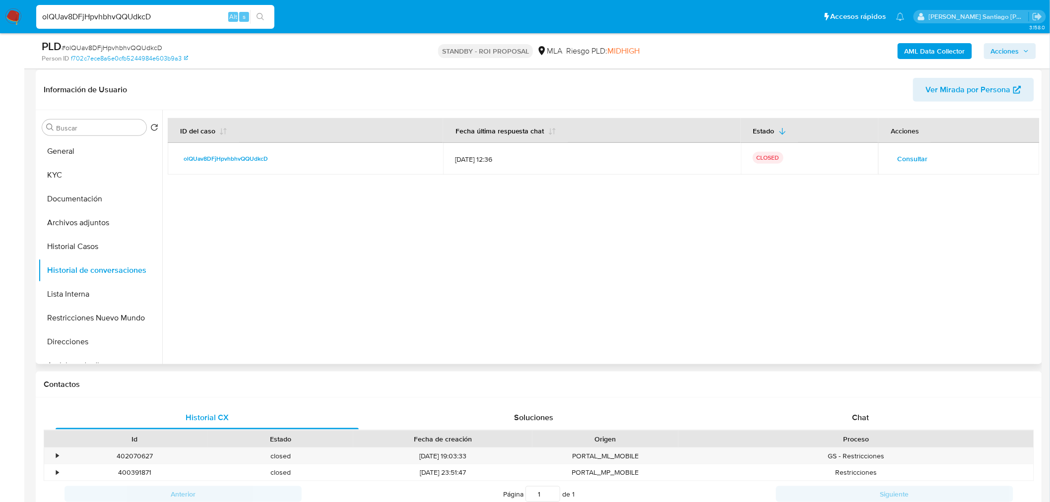
click at [907, 153] on span "Consultar" at bounding box center [912, 159] width 30 height 14
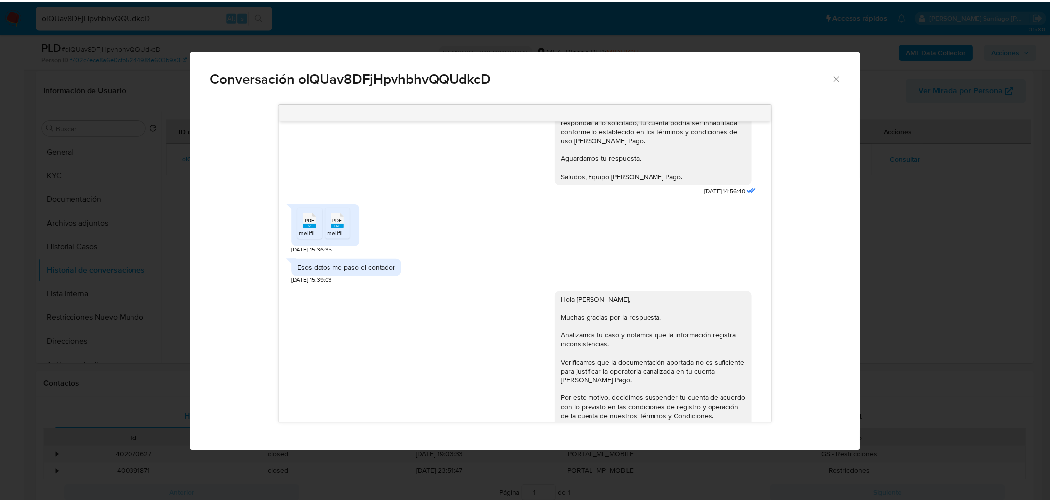
scroll to position [1417, 0]
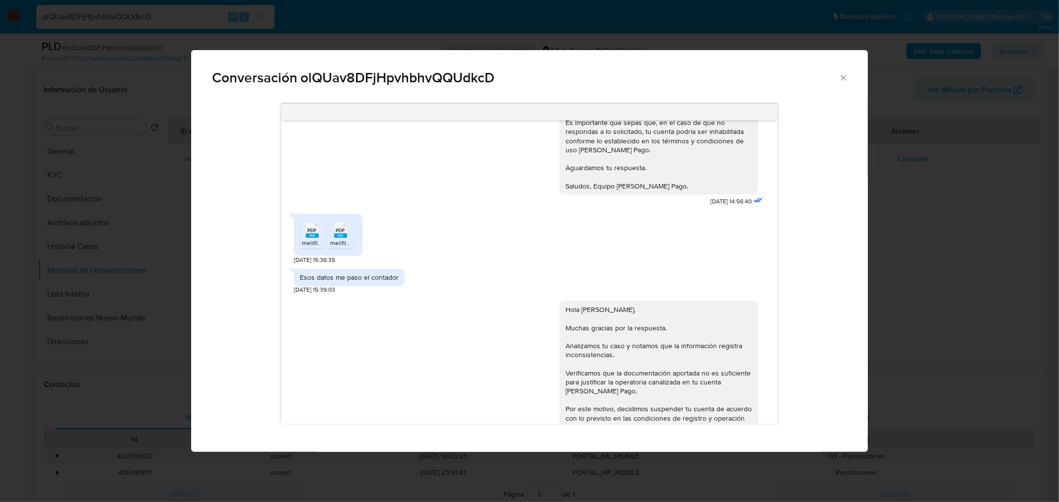
click at [902, 337] on div "Conversación olQUav8DFjHpvhbhvQQUdkcD [DATE] 20:09:59 Hola, Esperamos que te en…" at bounding box center [529, 251] width 1059 height 502
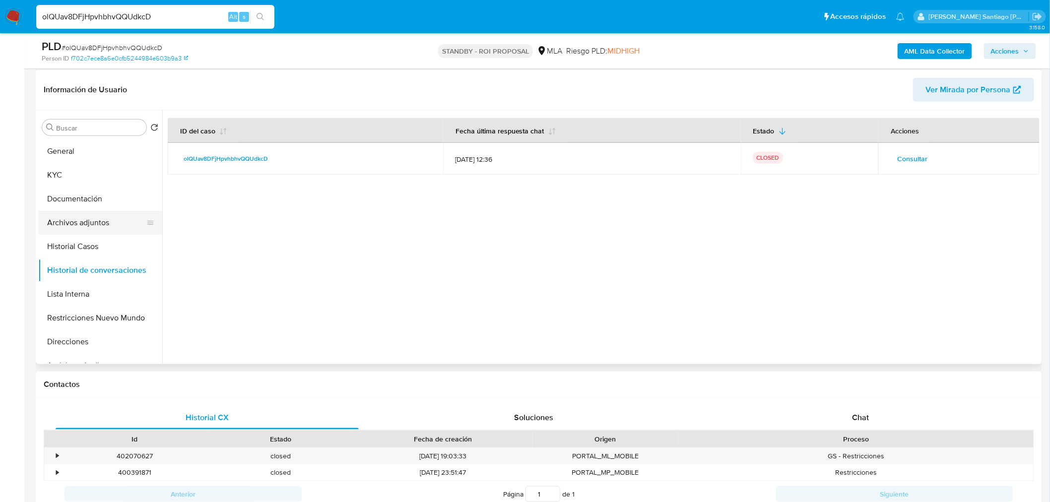
click at [77, 222] on button "Archivos adjuntos" at bounding box center [96, 223] width 116 height 24
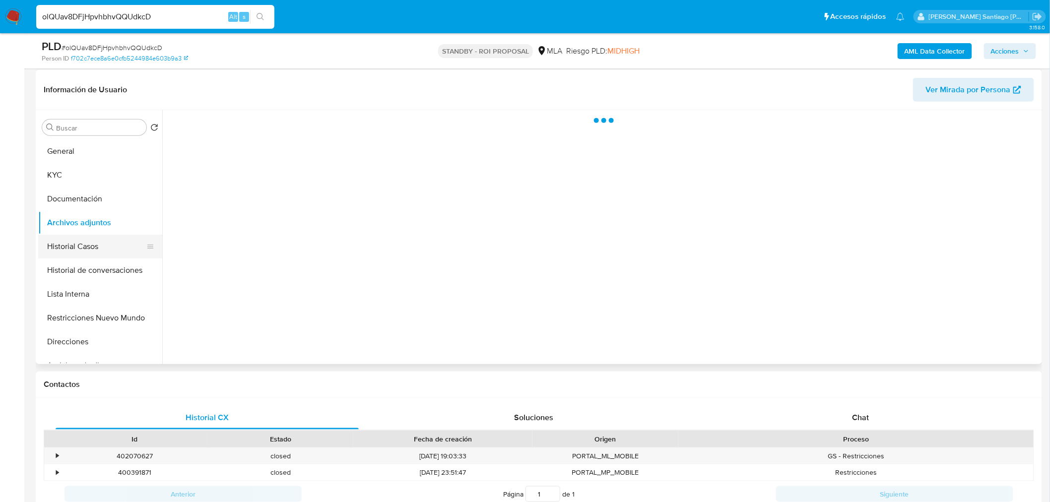
click at [53, 252] on button "Historial Casos" at bounding box center [96, 247] width 116 height 24
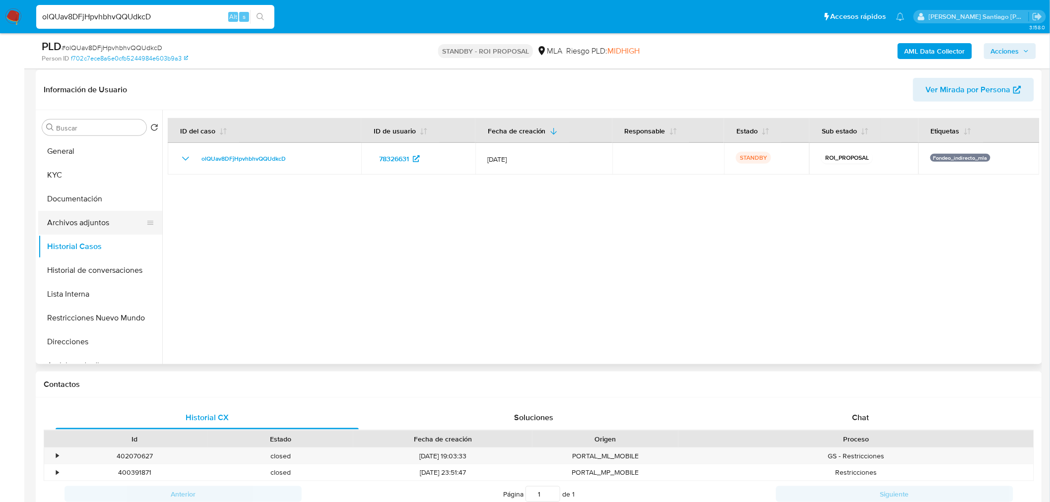
click at [66, 216] on button "Archivos adjuntos" at bounding box center [96, 223] width 116 height 24
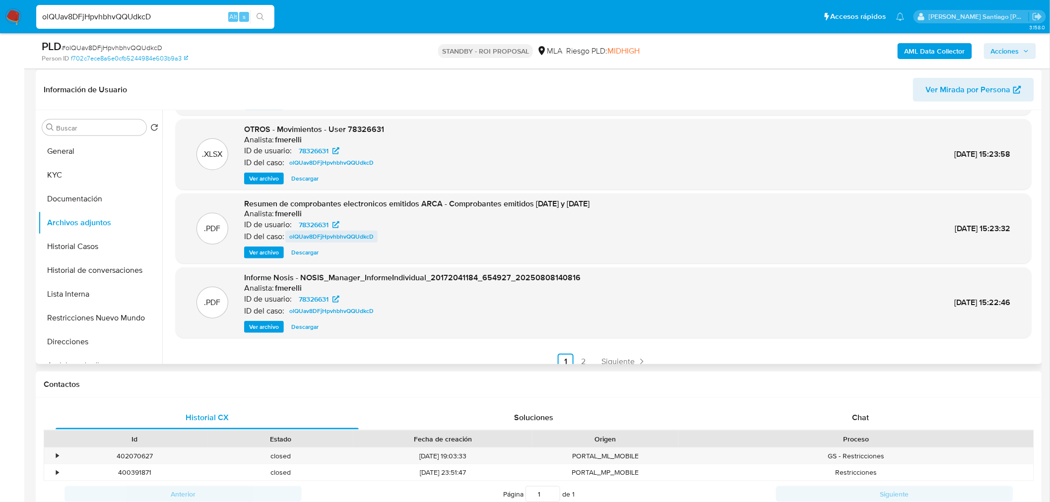
scroll to position [83, 0]
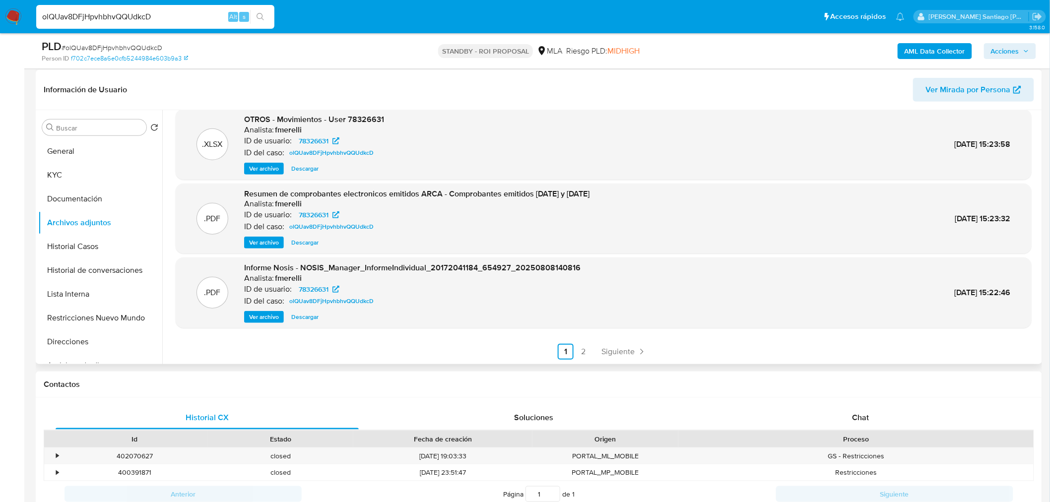
click at [262, 238] on span "Ver archivo" at bounding box center [264, 243] width 30 height 10
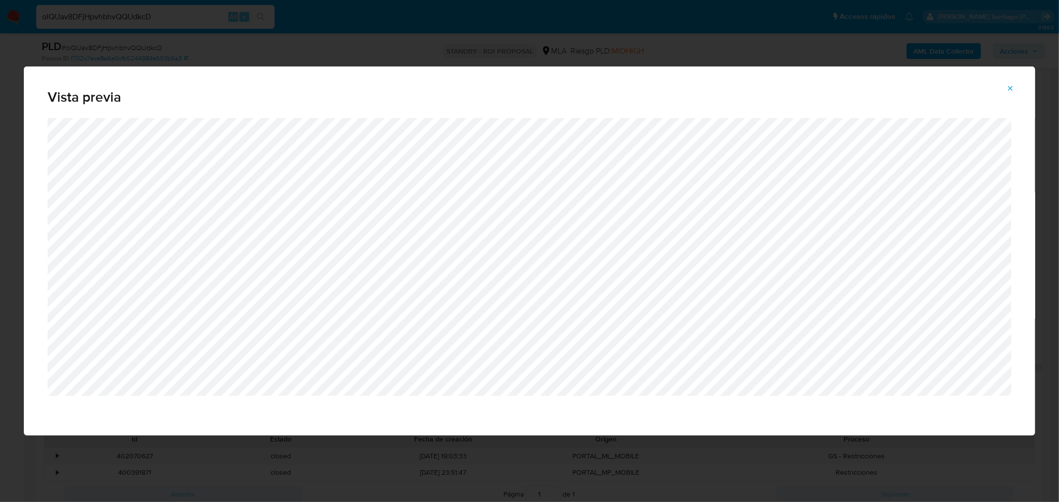
drag, startPoint x: 1008, startPoint y: 88, endPoint x: 983, endPoint y: 109, distance: 32.7
click at [1008, 88] on icon "Attachment preview" at bounding box center [1010, 88] width 8 height 8
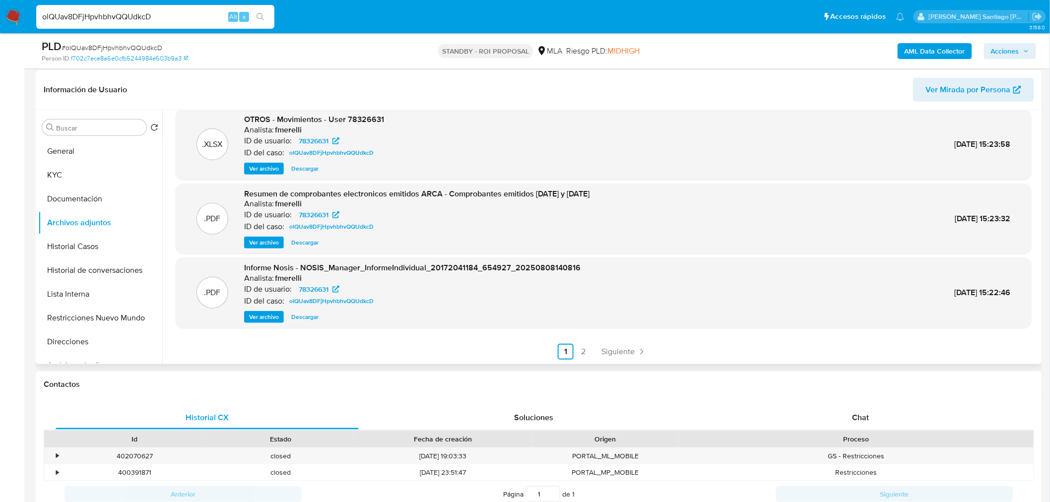
click at [273, 319] on span "Ver archivo" at bounding box center [264, 317] width 30 height 10
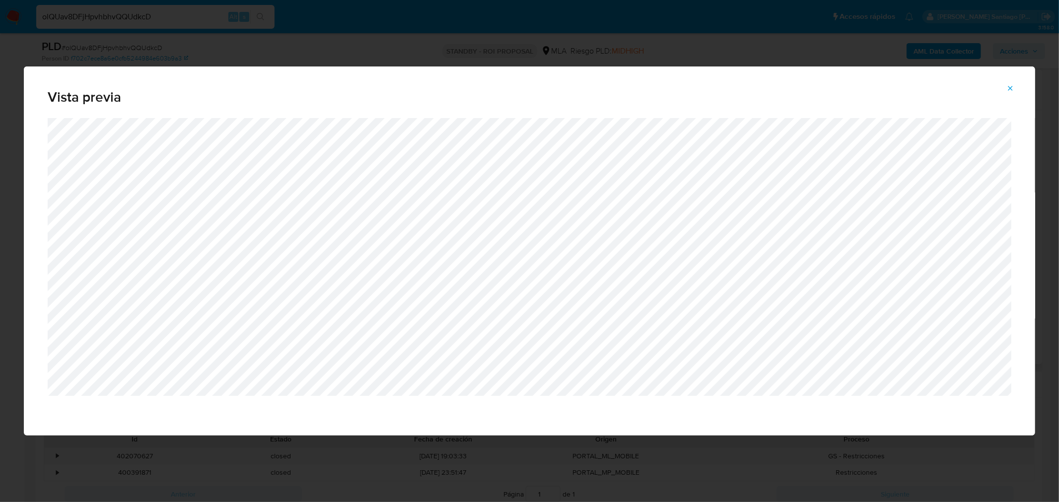
click at [1013, 87] on icon "Attachment preview" at bounding box center [1010, 88] width 8 height 8
